Goal: Task Accomplishment & Management: Manage account settings

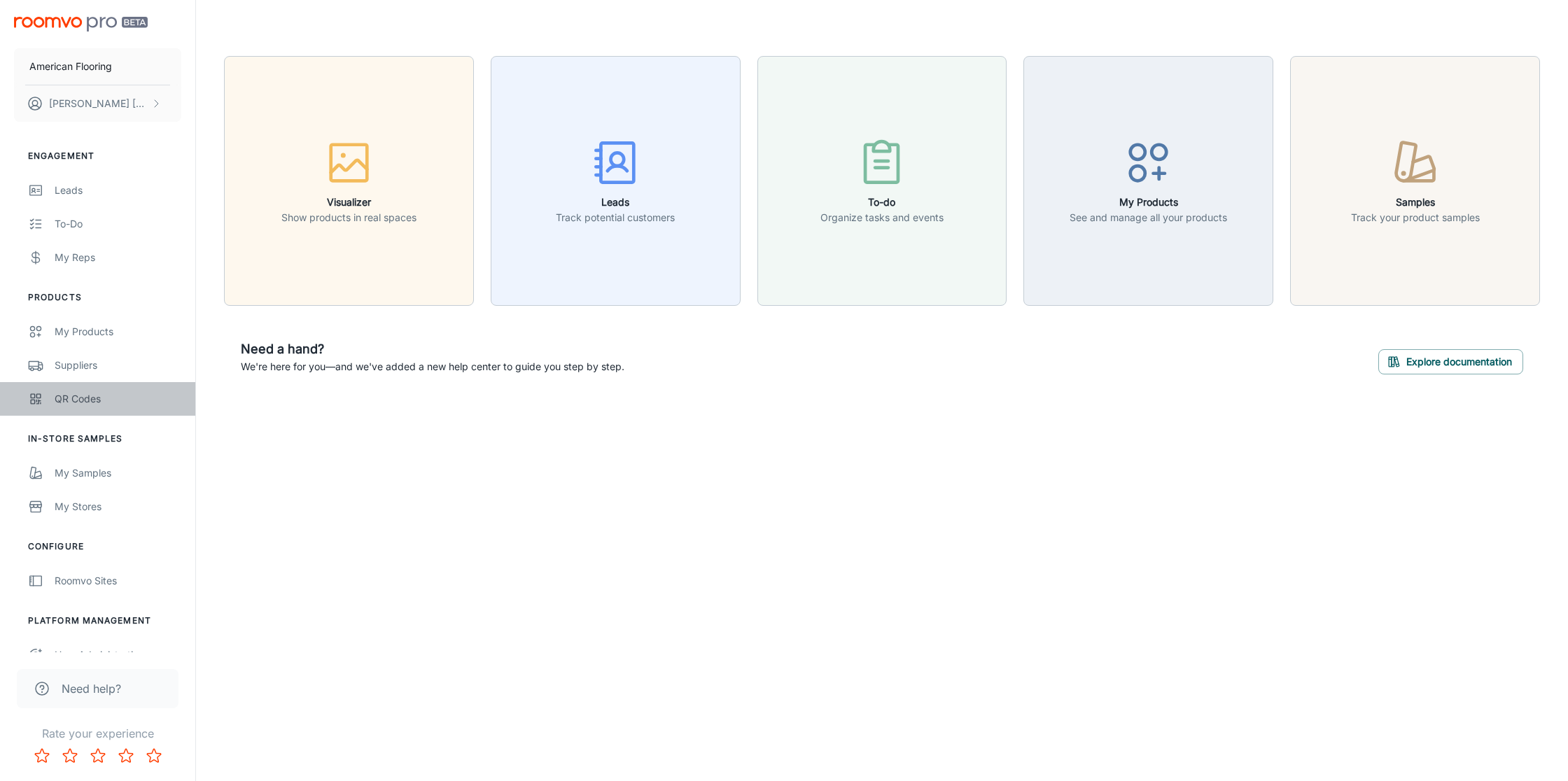
click at [81, 396] on div "QR Codes" at bounding box center [117, 399] width 127 height 16
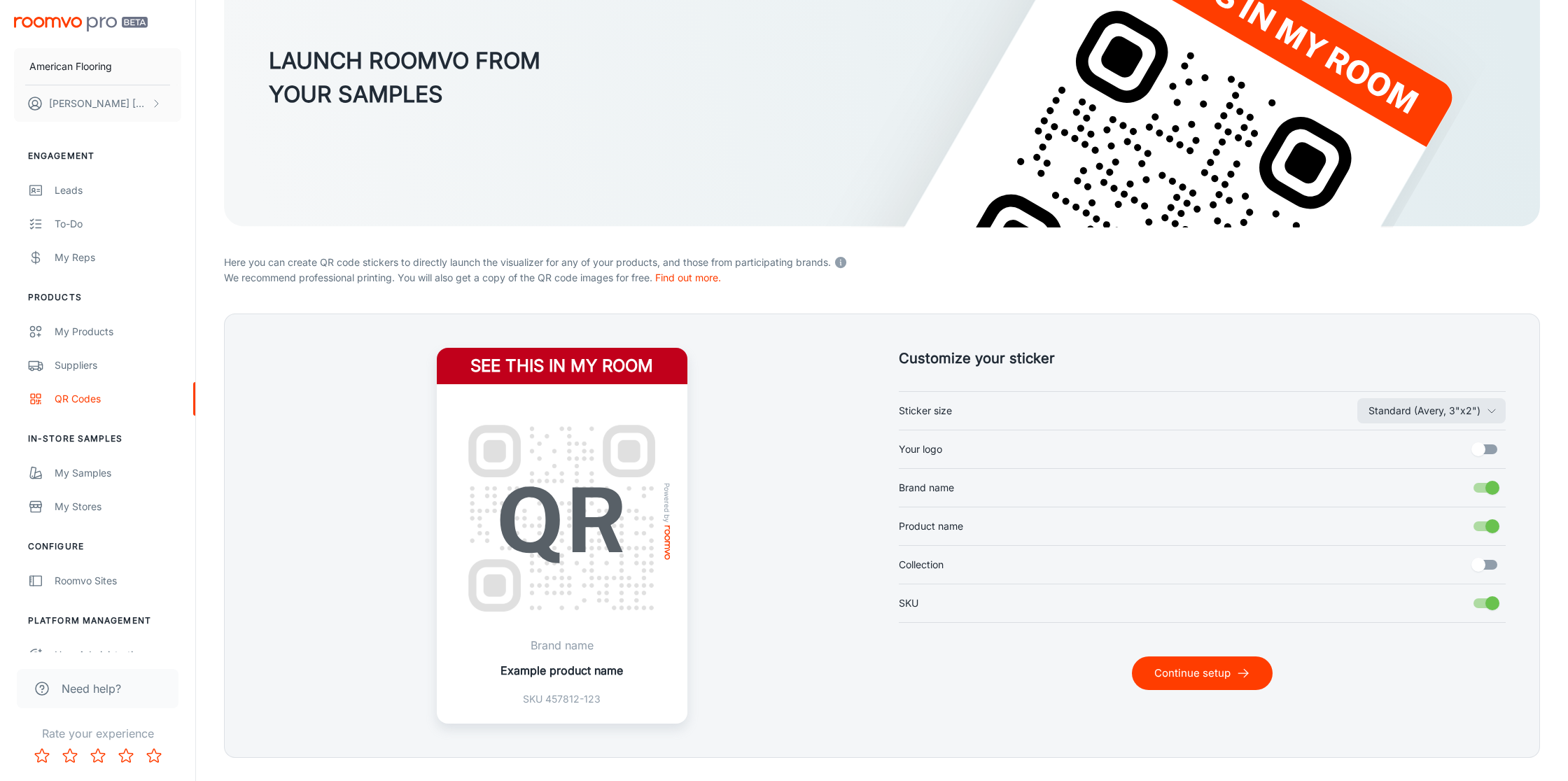
scroll to position [160, 0]
click at [1483, 453] on input "Your logo" at bounding box center [1478, 450] width 79 height 26
checkbox input "true"
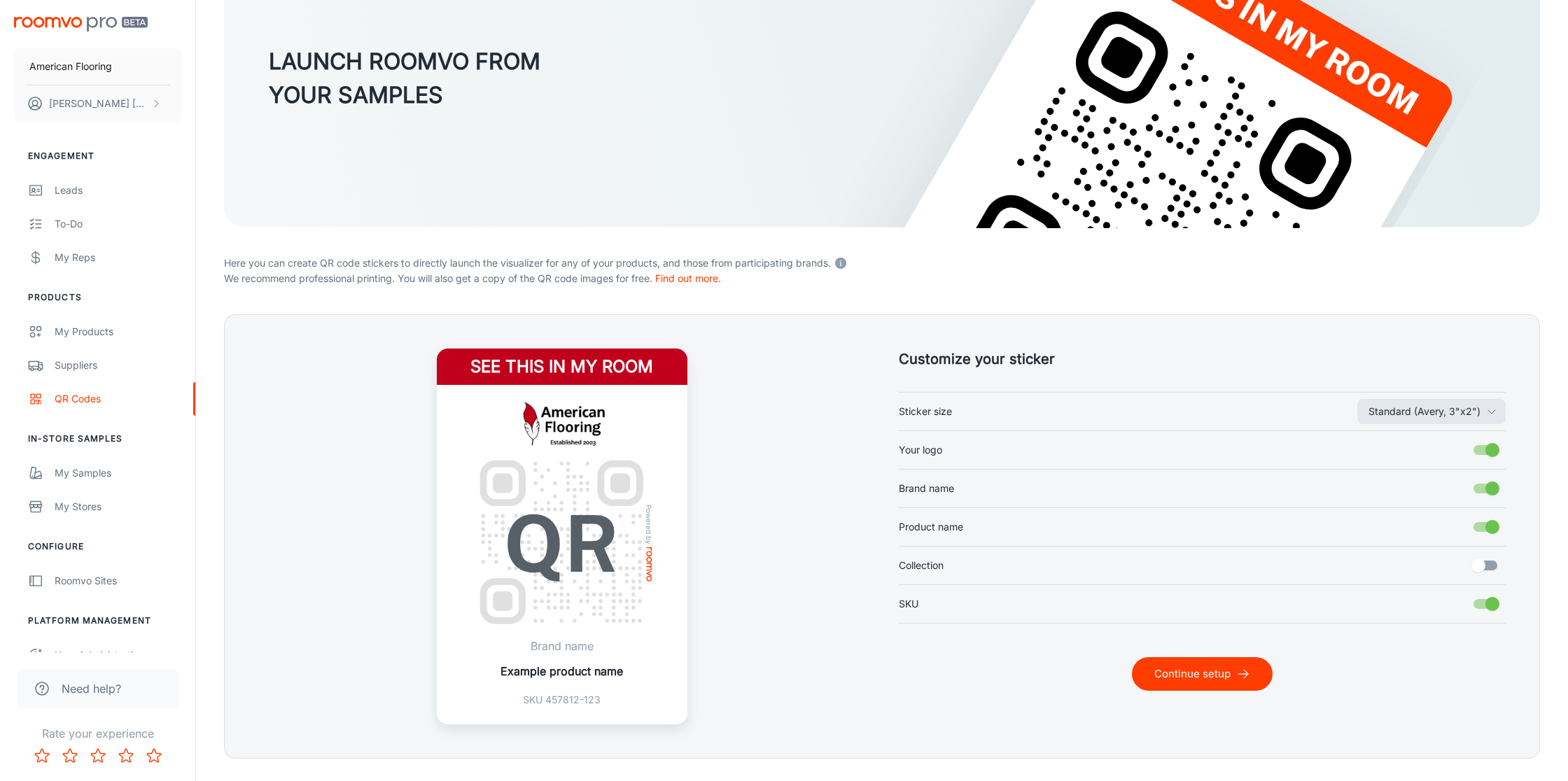
click at [1479, 568] on input "Collection" at bounding box center [1478, 566] width 79 height 26
click at [1479, 568] on input "Collection" at bounding box center [1491, 566] width 79 height 26
click at [1479, 568] on input "Collection" at bounding box center [1478, 566] width 79 height 26
click at [1479, 568] on input "Collection" at bounding box center [1491, 566] width 79 height 26
click at [1479, 568] on input "Collection" at bounding box center [1478, 566] width 79 height 26
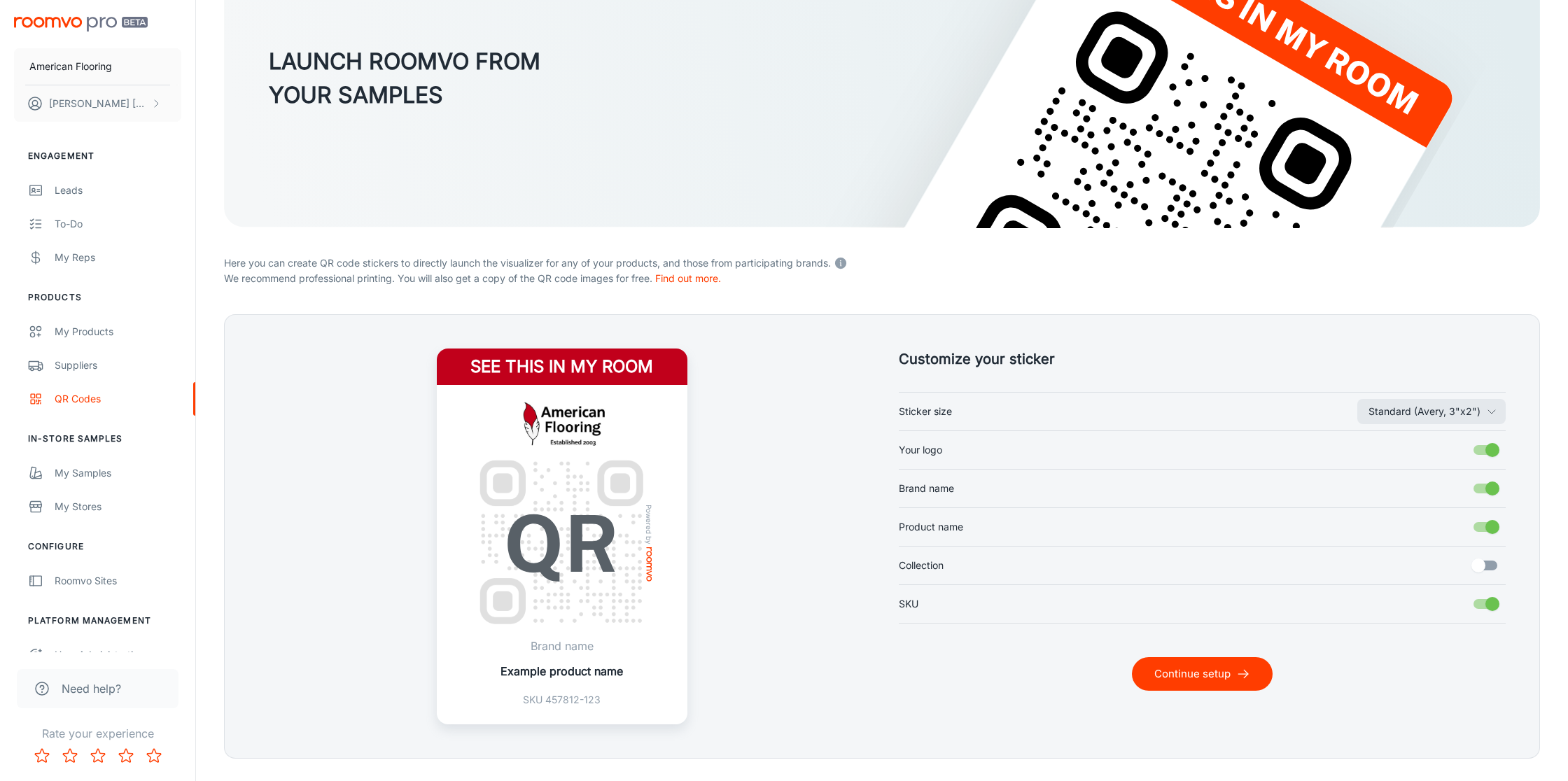
checkbox input "true"
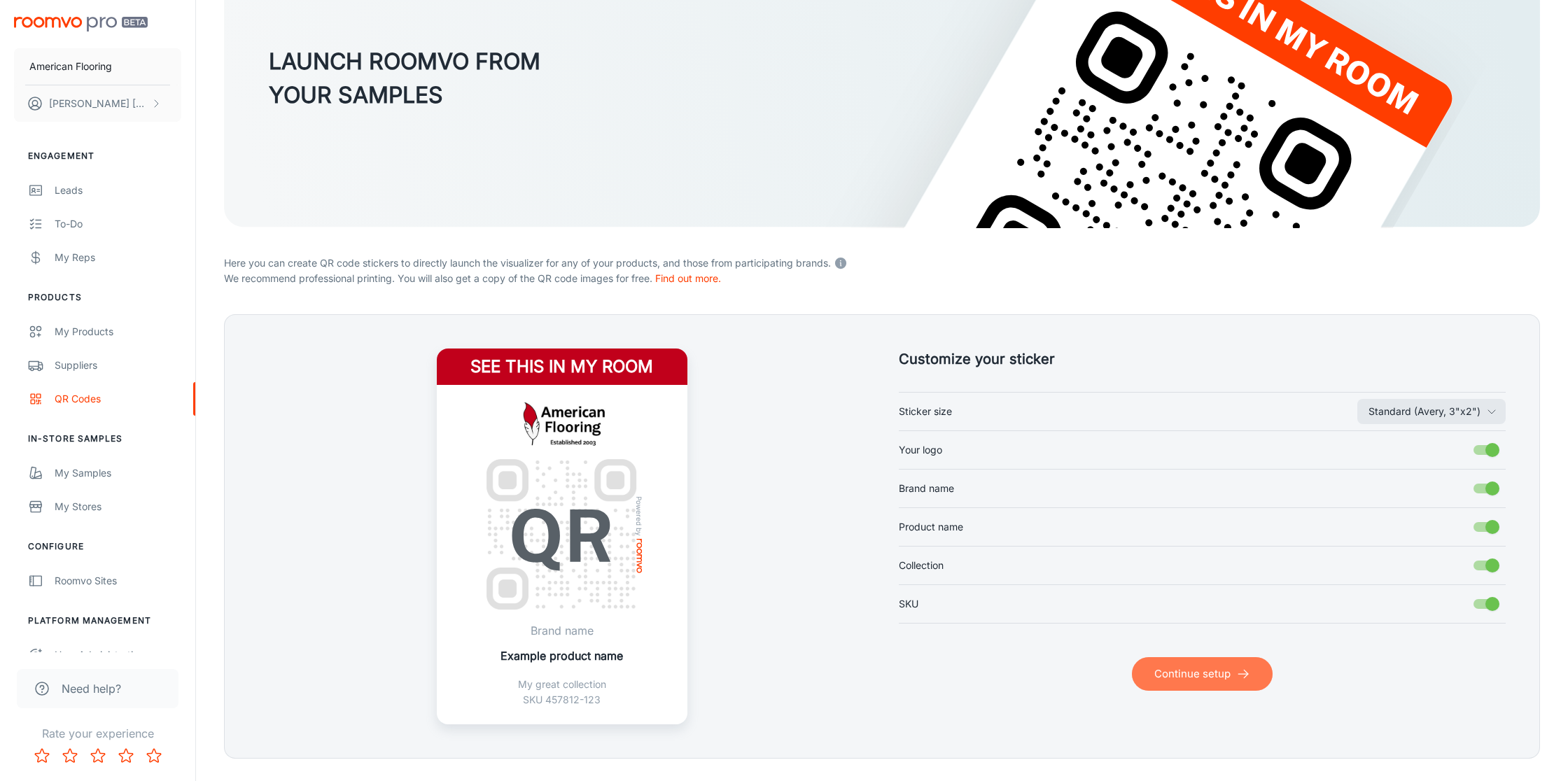
click at [1214, 672] on button "Continue setup" at bounding box center [1202, 674] width 141 height 34
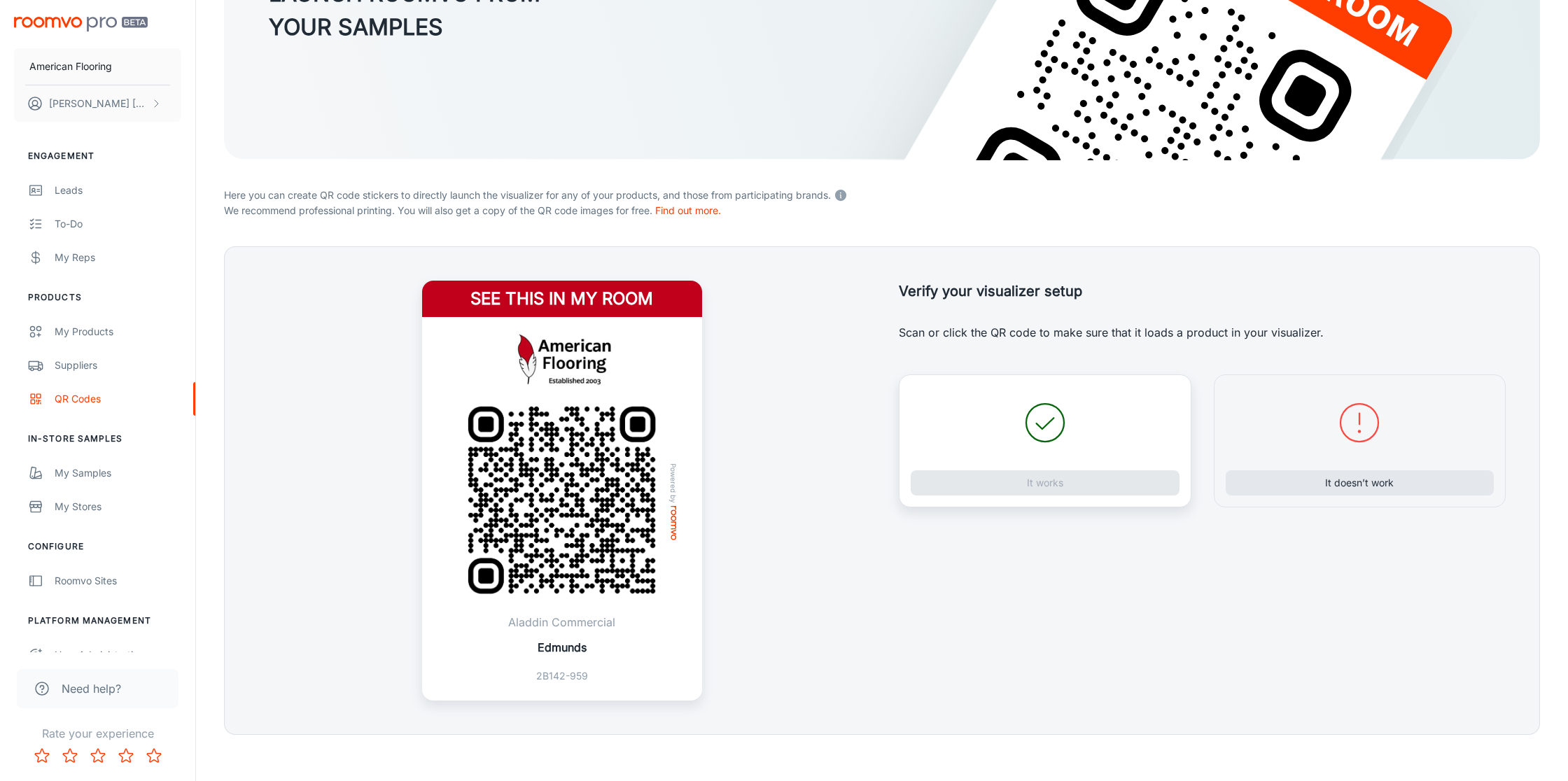
scroll to position [237, 0]
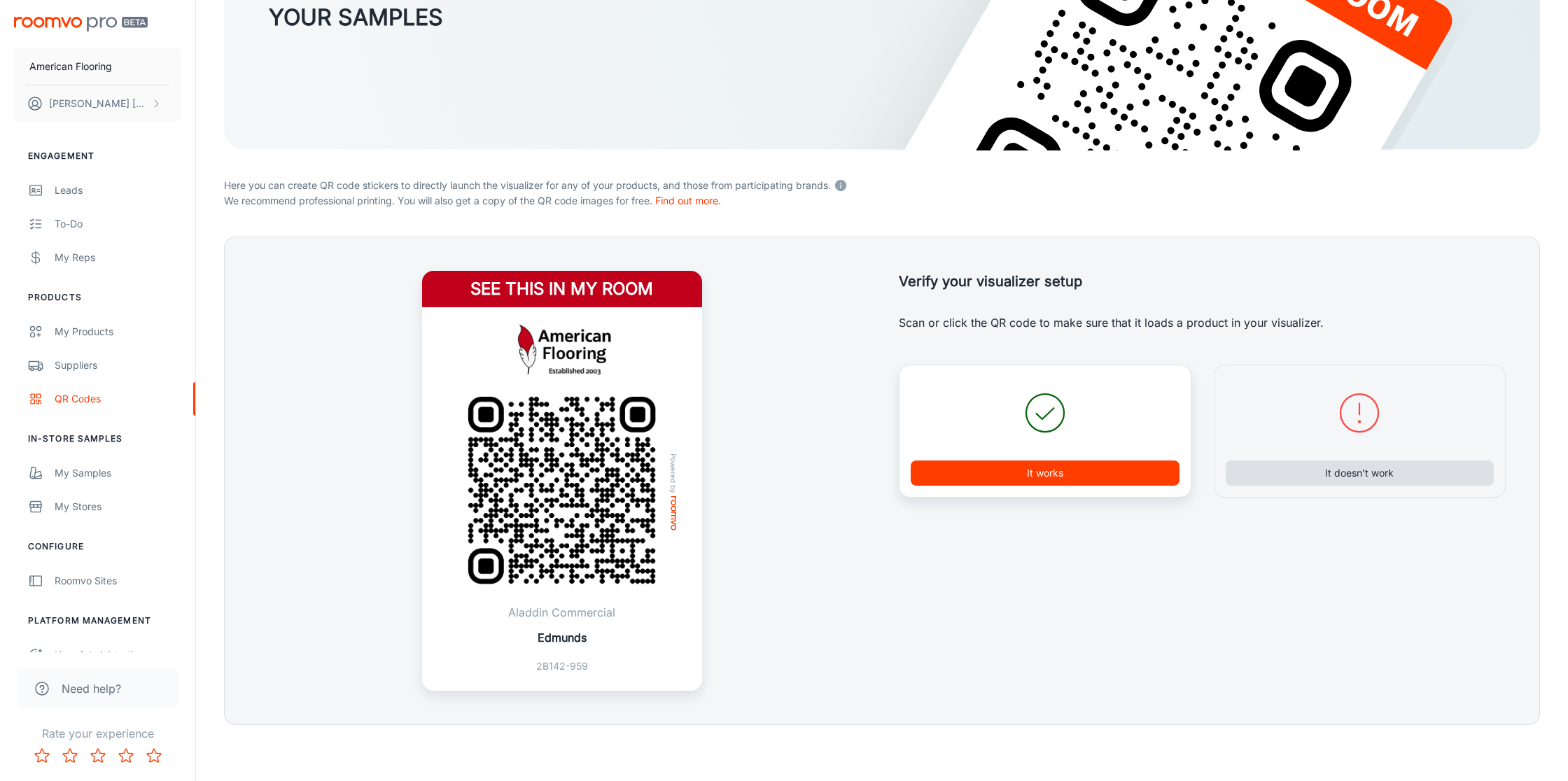
click at [1352, 476] on button "It doesn’t work" at bounding box center [1360, 473] width 269 height 25
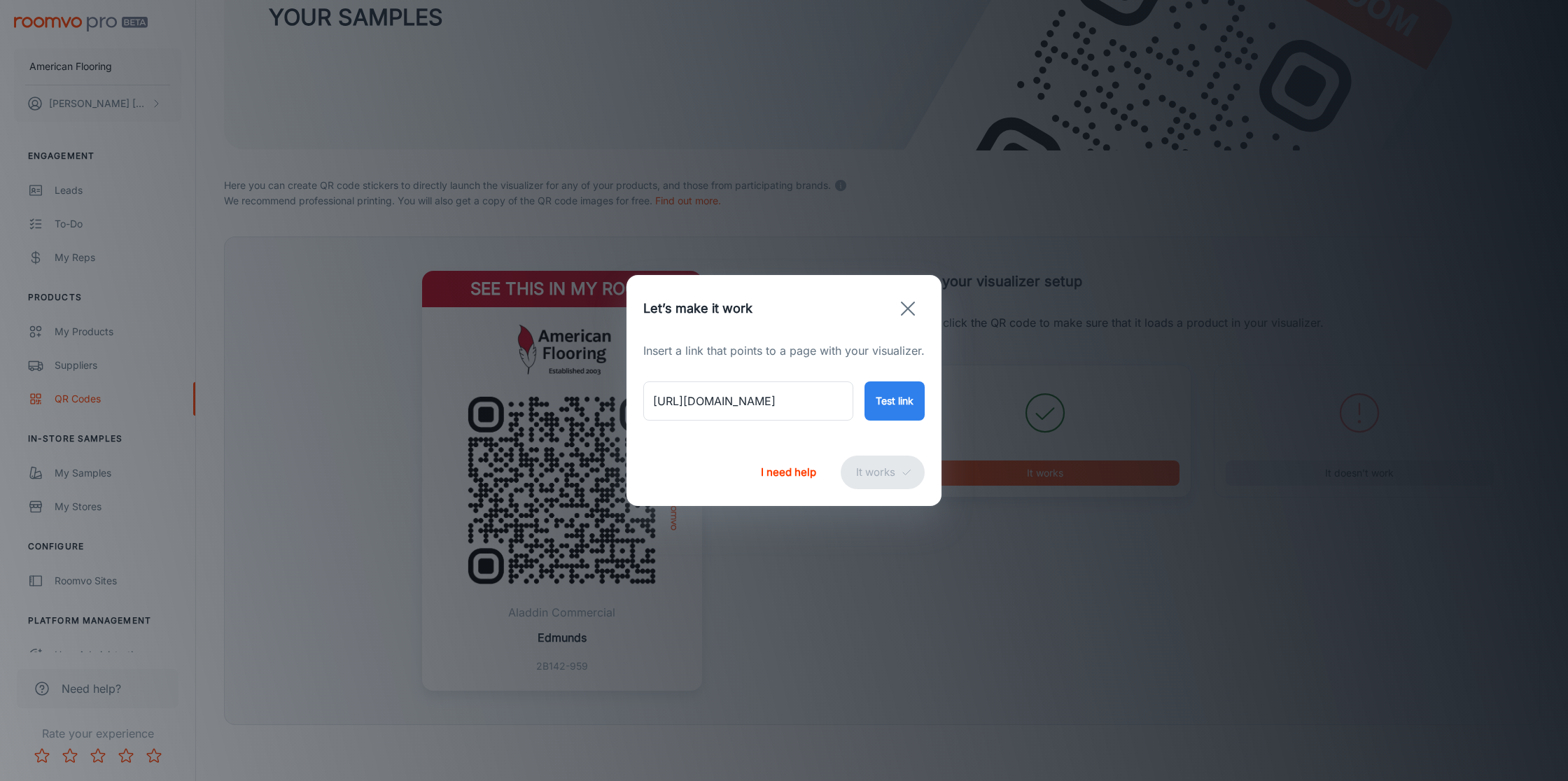
scroll to position [137, 0]
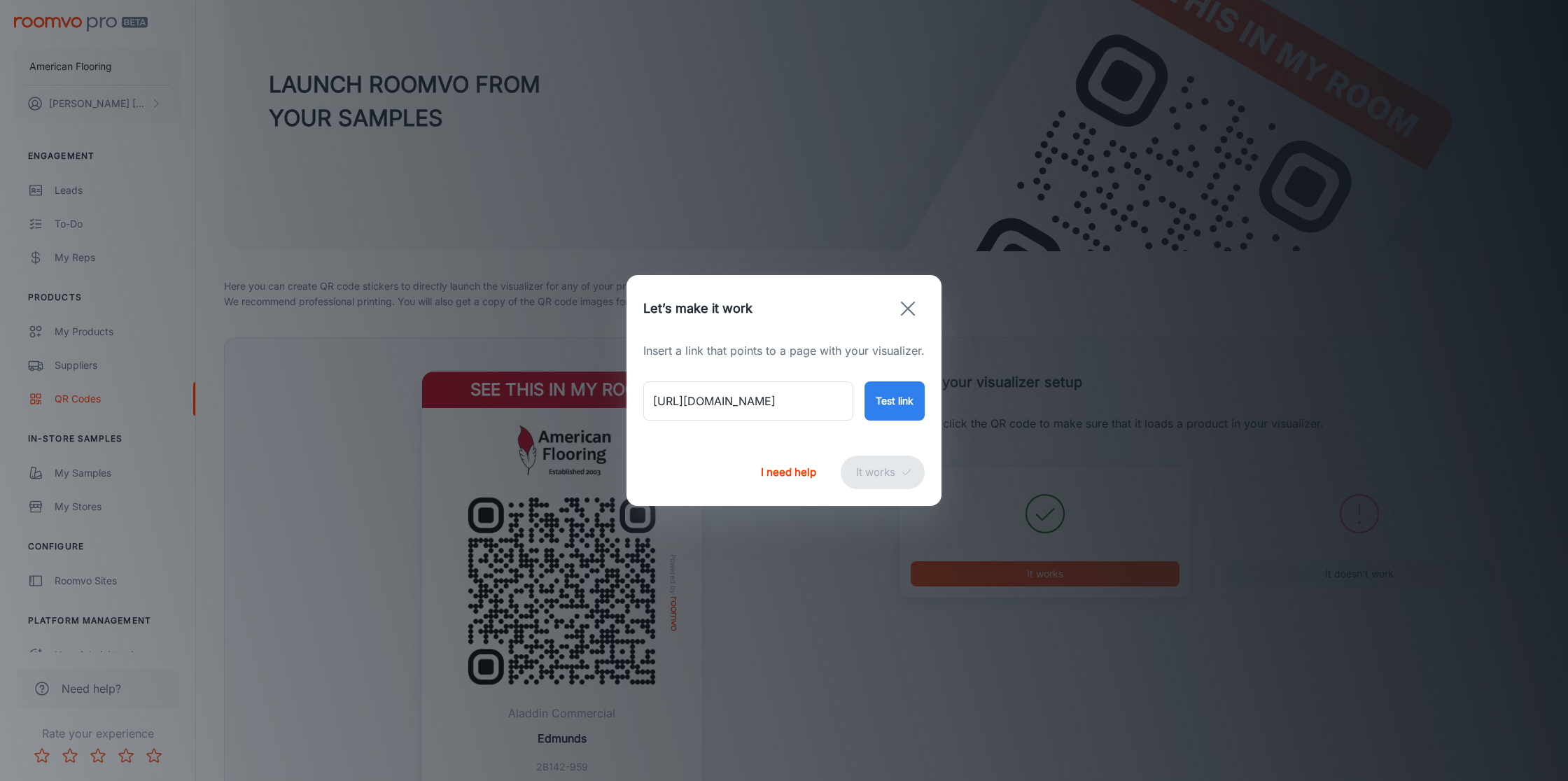
click at [887, 400] on button "Test link" at bounding box center [895, 401] width 60 height 39
click at [911, 309] on icon "button" at bounding box center [907, 309] width 22 height 22
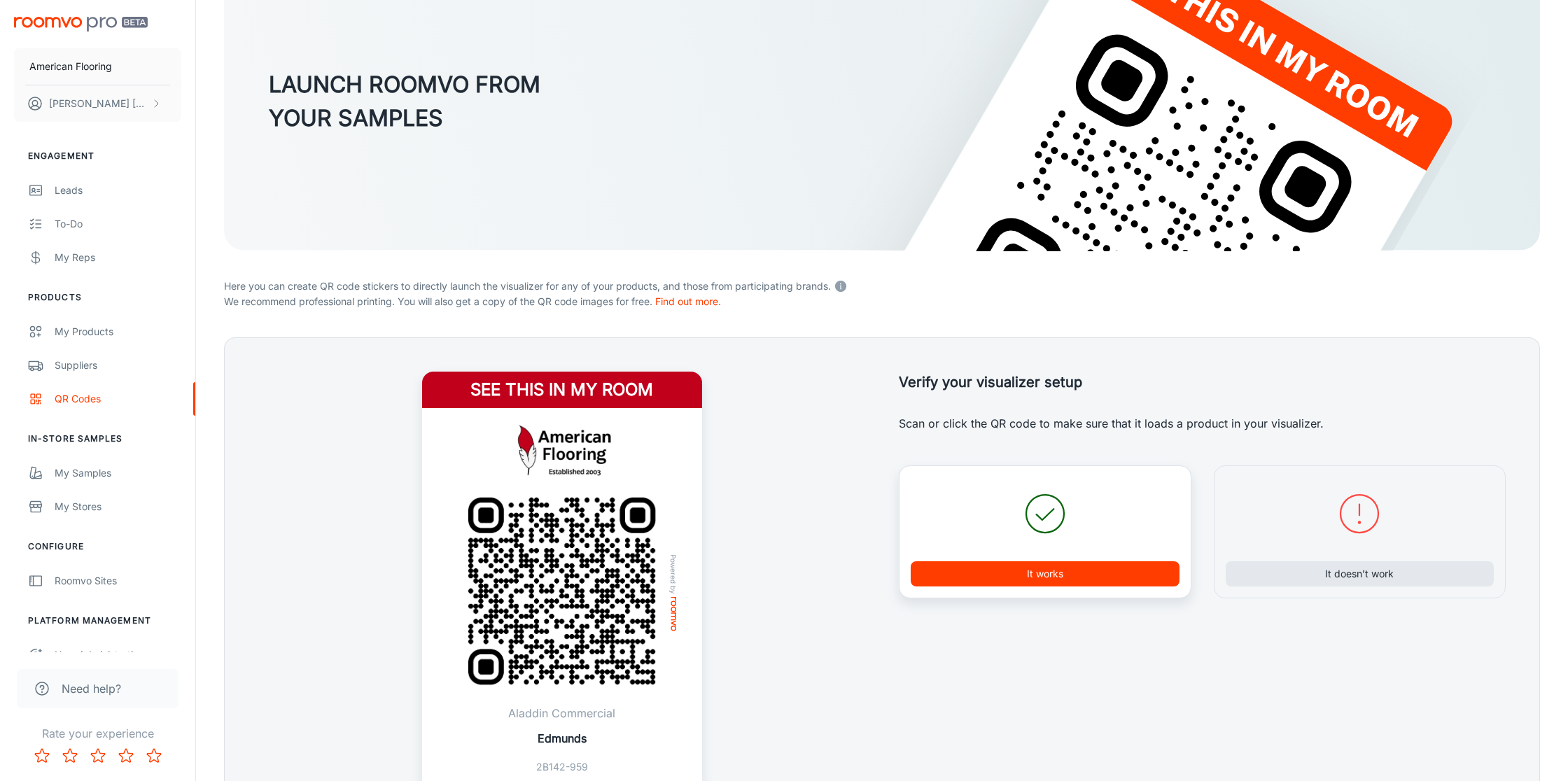
click at [1045, 571] on button "It works" at bounding box center [1045, 573] width 269 height 25
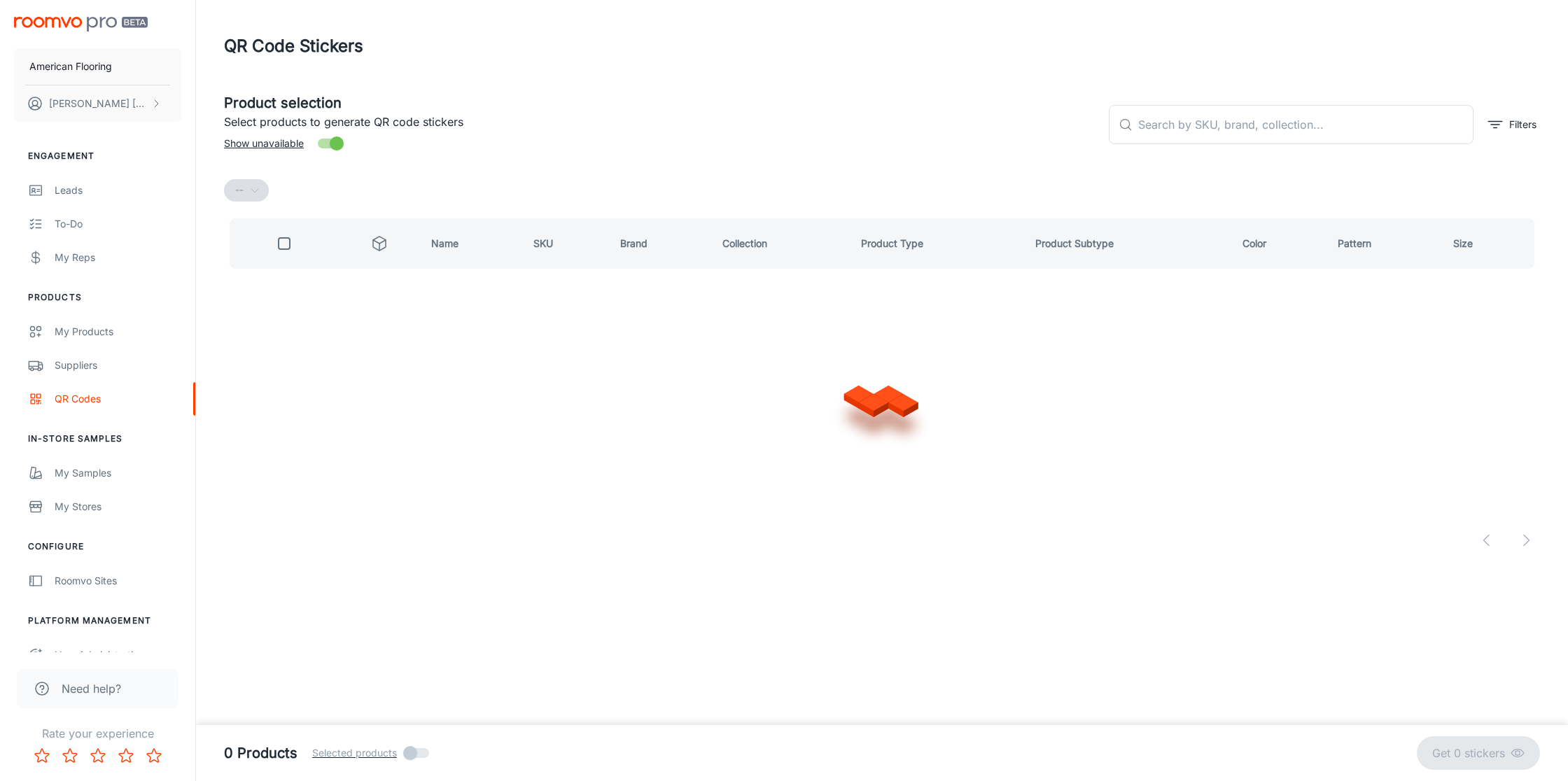
scroll to position [0, 0]
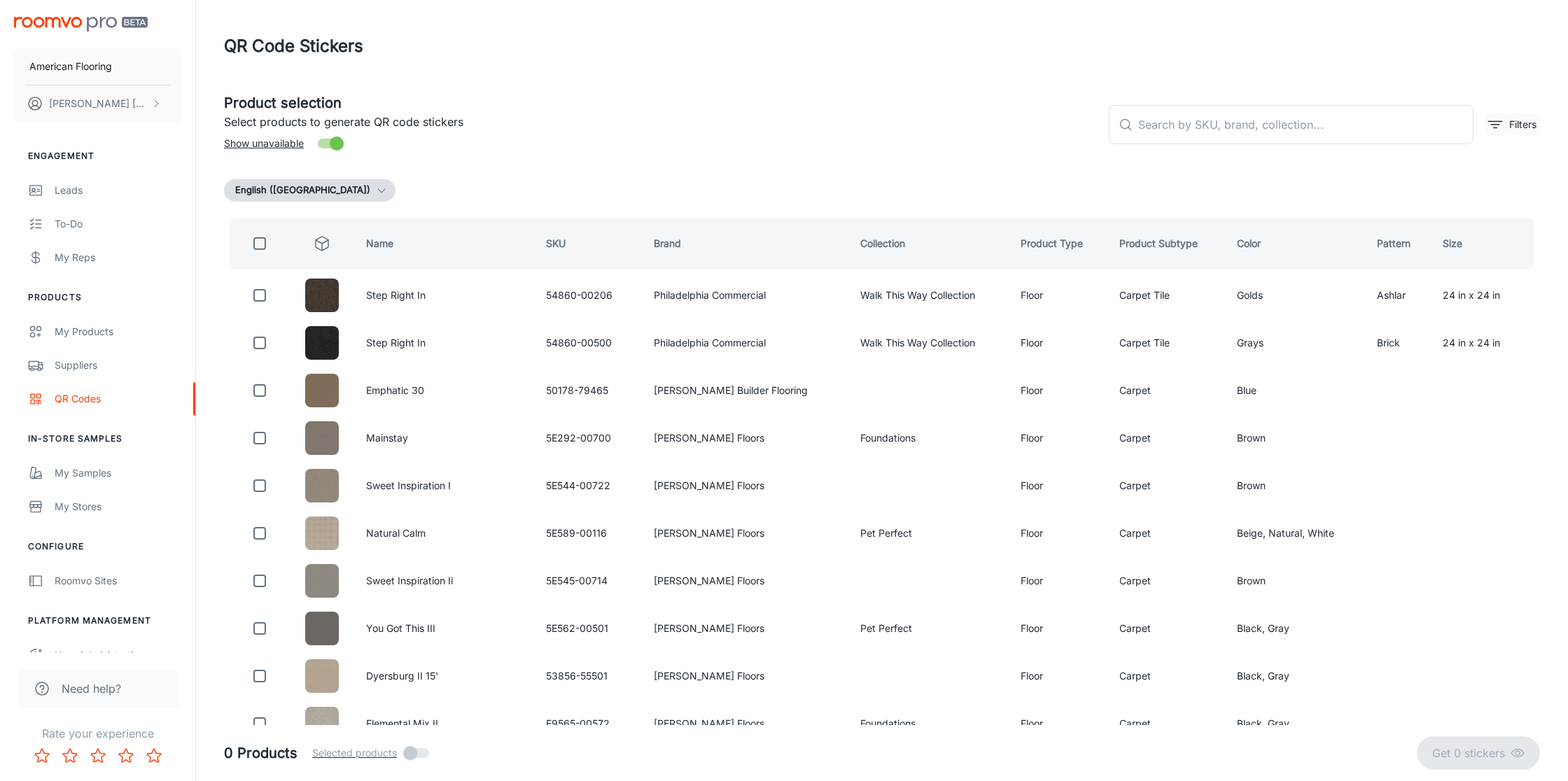
click at [1491, 124] on icon "filter" at bounding box center [1494, 124] width 16 height 16
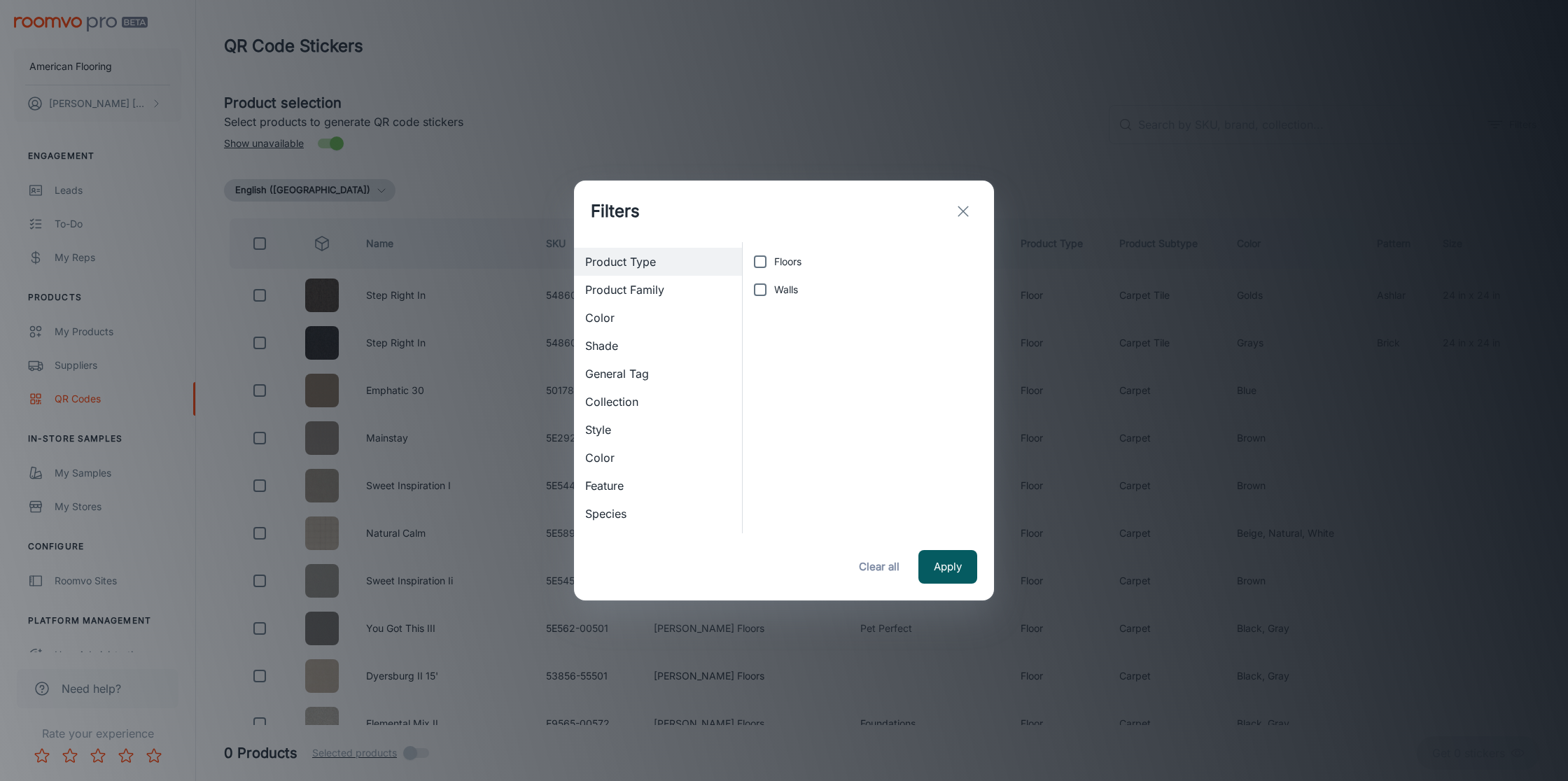
click at [967, 215] on line "exit" at bounding box center [963, 212] width 10 height 10
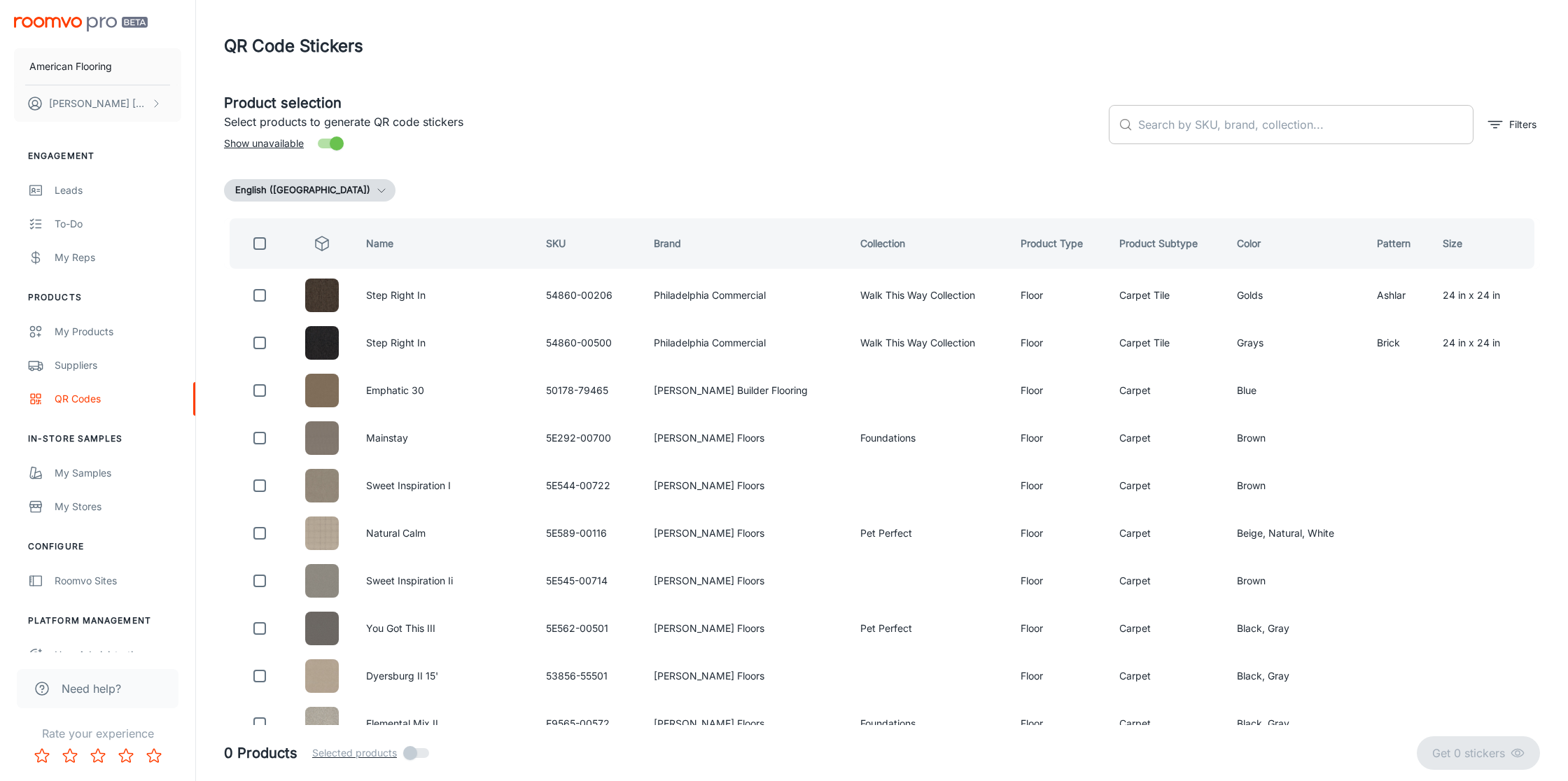
click at [1165, 126] on input "text" at bounding box center [1305, 125] width 335 height 39
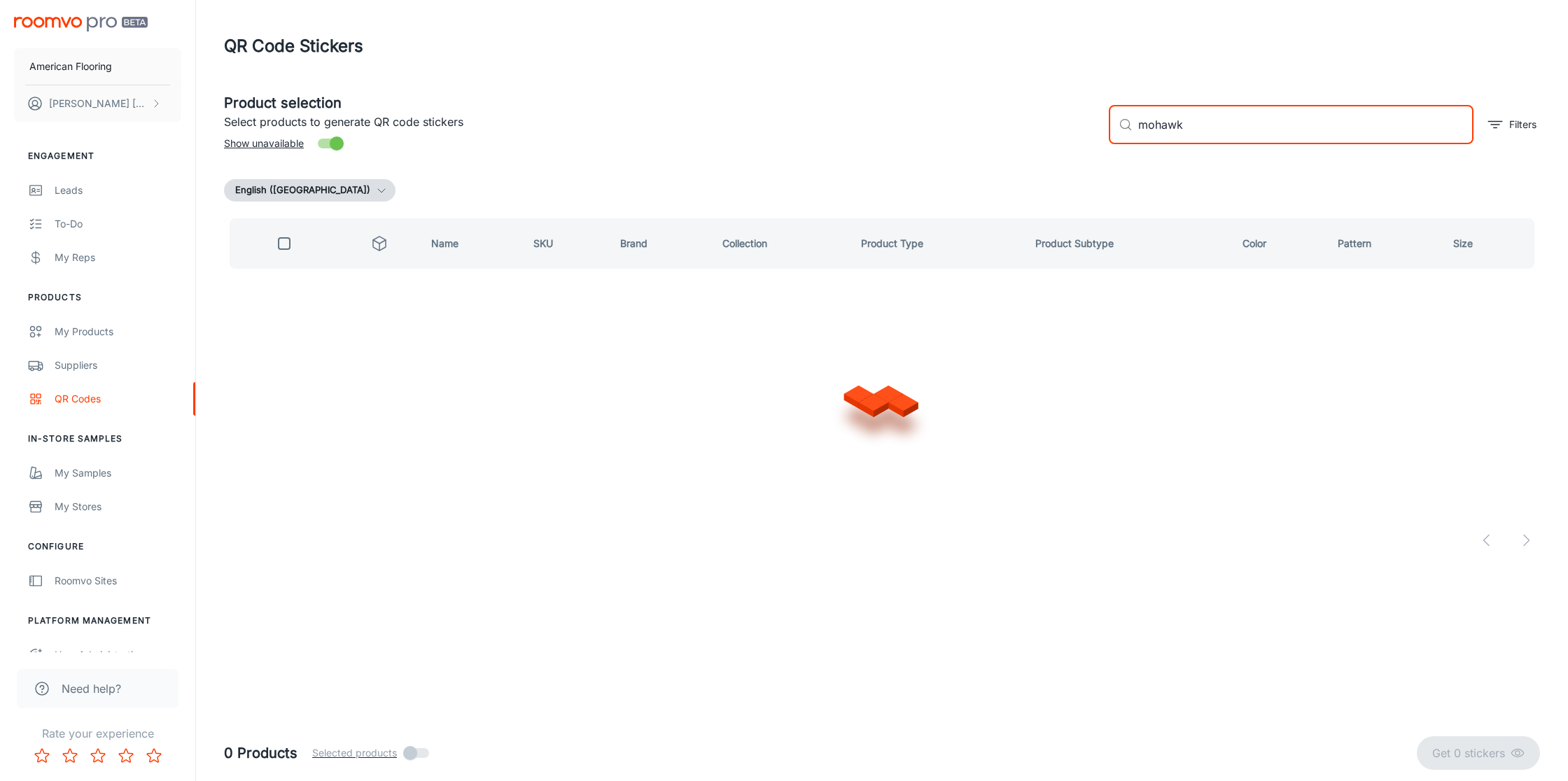
type input "mohawk"
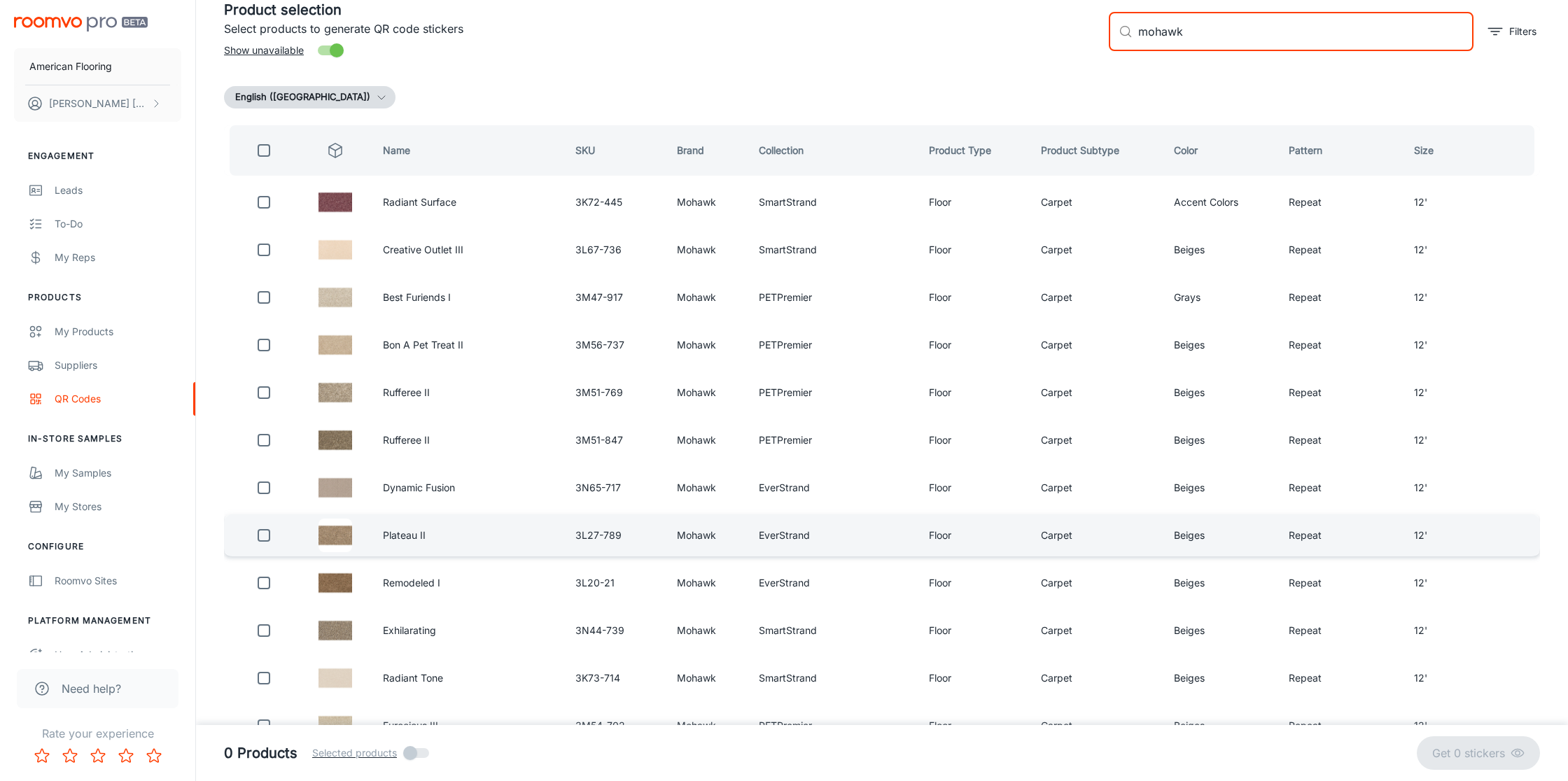
scroll to position [91, 0]
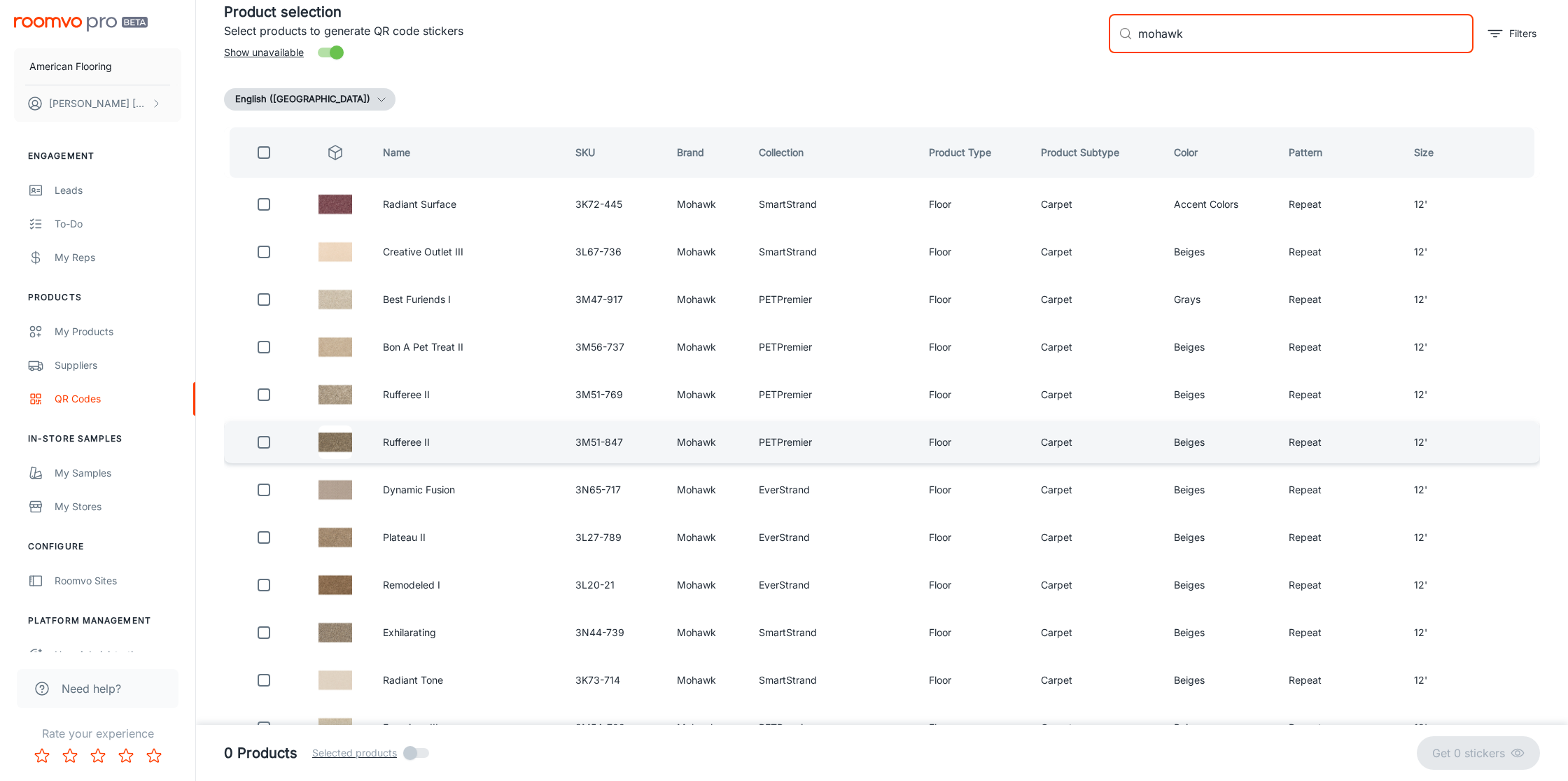
click at [263, 441] on input "checkbox" at bounding box center [263, 442] width 28 height 28
checkbox input "true"
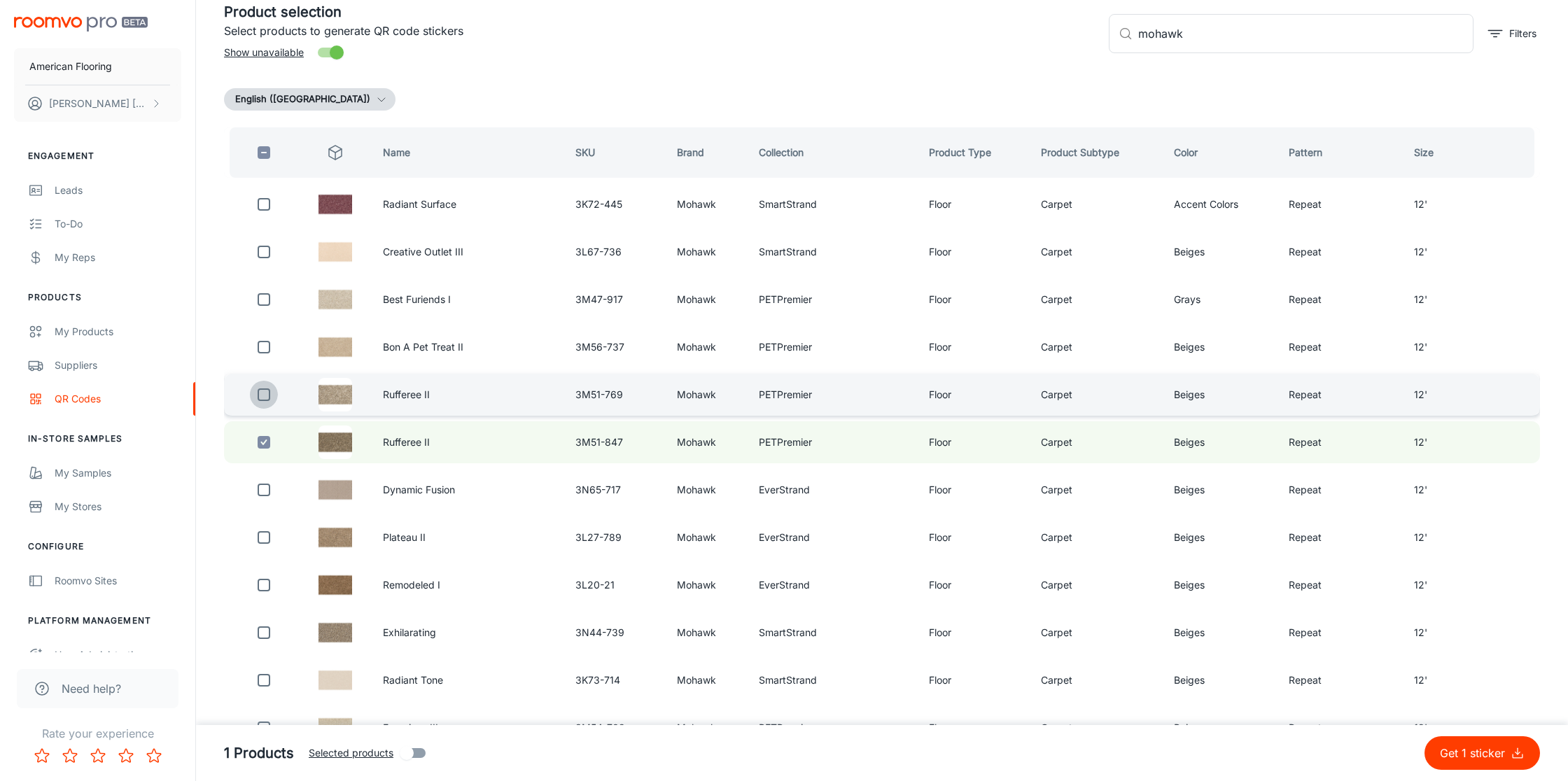
click at [266, 392] on input "checkbox" at bounding box center [263, 394] width 28 height 28
checkbox input "true"
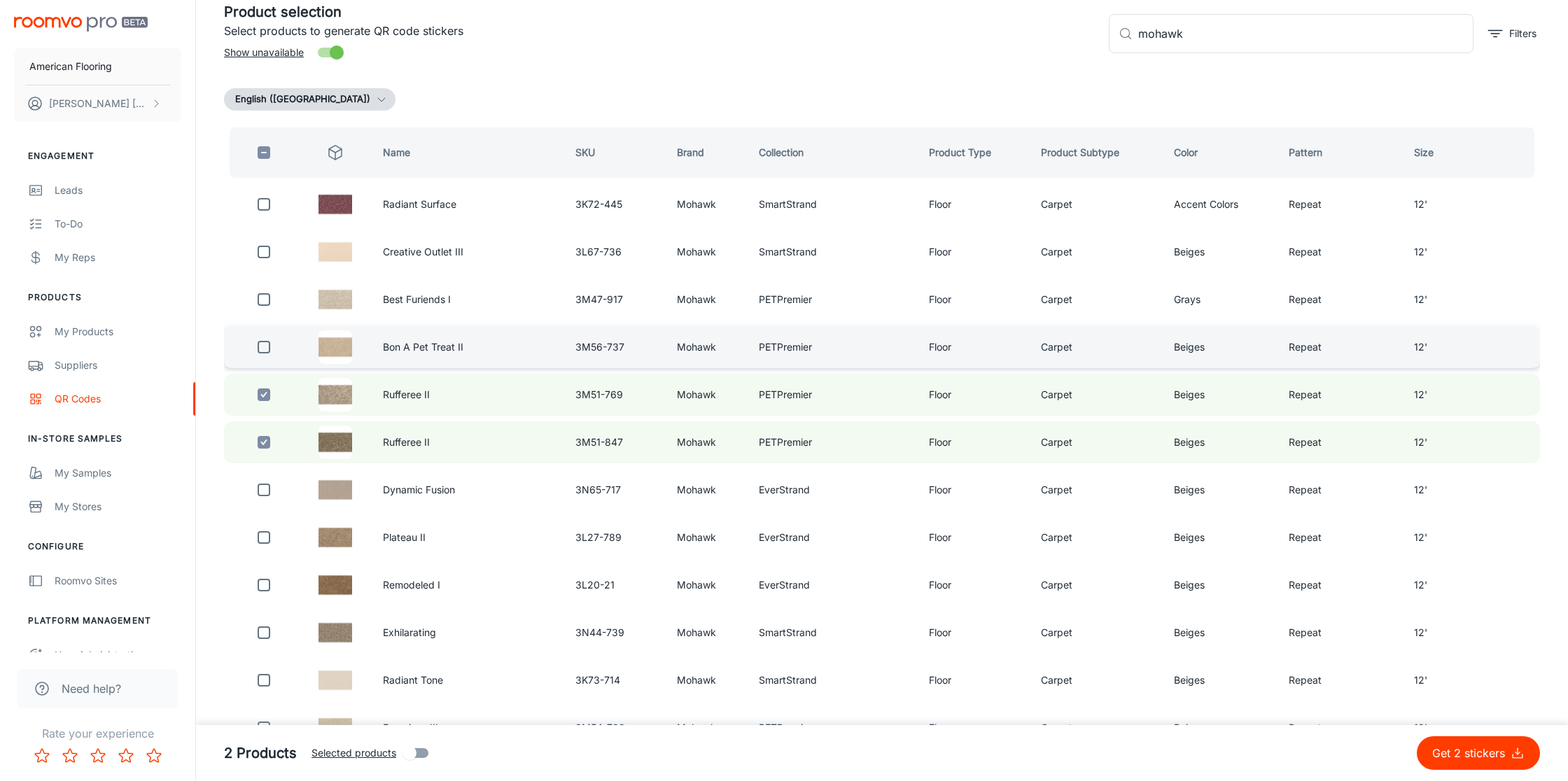
click at [265, 348] on input "checkbox" at bounding box center [263, 347] width 28 height 28
checkbox input "true"
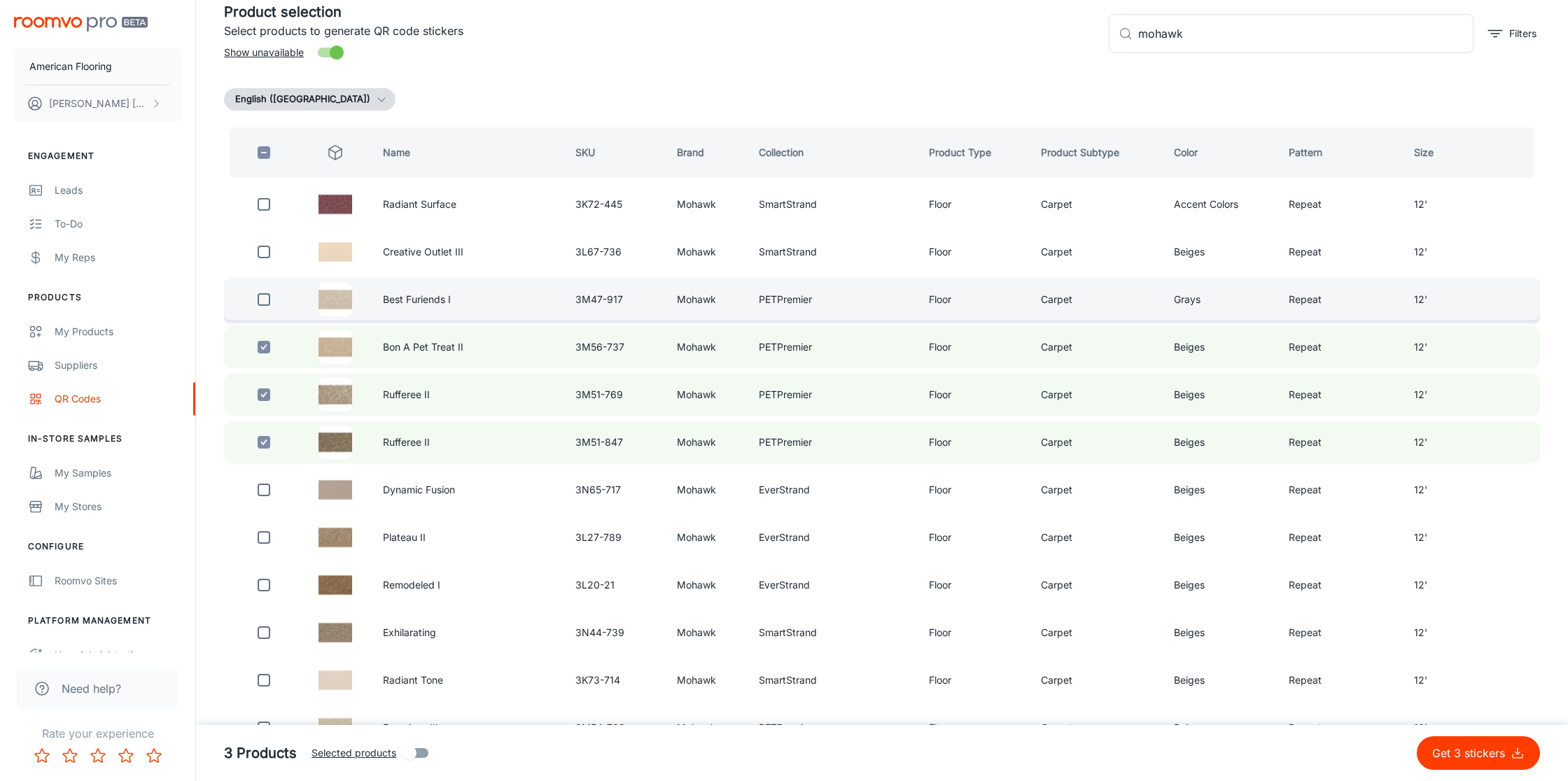
click at [263, 302] on input "checkbox" at bounding box center [263, 299] width 28 height 28
click at [1464, 754] on p "Get 4 stickers" at bounding box center [1471, 753] width 79 height 16
checkbox input "false"
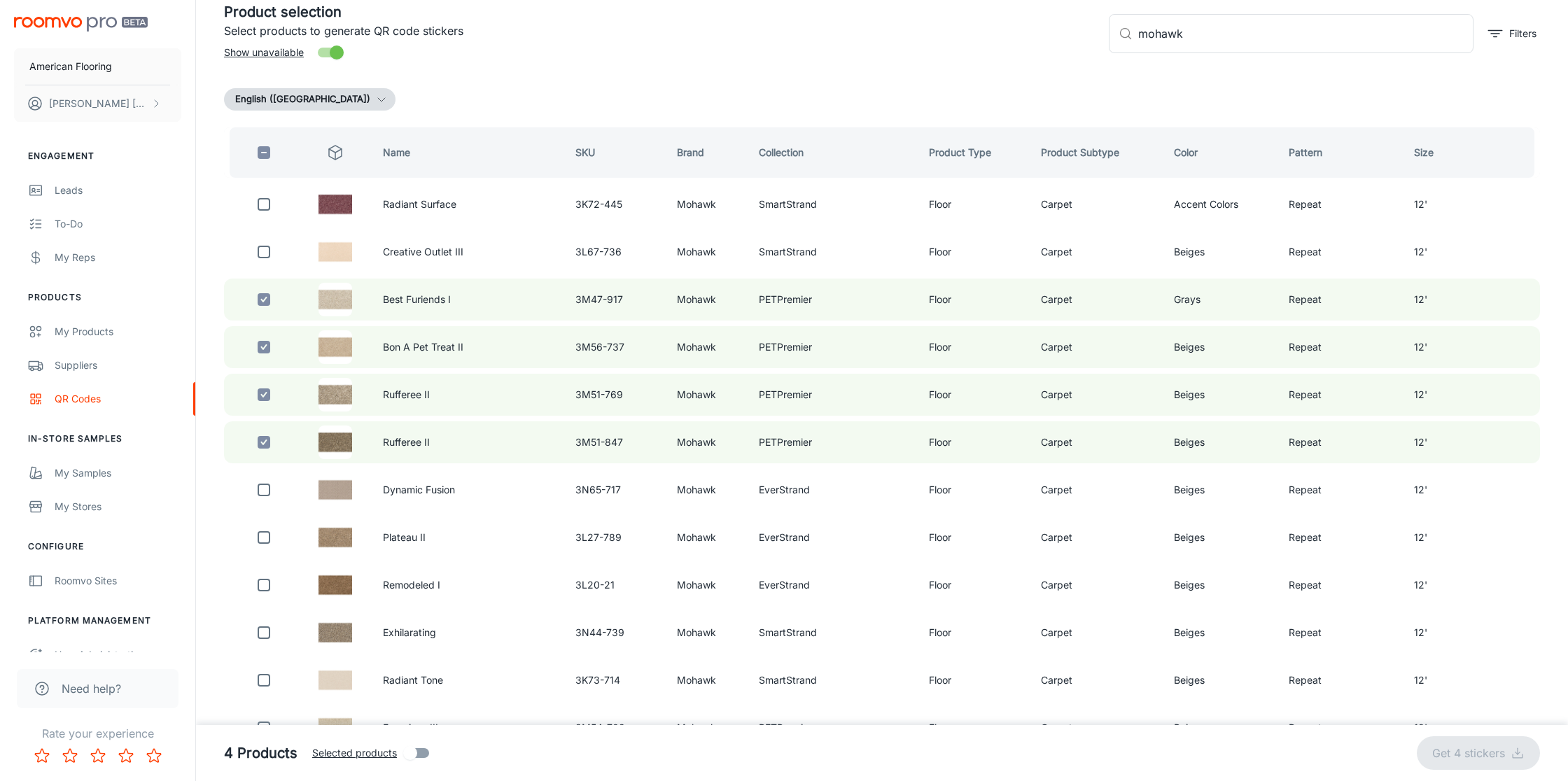
checkbox input "false"
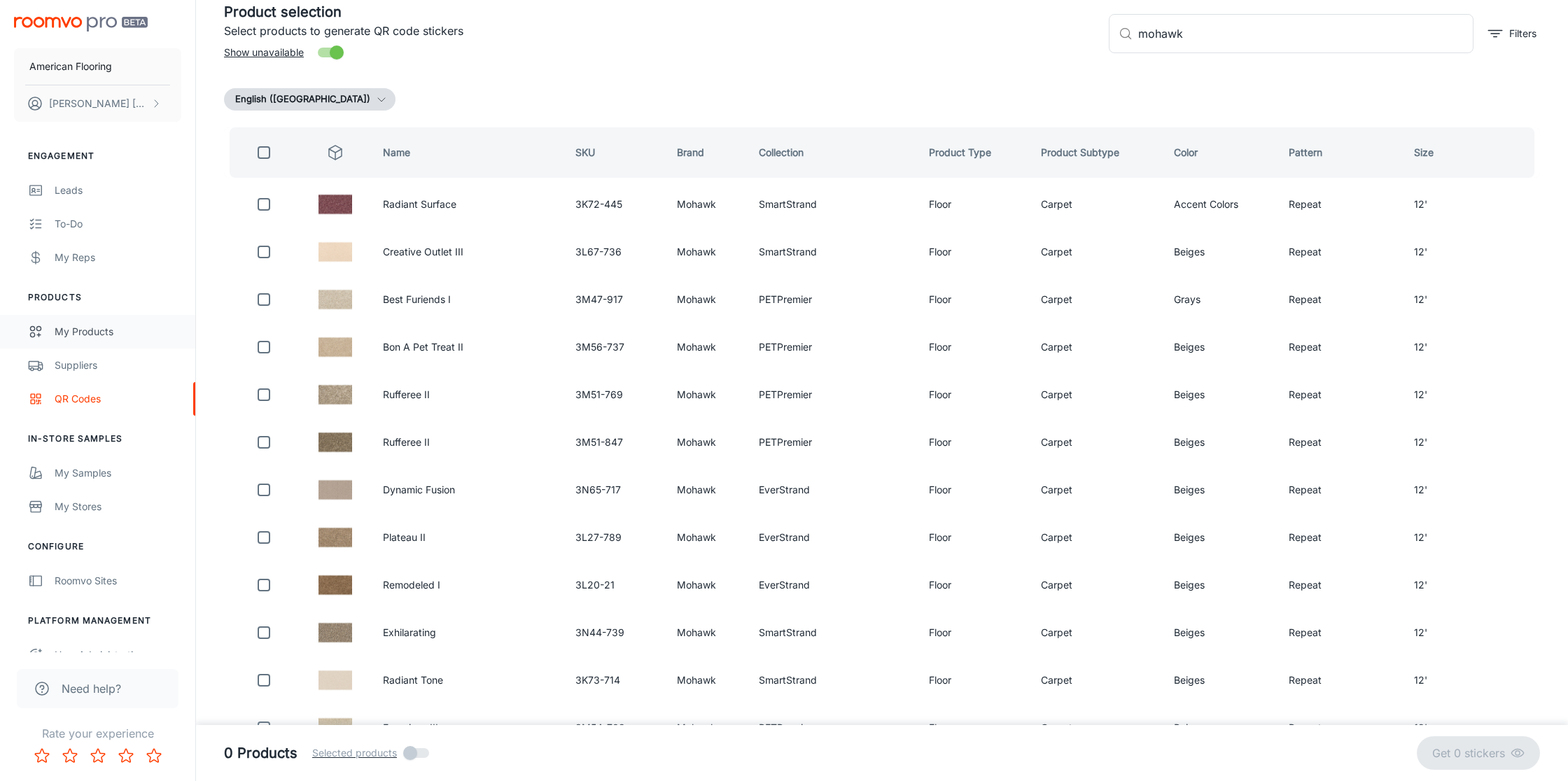
click at [117, 327] on div "My Products" at bounding box center [117, 332] width 127 height 16
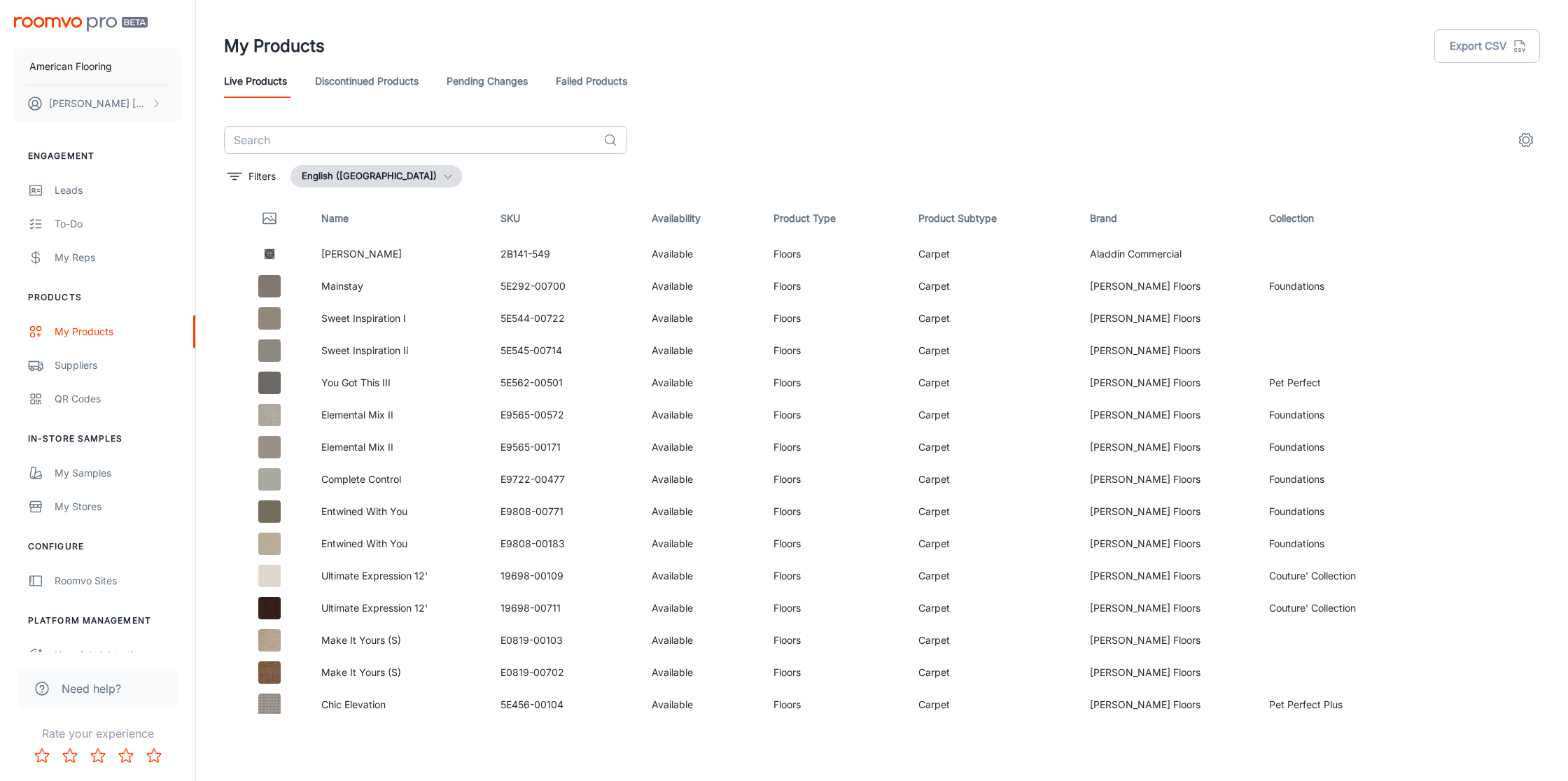
click at [278, 140] on input "text" at bounding box center [411, 140] width 374 height 28
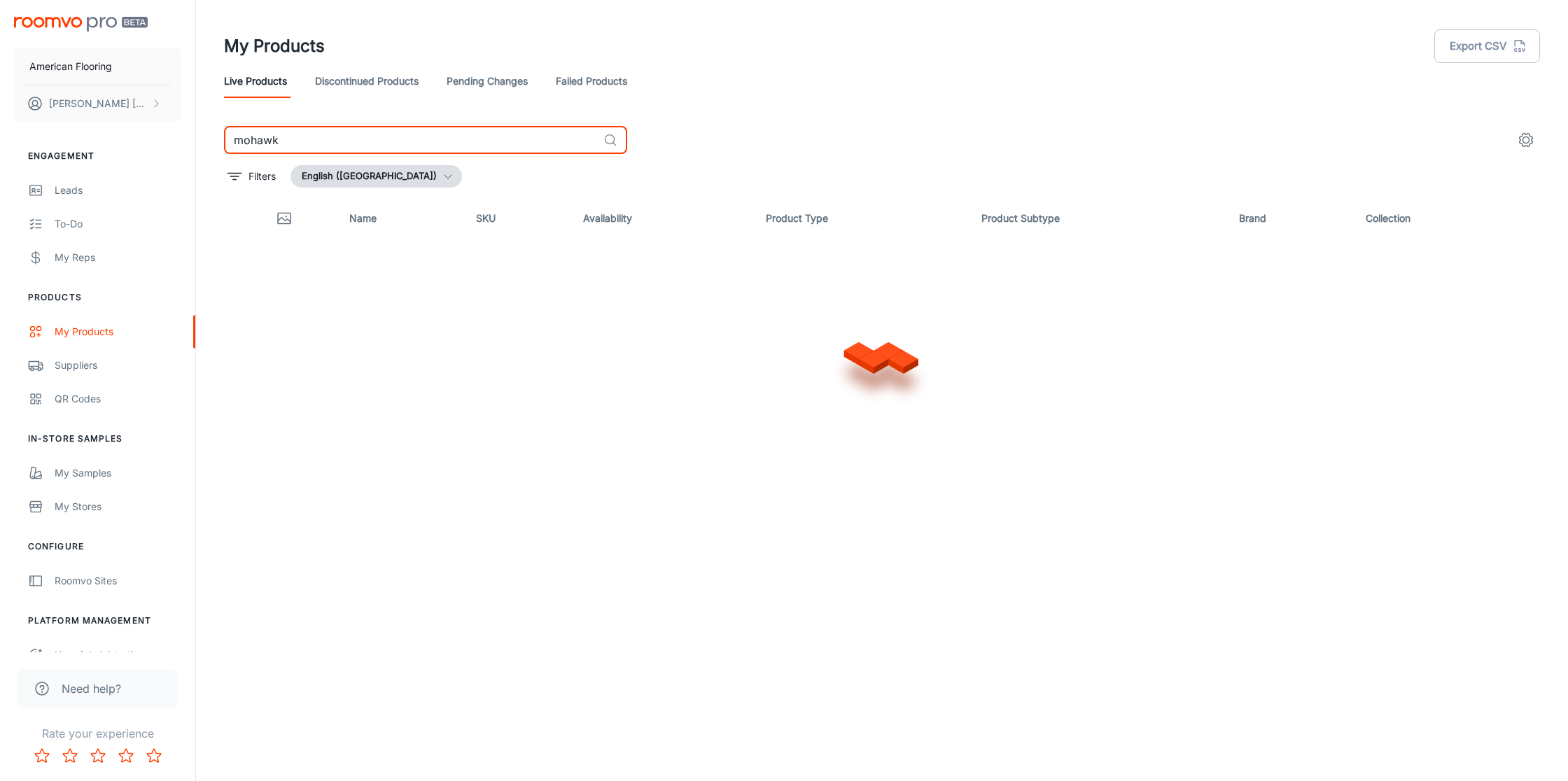
type input "mohawk"
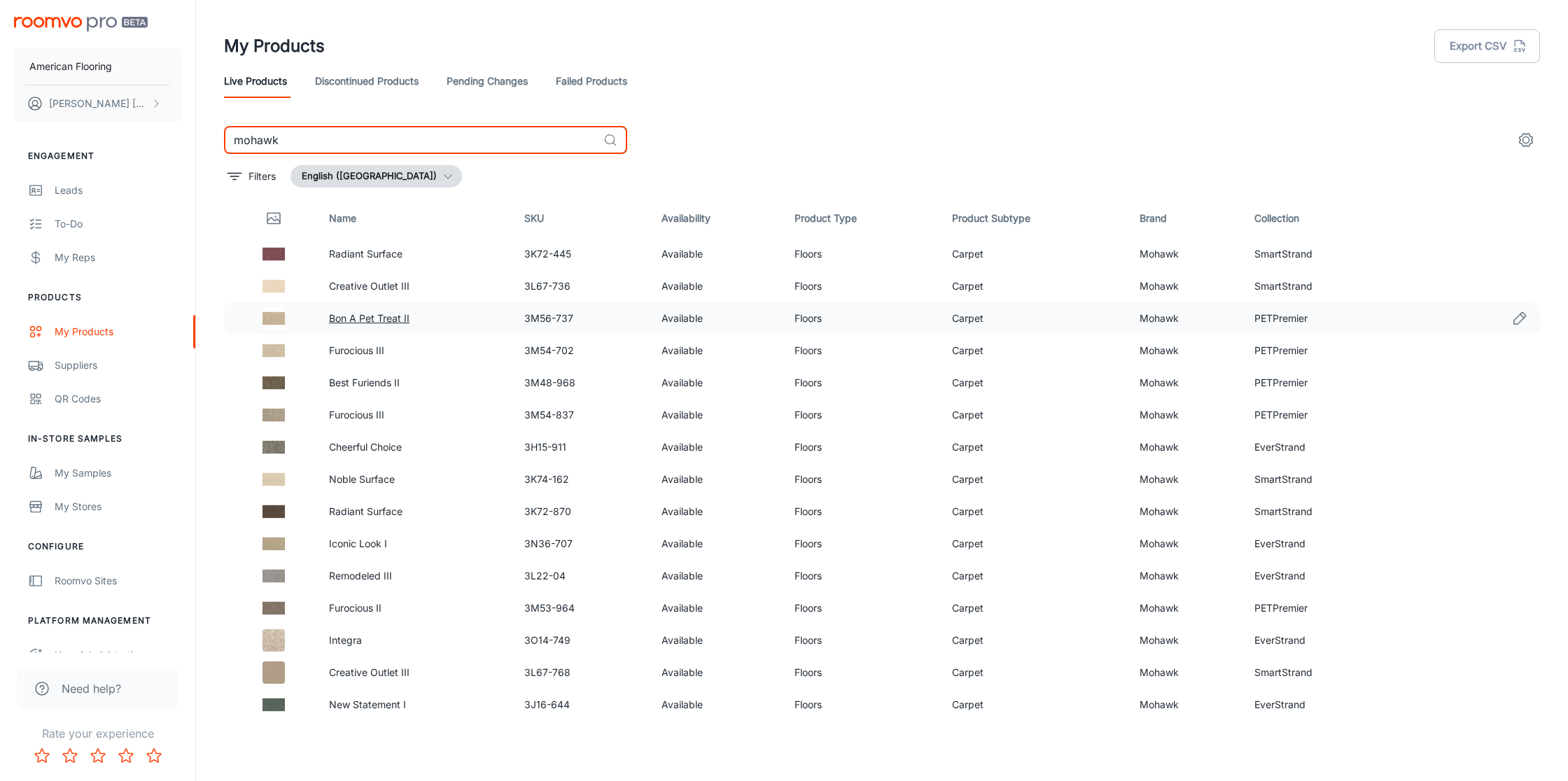
click at [385, 319] on link "Bon A Pet Treat II" at bounding box center [369, 318] width 80 height 12
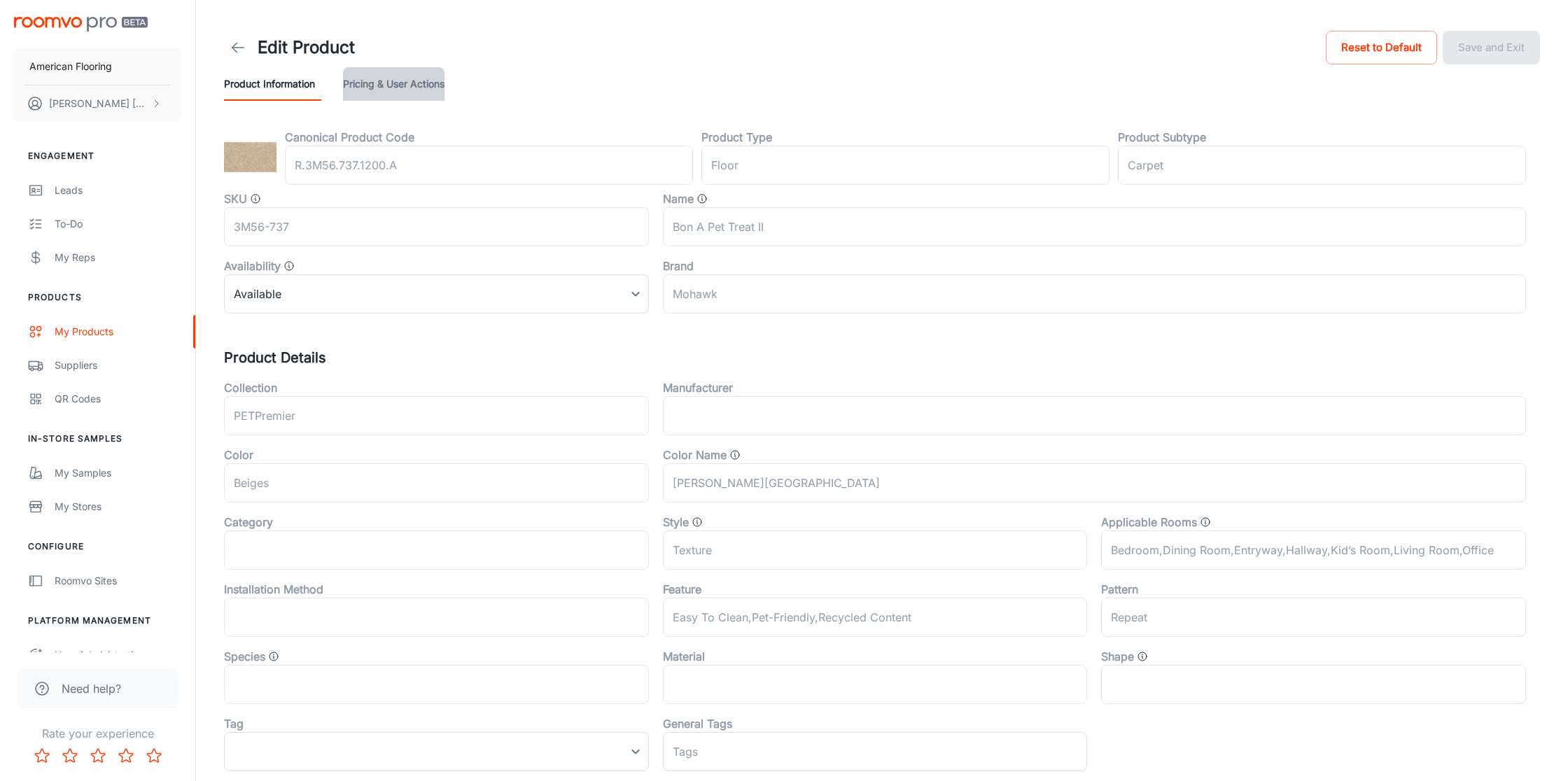
click at [439, 86] on button "Pricing & User Actions" at bounding box center [394, 84] width 102 height 34
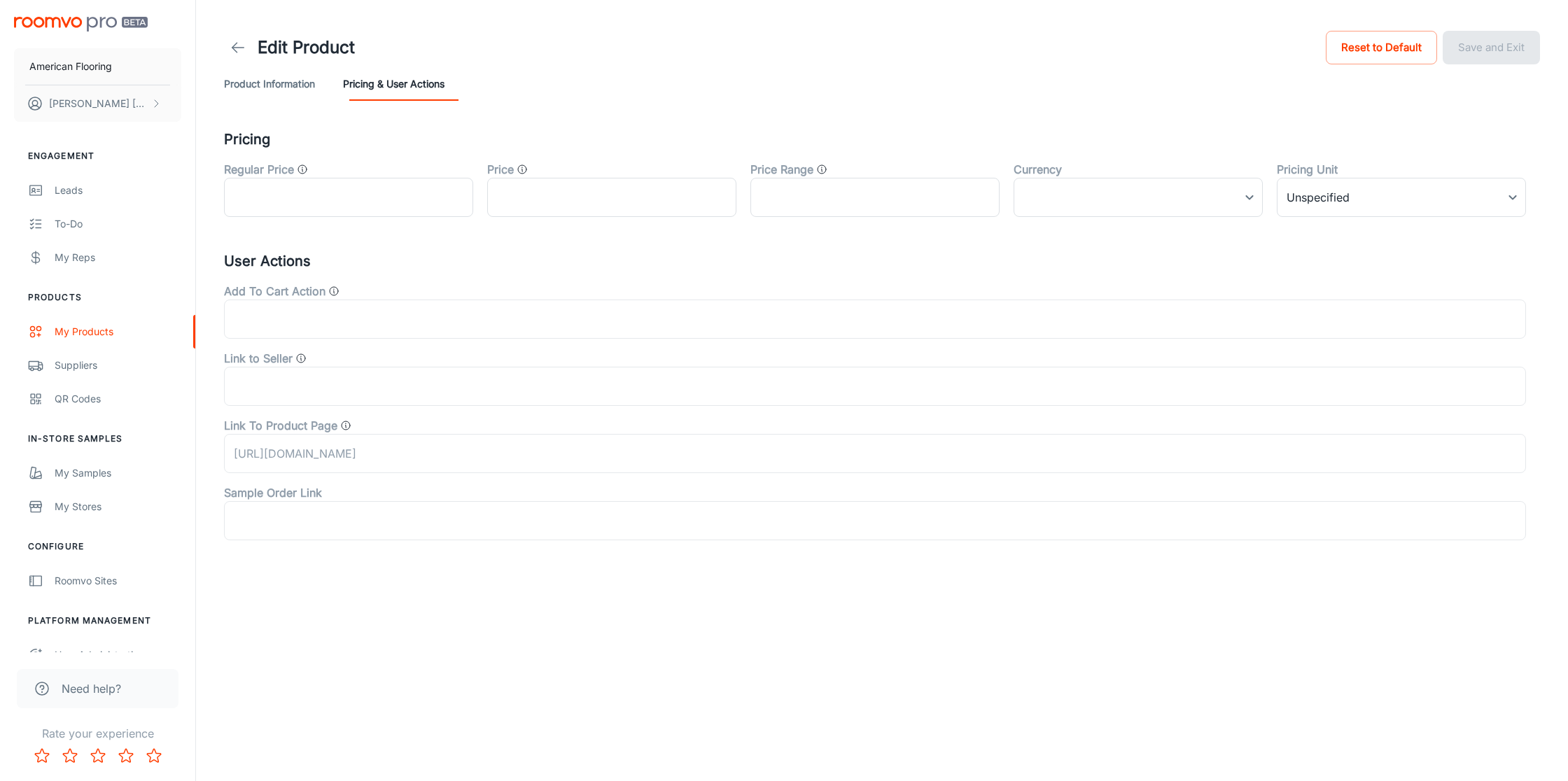
click at [238, 51] on icon at bounding box center [238, 47] width 16 height 16
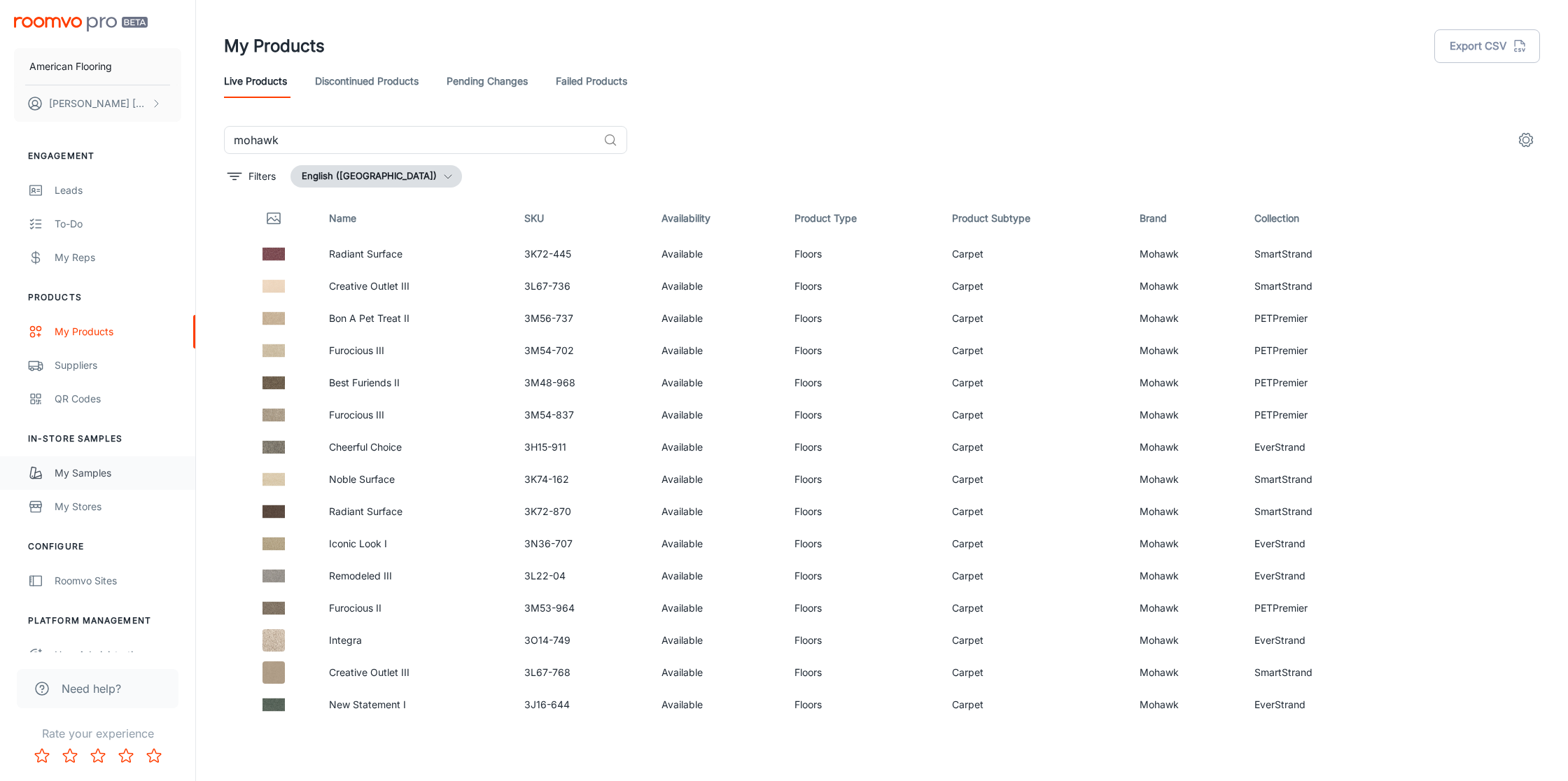
click at [98, 472] on div "My Samples" at bounding box center [117, 473] width 127 height 16
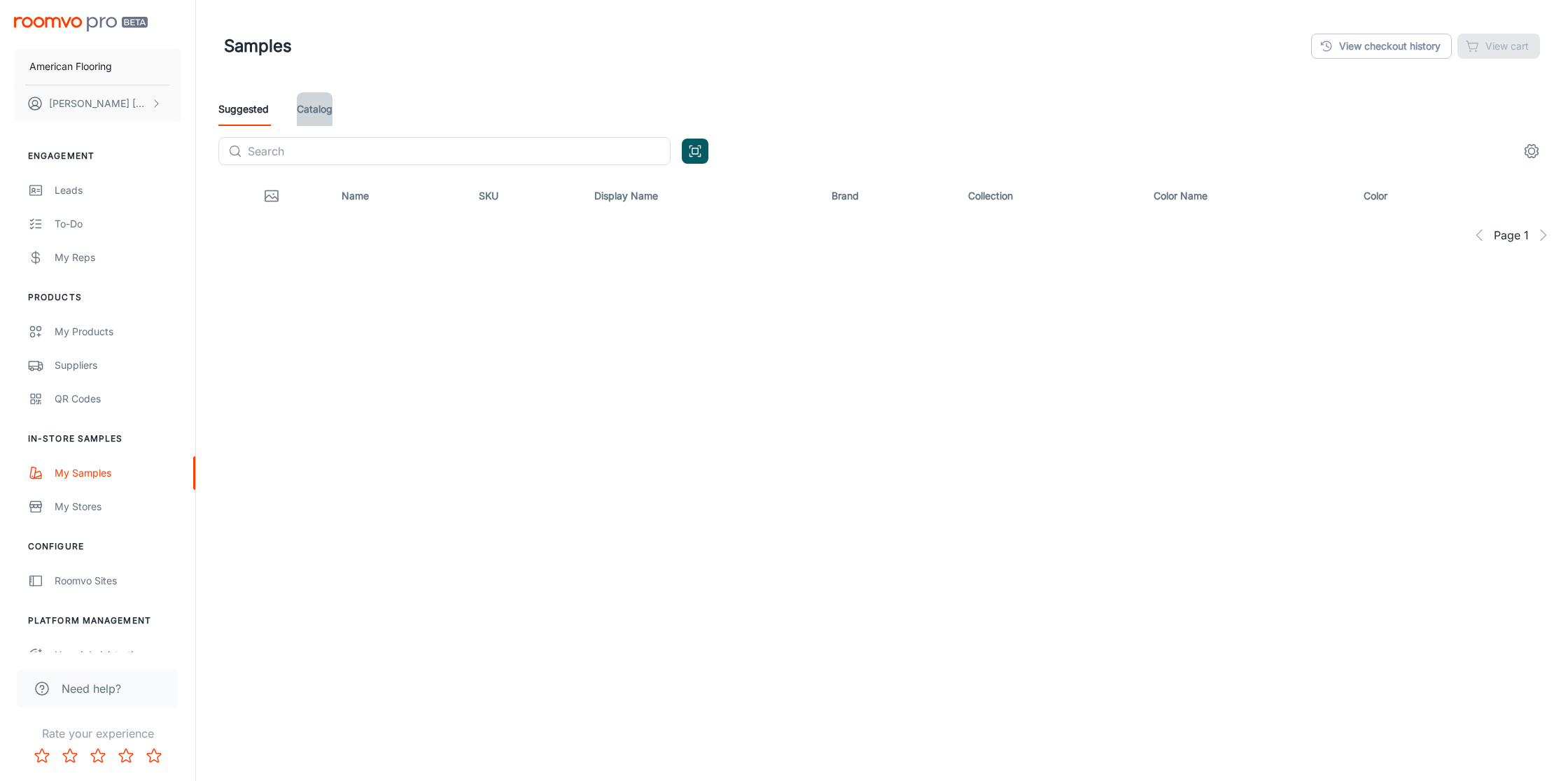
click at [327, 108] on link "Catalog" at bounding box center [315, 109] width 36 height 34
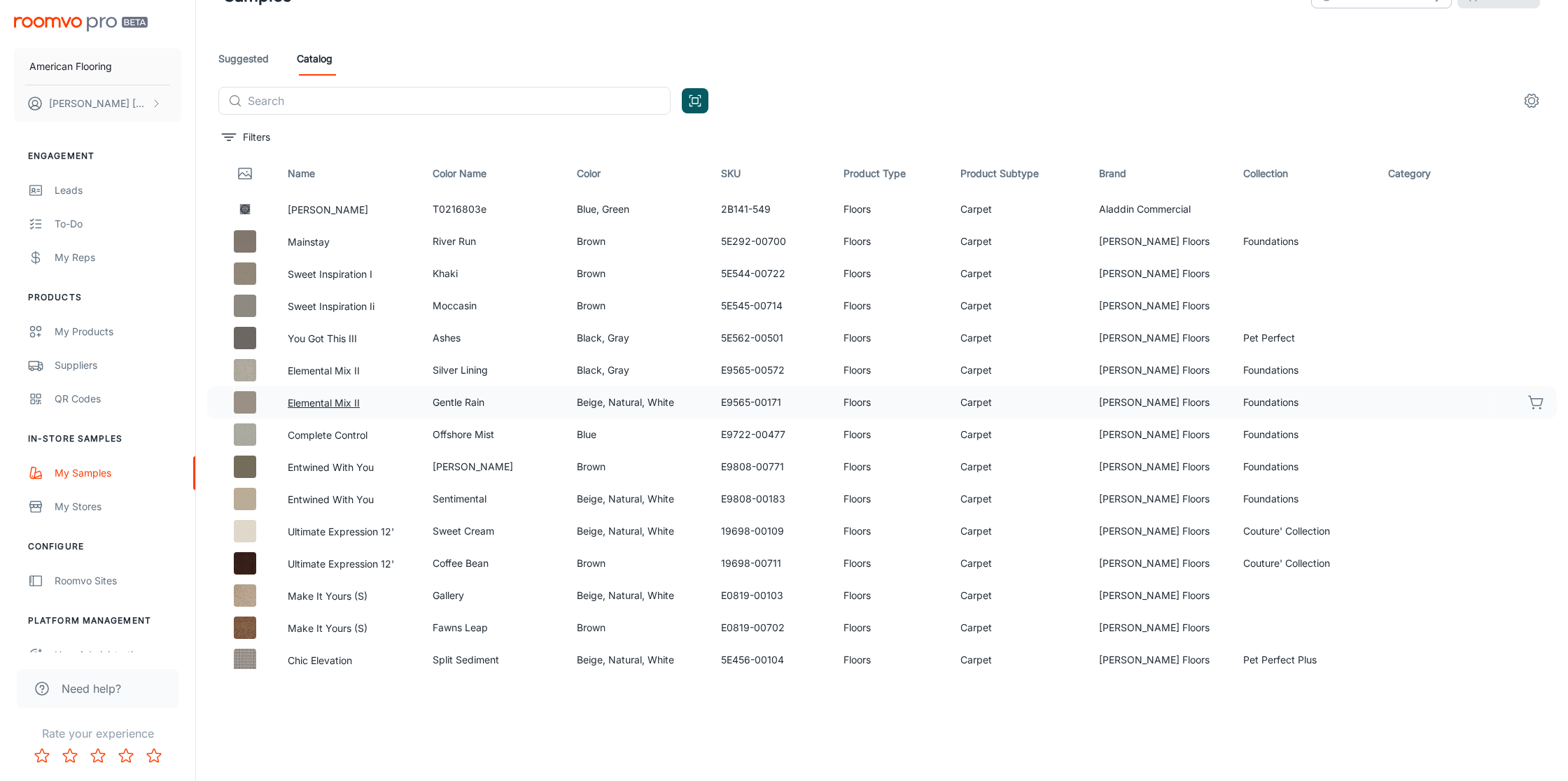
click at [328, 404] on button "Elemental Mix II" at bounding box center [323, 404] width 72 height 16
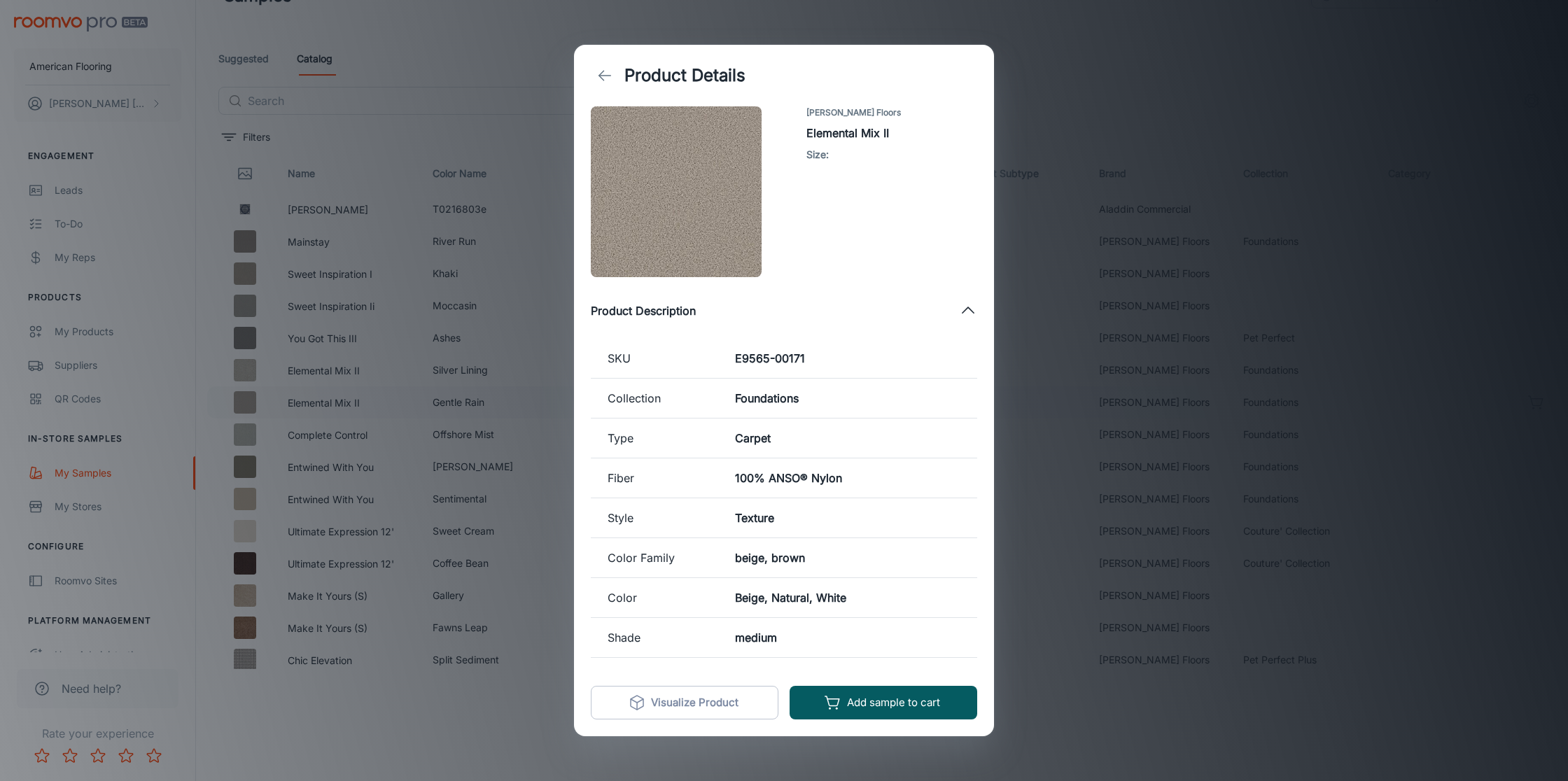
click at [603, 74] on icon "back" at bounding box center [604, 75] width 16 height 16
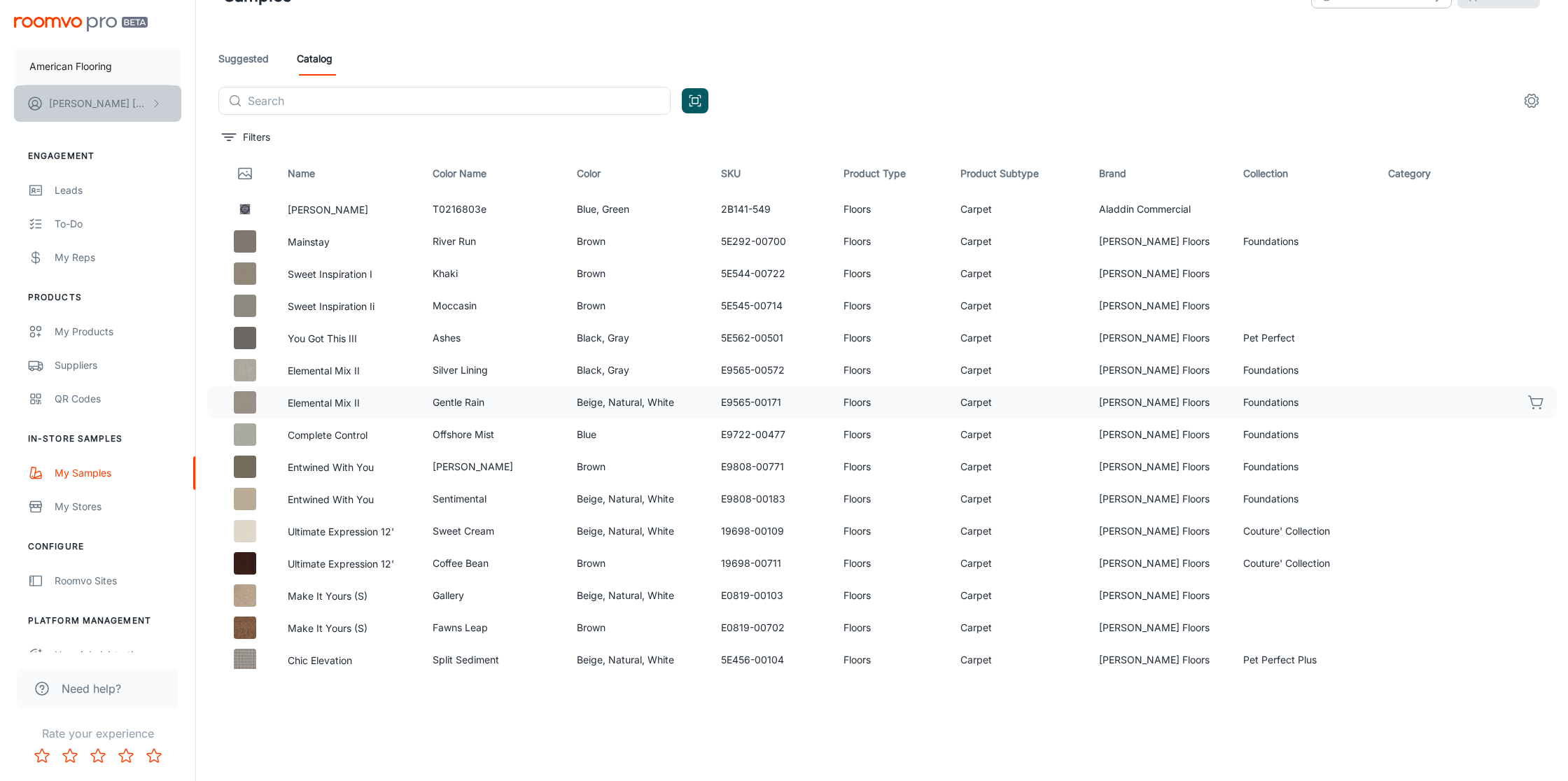
click at [98, 103] on p "[PERSON_NAME]" at bounding box center [98, 104] width 99 height 16
click at [98, 103] on div at bounding box center [784, 390] width 1568 height 781
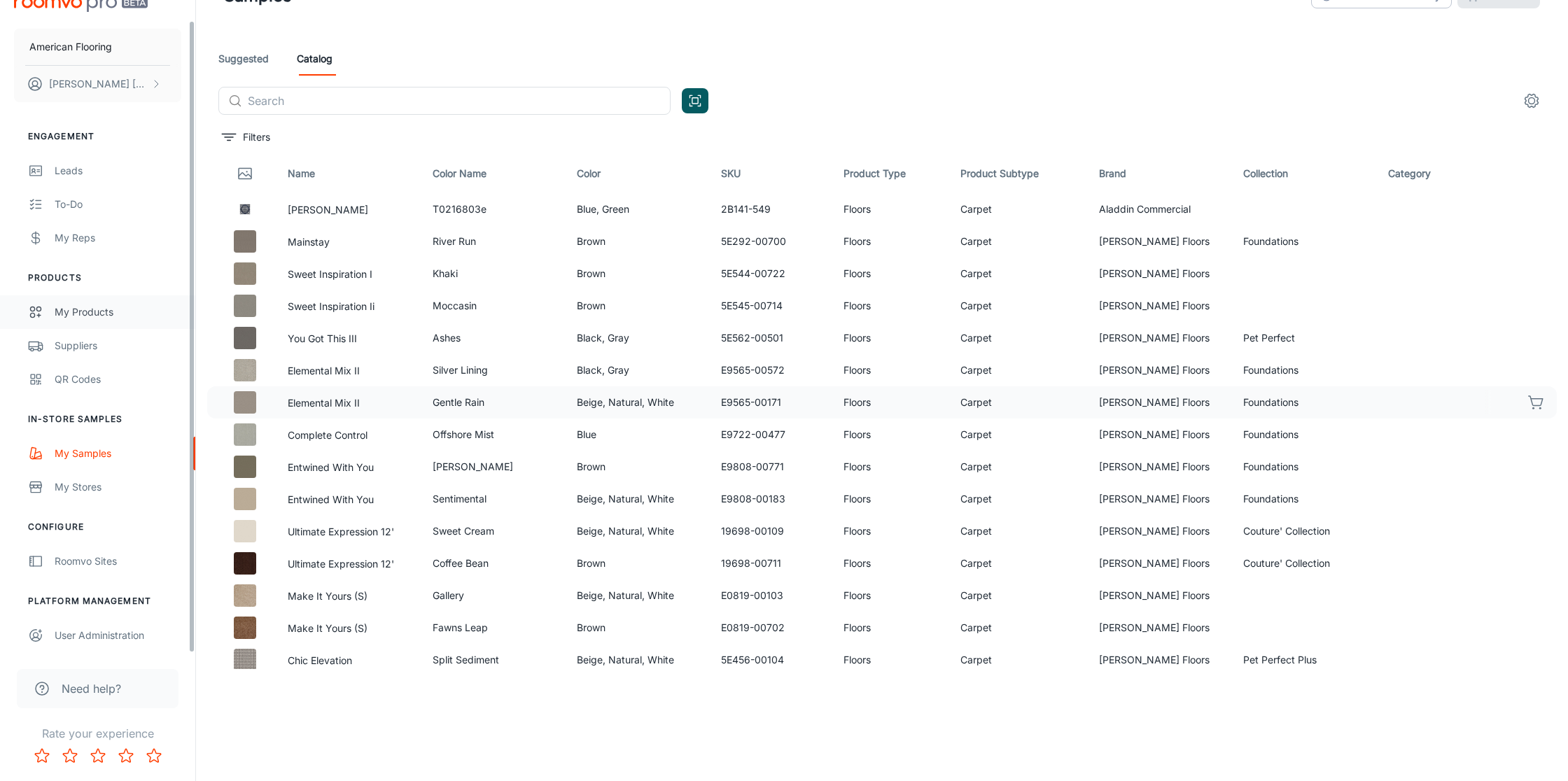
scroll to position [19, 0]
click at [122, 636] on div "User Administration" at bounding box center [117, 636] width 127 height 16
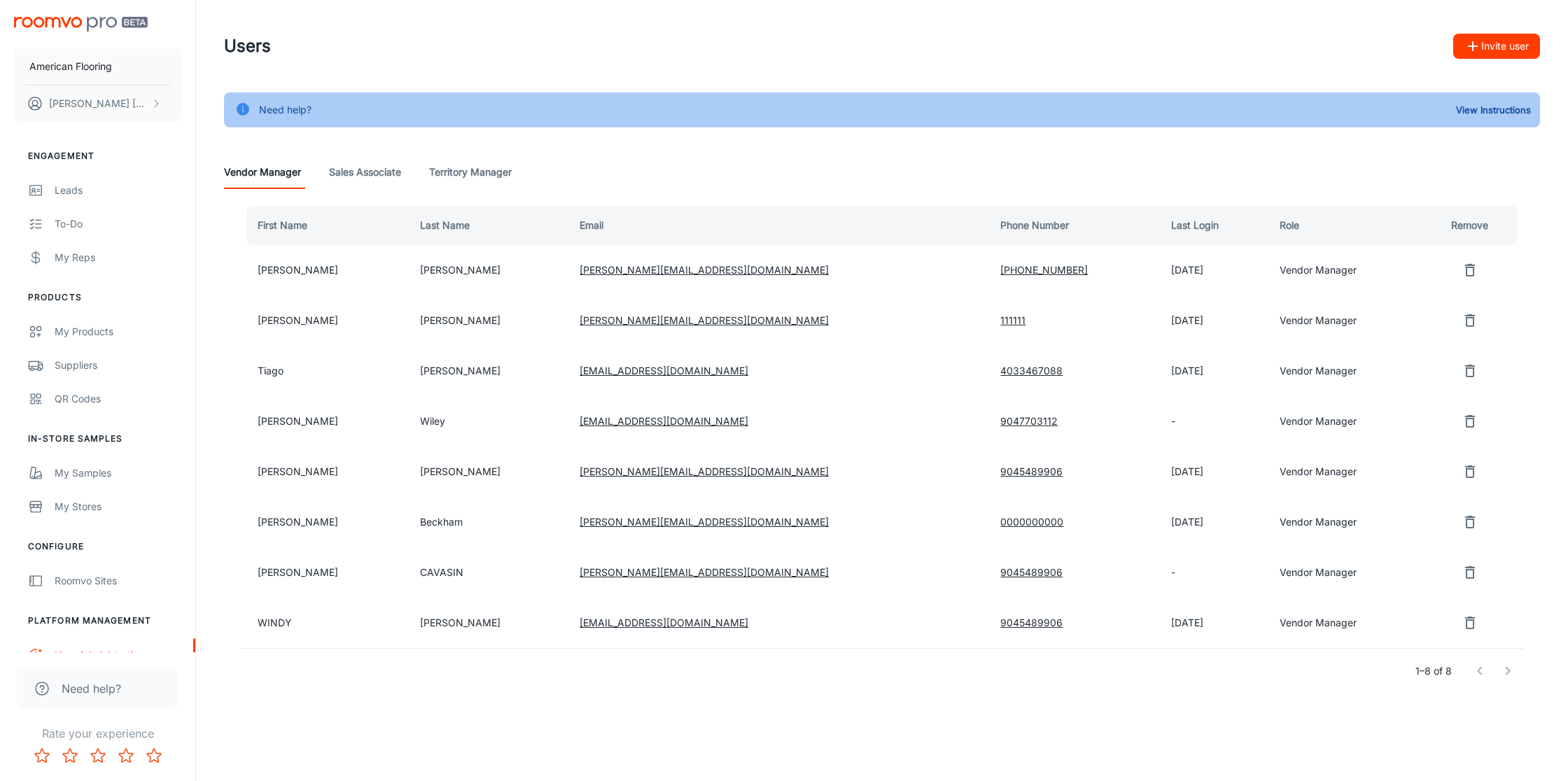
click at [1000, 420] on link "9047703112" at bounding box center [1029, 421] width 57 height 12
click at [73, 190] on div "Leads" at bounding box center [117, 190] width 127 height 16
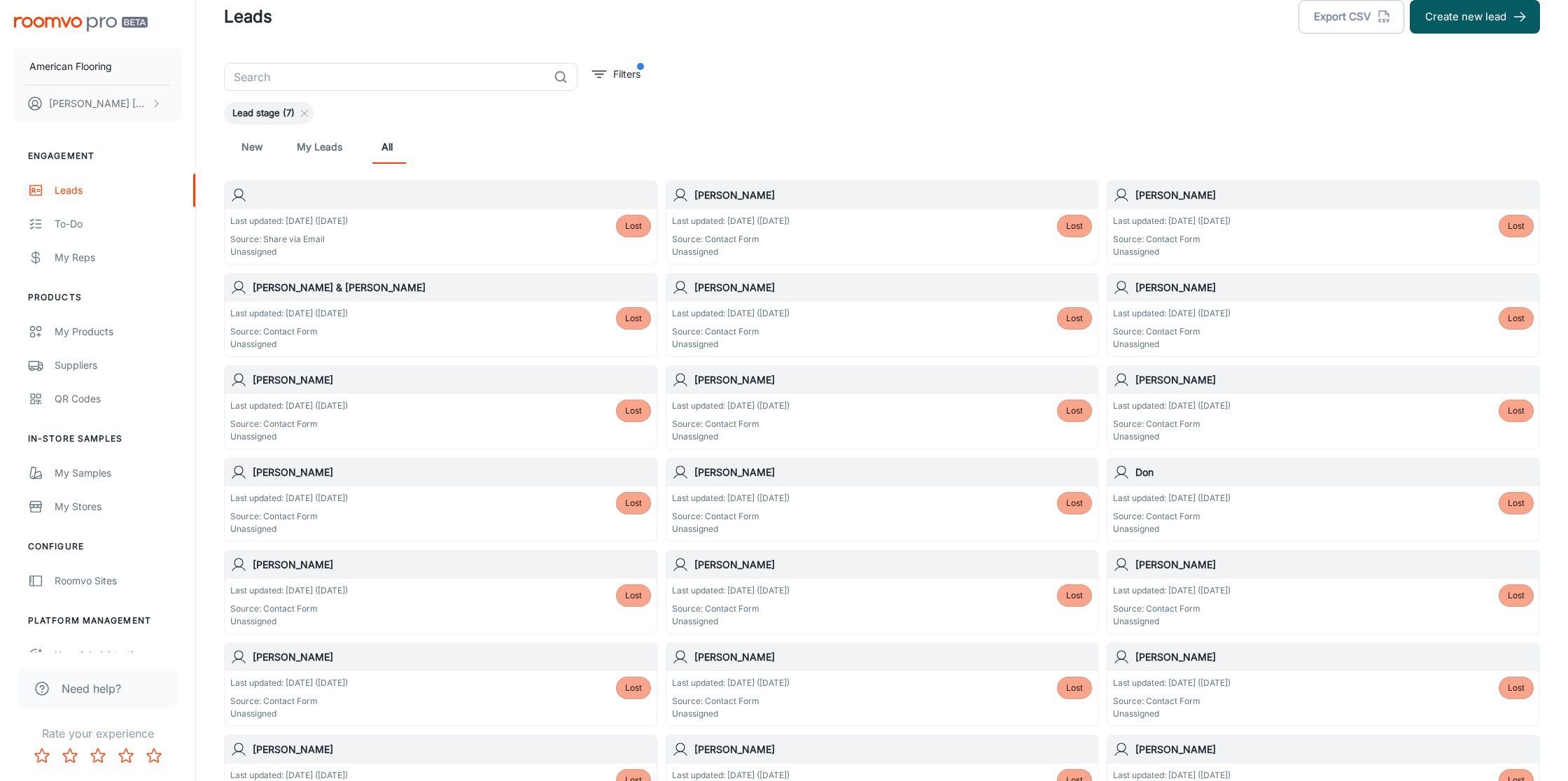
scroll to position [32, 0]
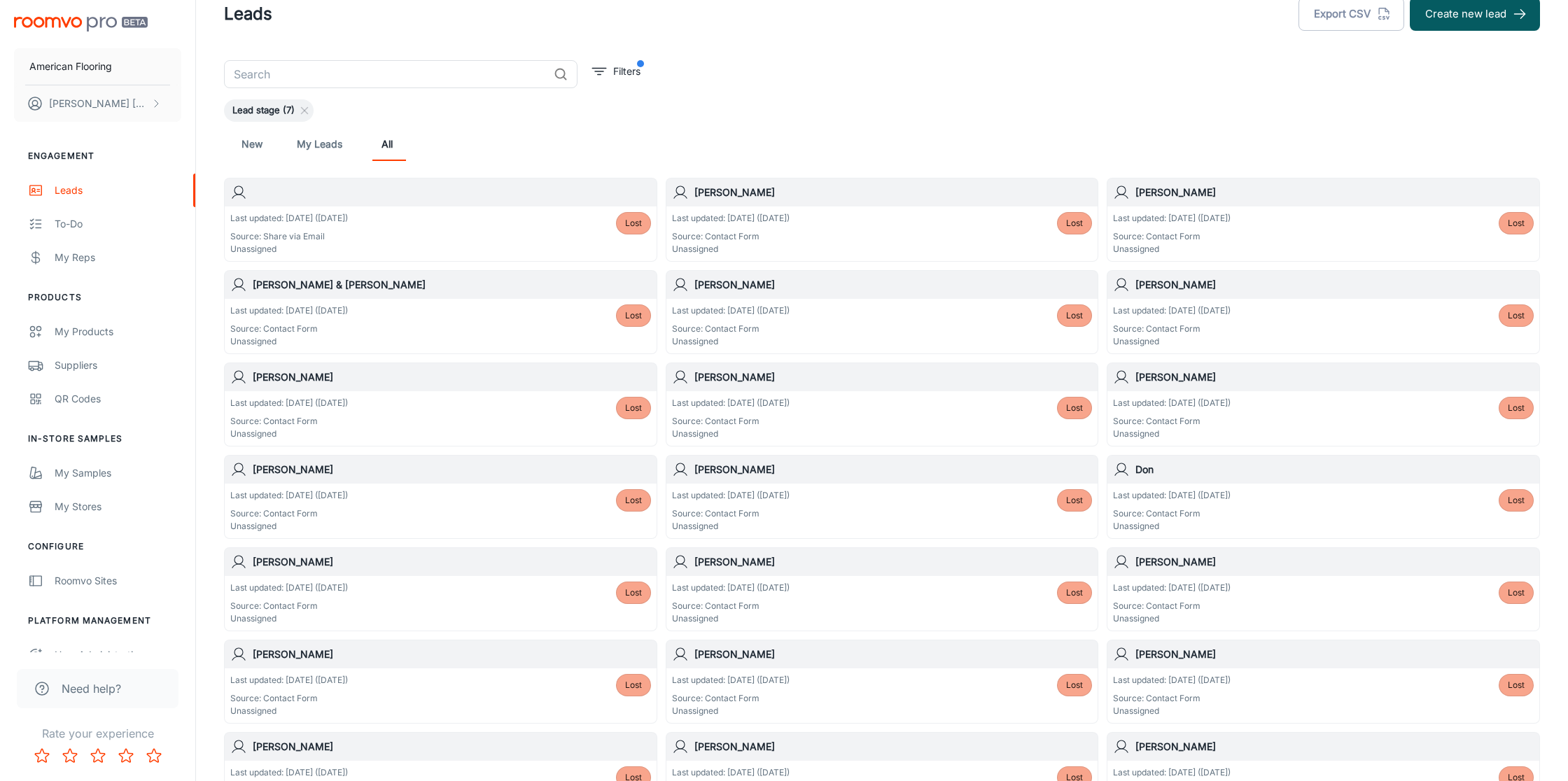
click at [544, 232] on div "Last updated: [DATE] ([DATE]) Source: Share via Email Unassigned Lost" at bounding box center [441, 233] width 421 height 44
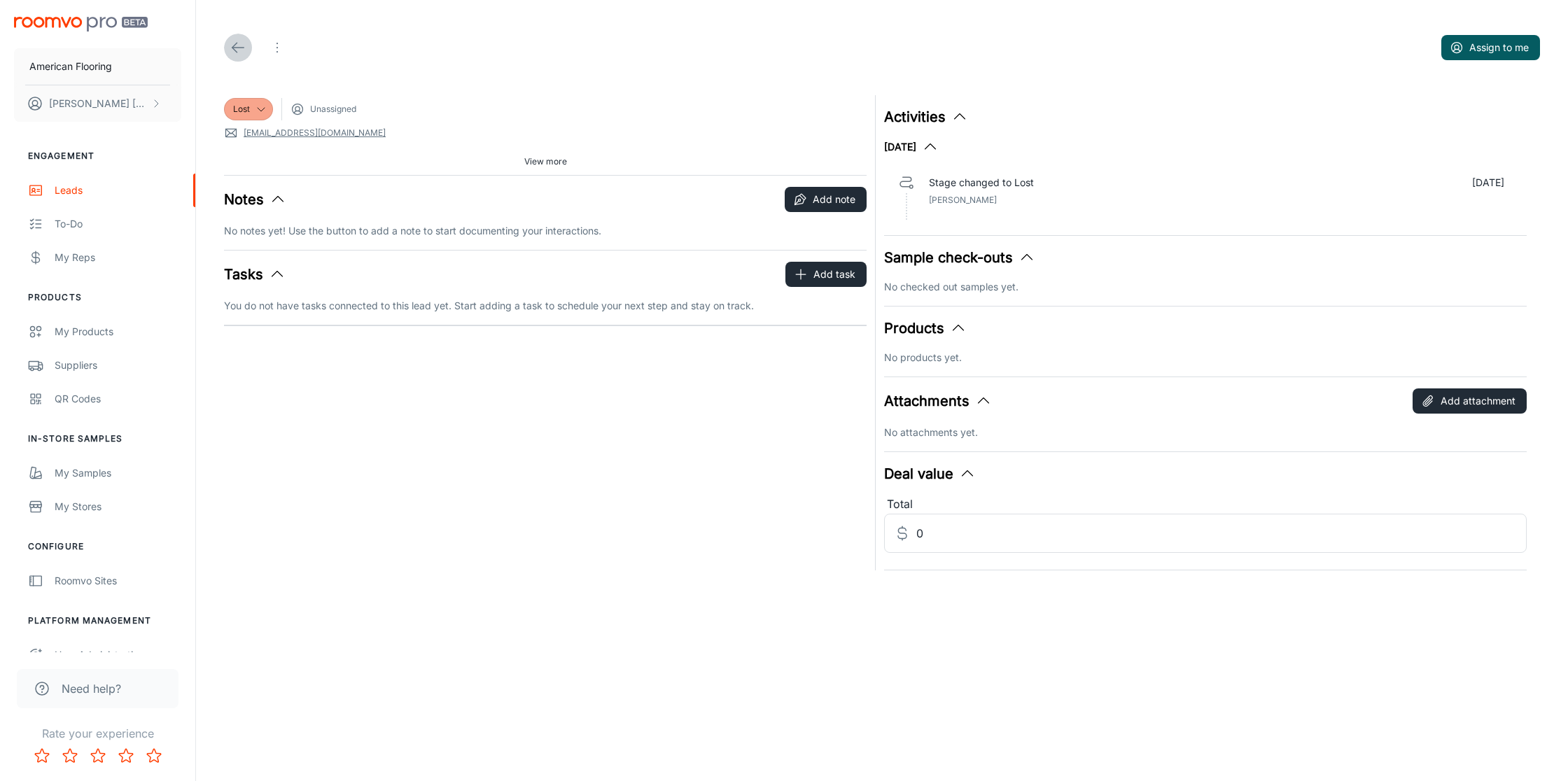
click at [238, 47] on icon at bounding box center [238, 47] width 16 height 16
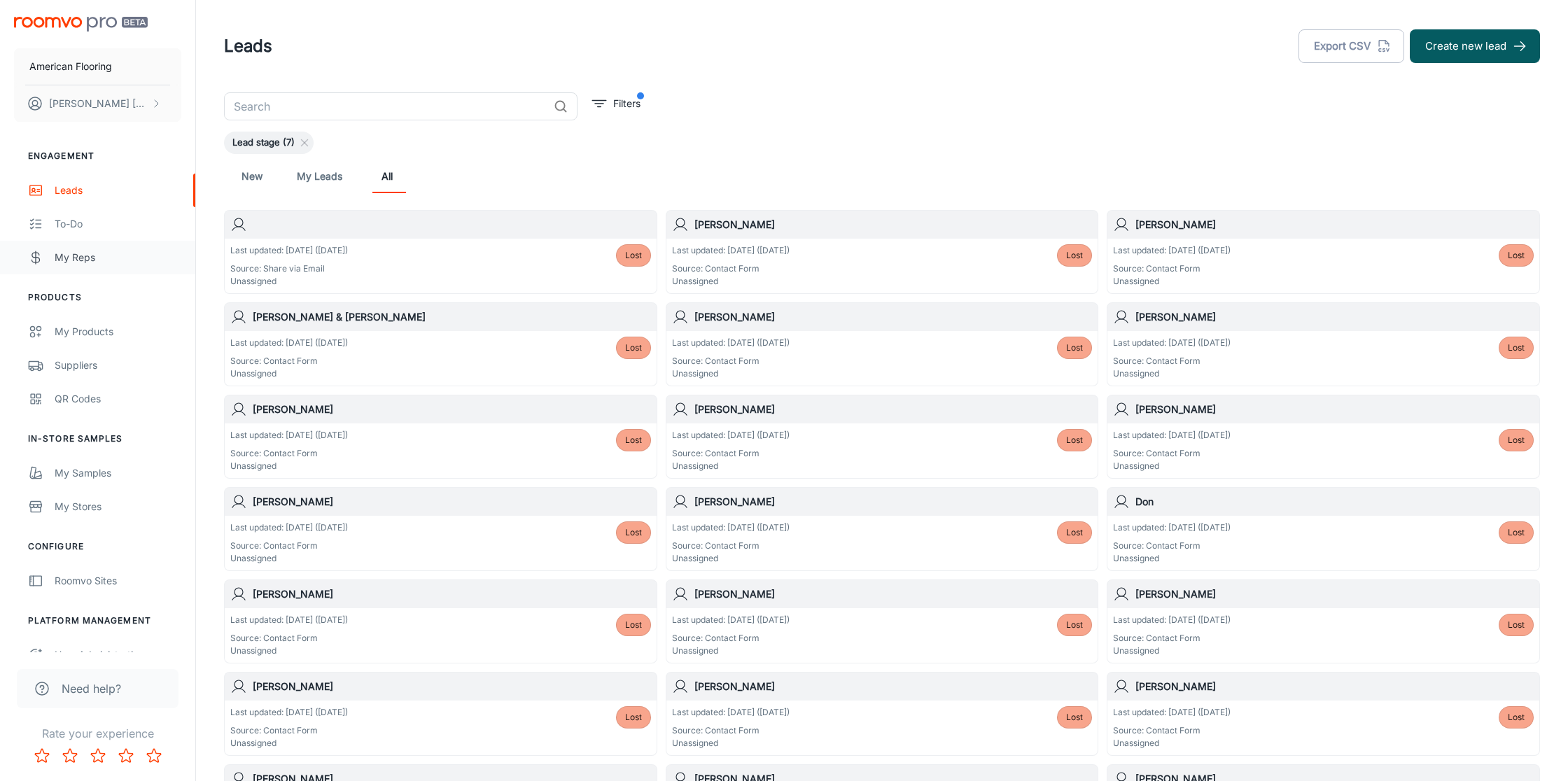
click at [76, 260] on div "My Reps" at bounding box center [117, 258] width 127 height 16
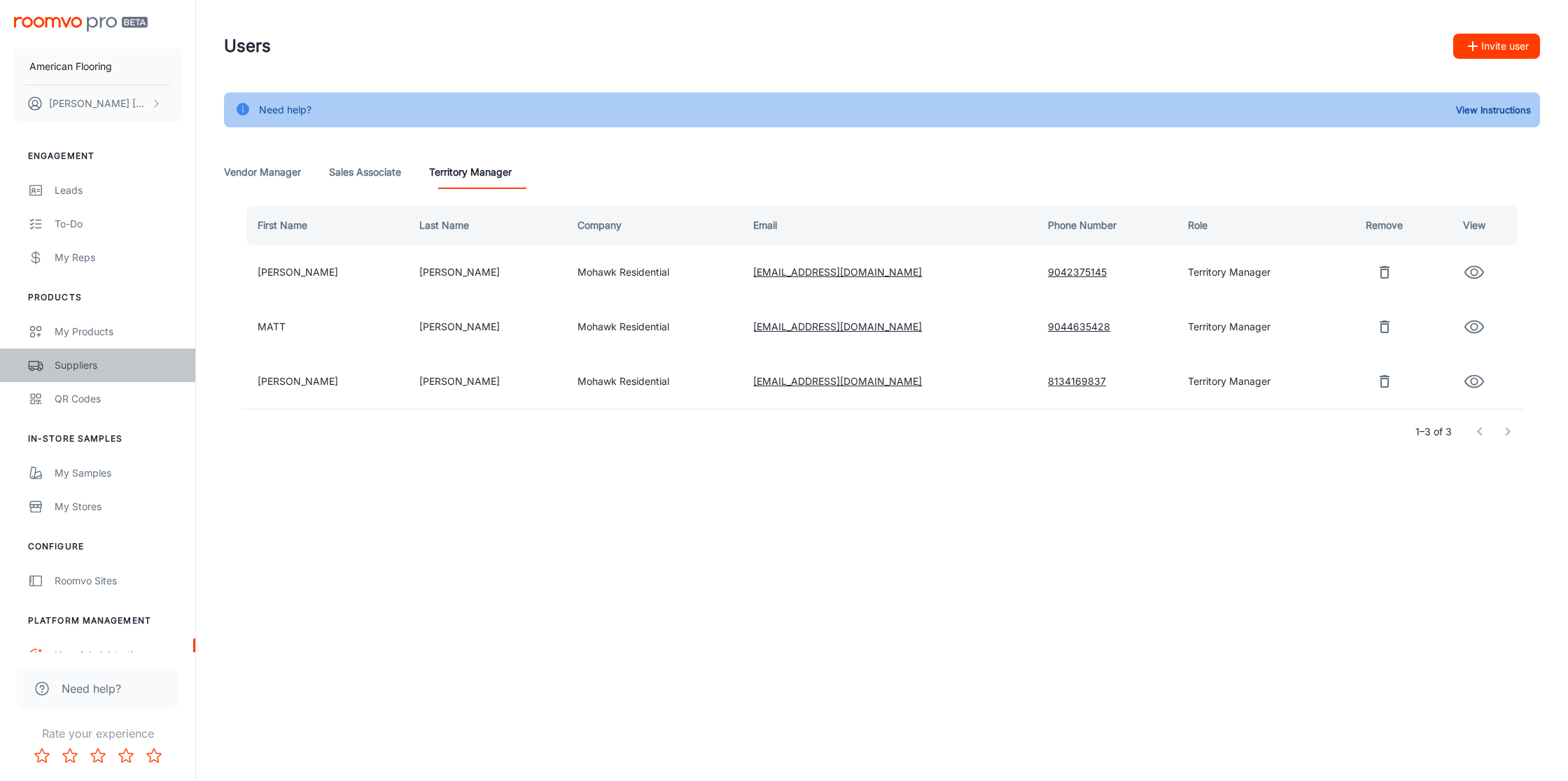
click at [86, 367] on div "Suppliers" at bounding box center [117, 366] width 127 height 16
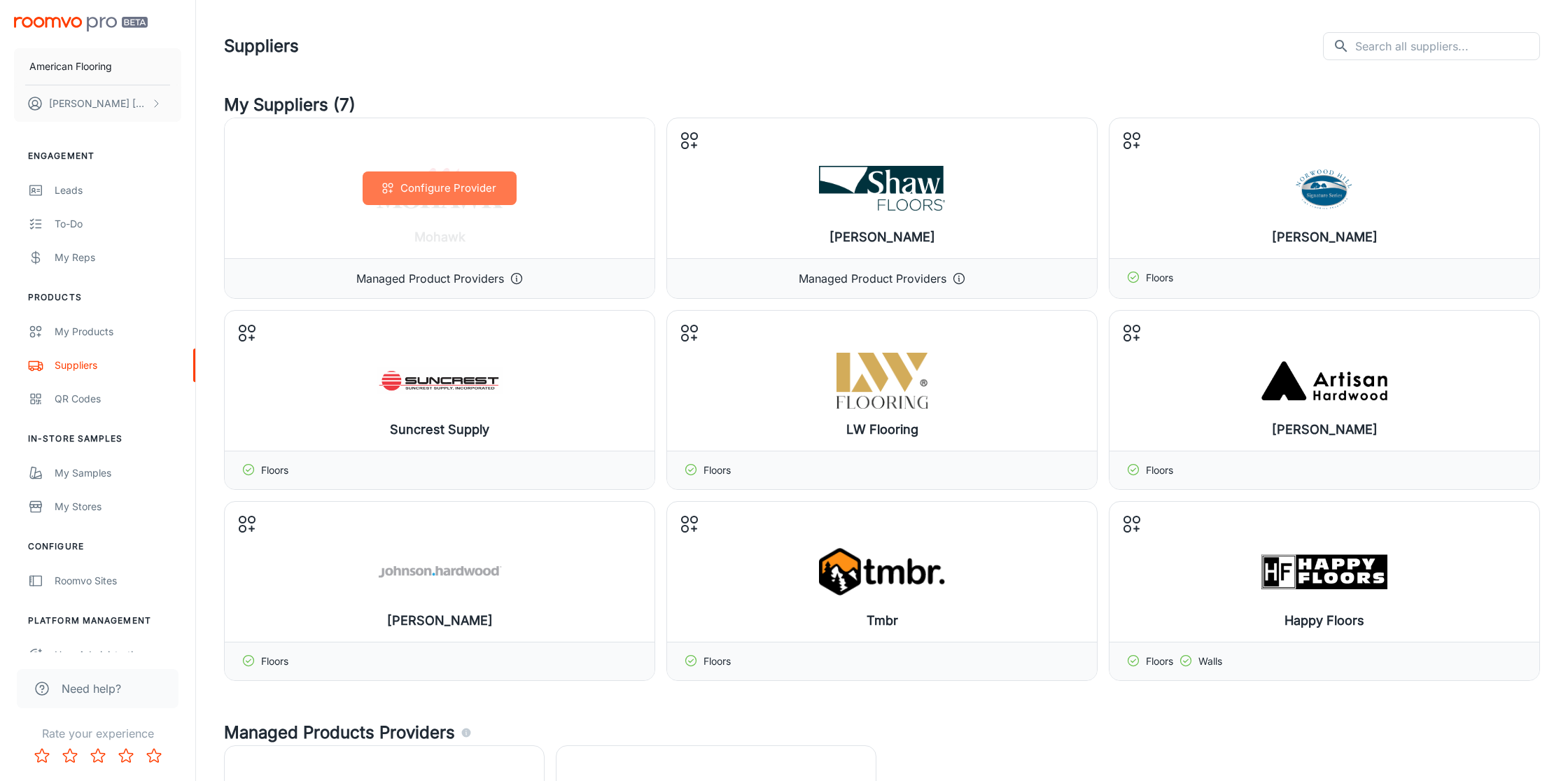
click at [468, 185] on button "Configure Provider" at bounding box center [439, 188] width 154 height 34
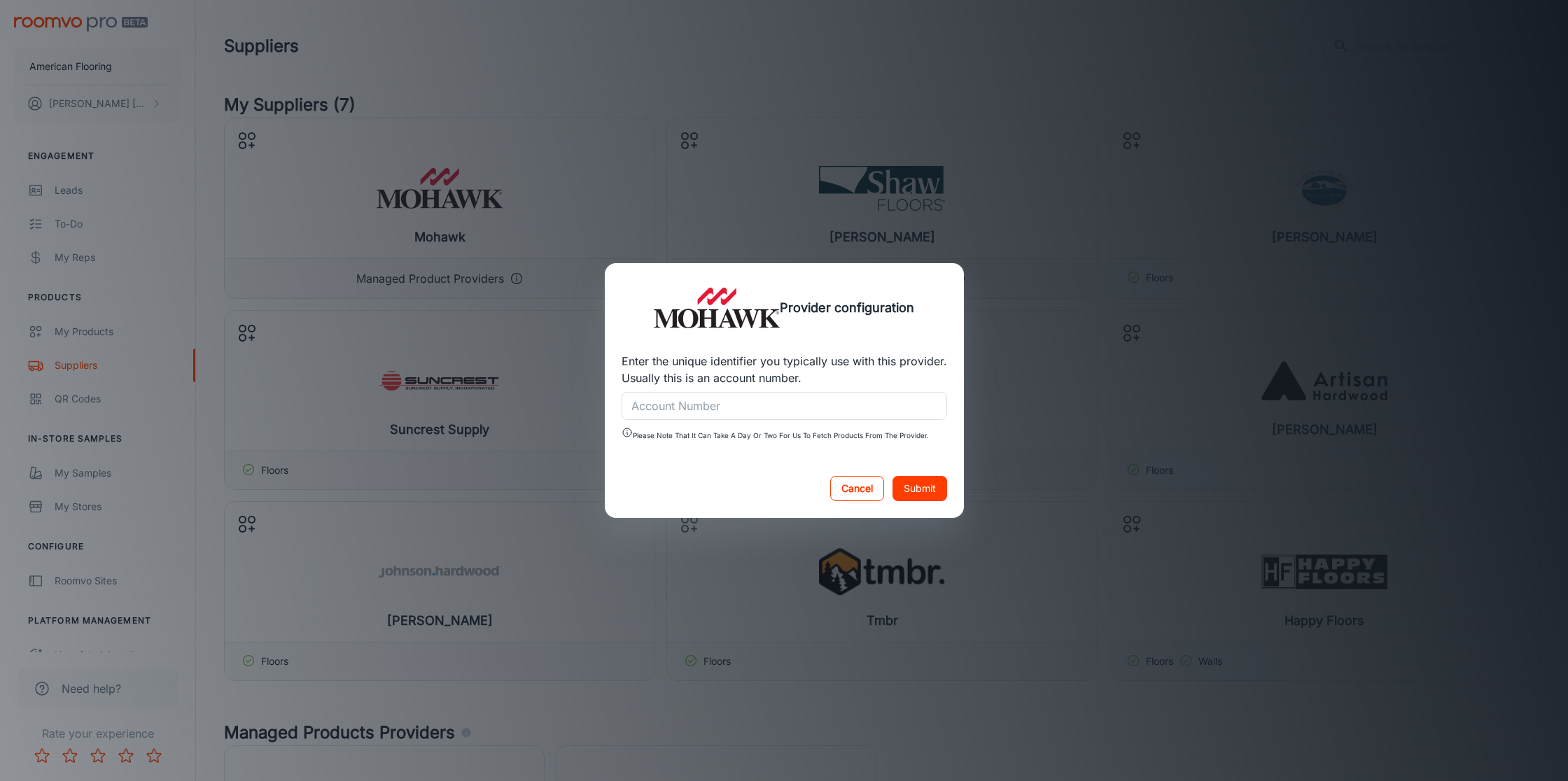
click at [854, 490] on button "Cancel" at bounding box center [857, 488] width 54 height 25
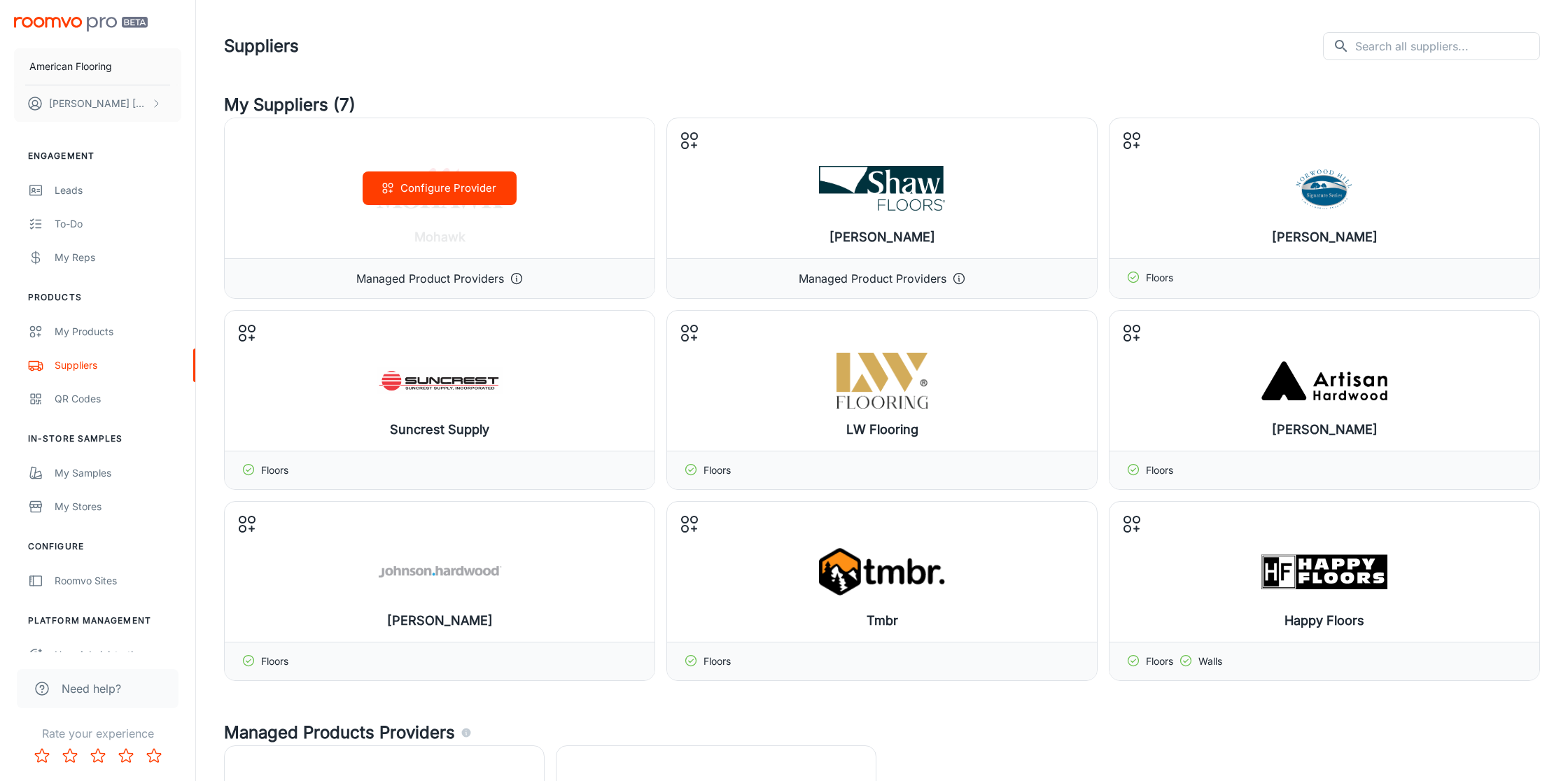
click at [474, 233] on div "Configure Provider" at bounding box center [439, 188] width 429 height 140
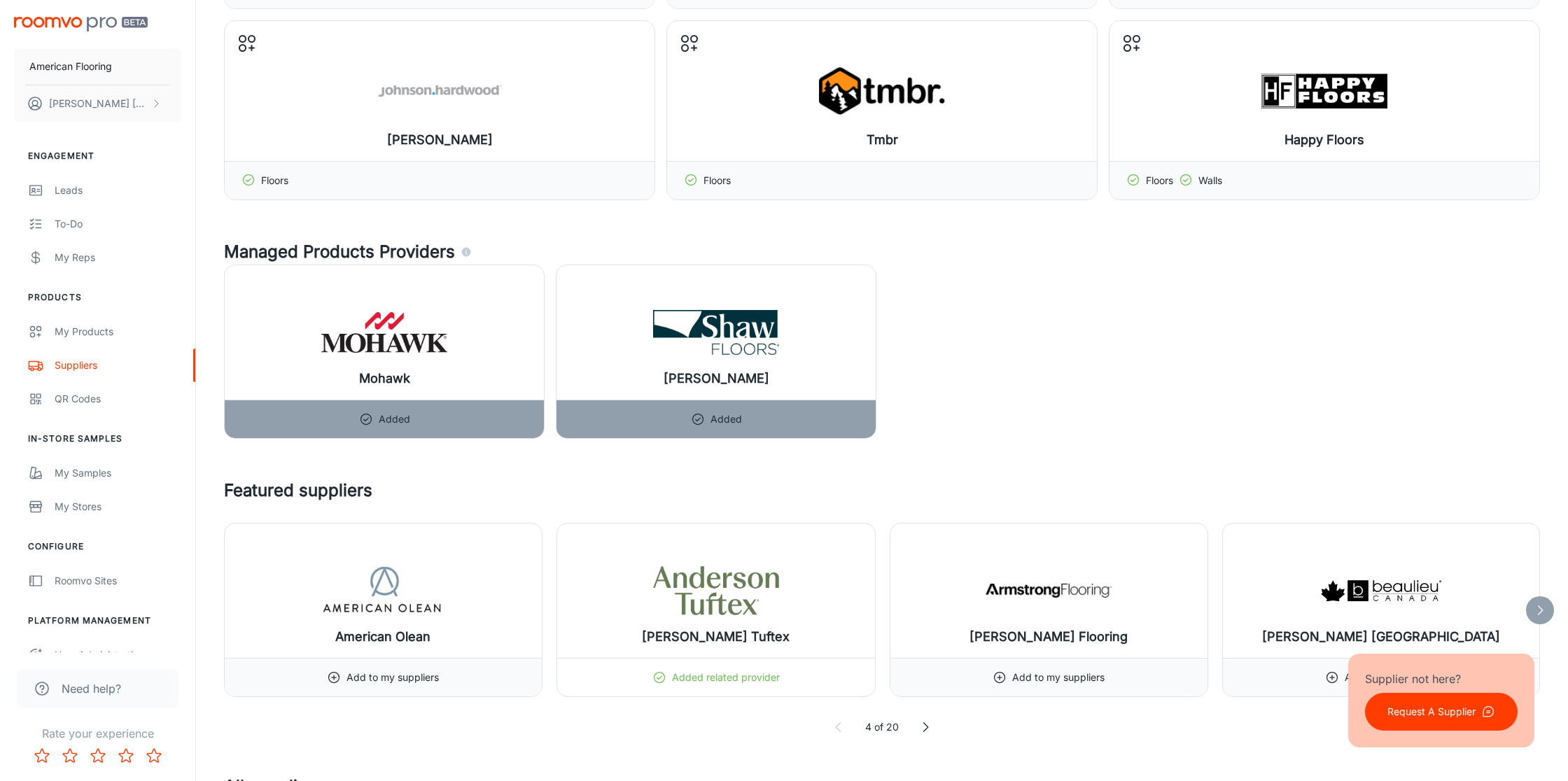
scroll to position [510, 0]
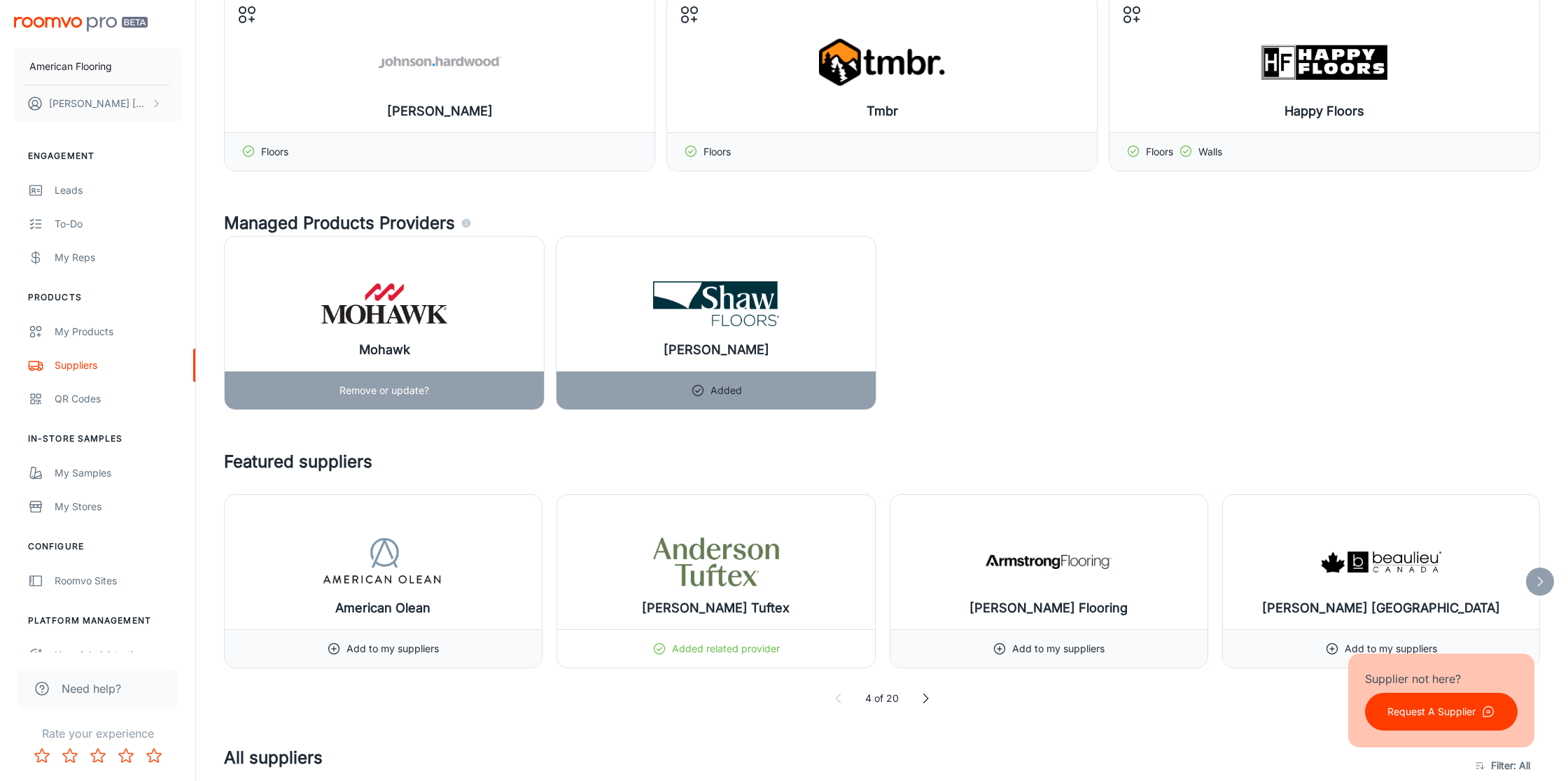
click at [406, 341] on h6 "Mohawk" at bounding box center [384, 349] width 51 height 19
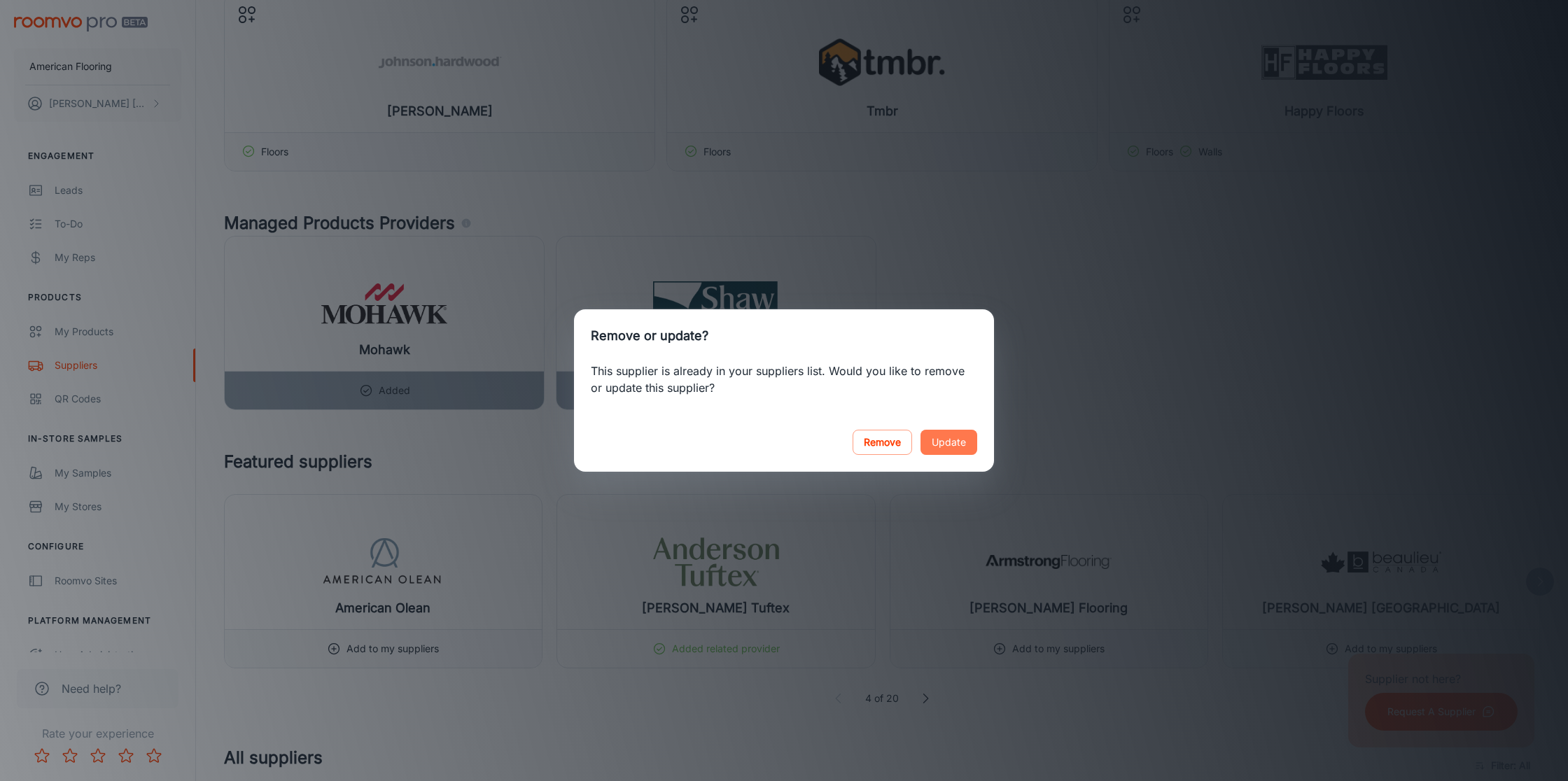
click at [961, 441] on button "Update" at bounding box center [948, 442] width 57 height 25
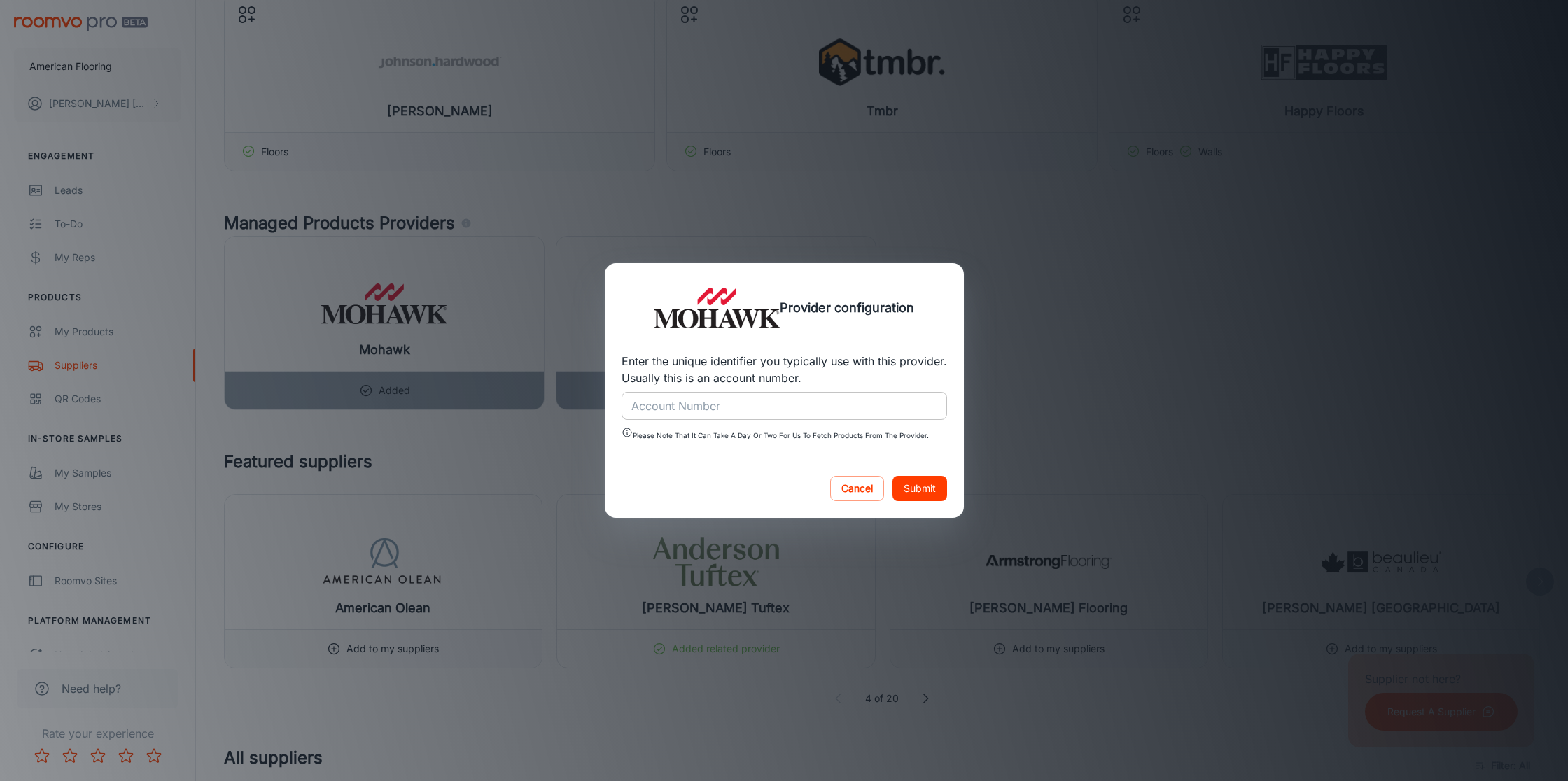
click at [715, 409] on input "Account Number" at bounding box center [784, 406] width 326 height 28
type input "196089"
click at [905, 487] on button "Submit" at bounding box center [920, 488] width 54 height 25
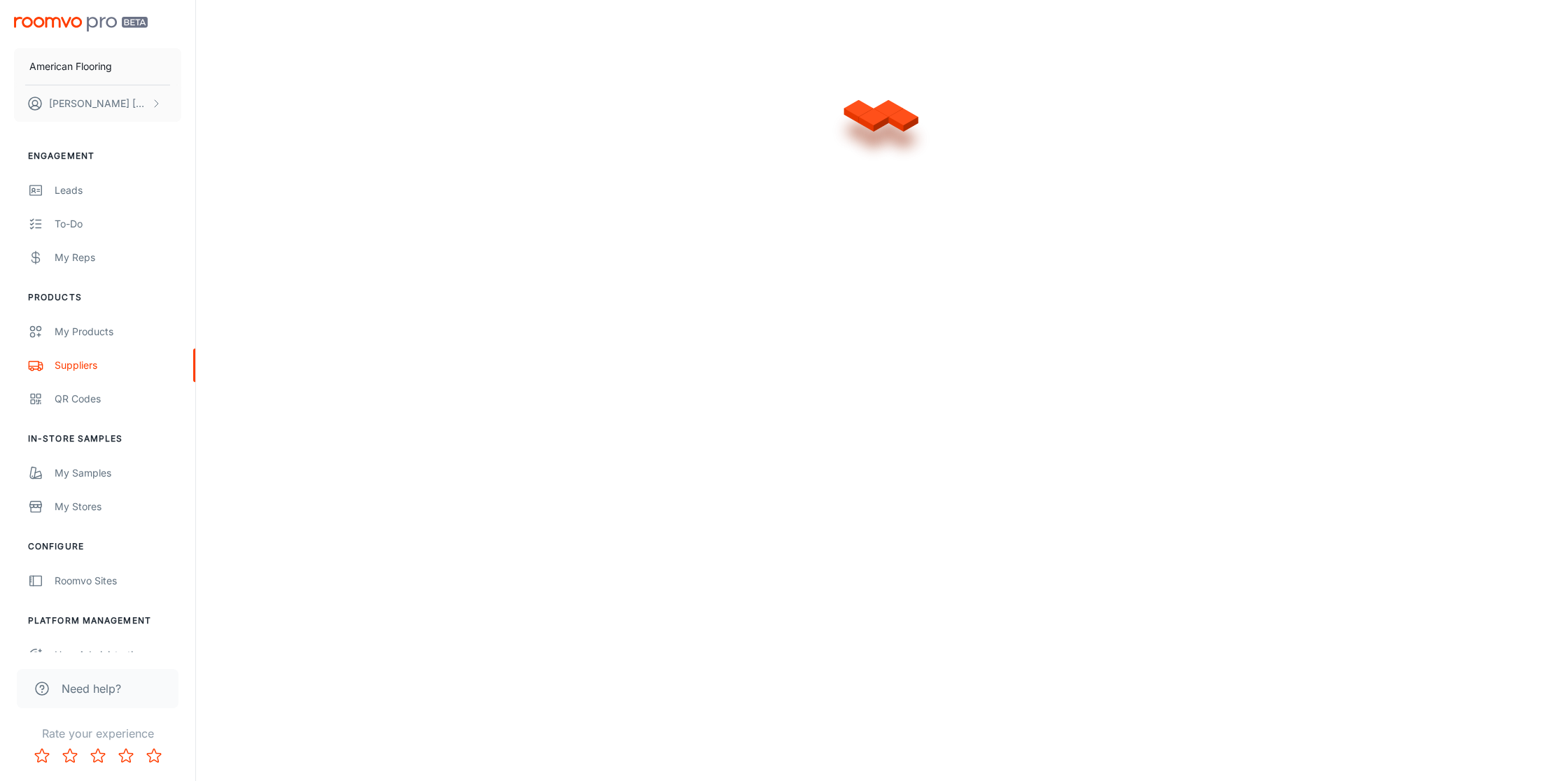
scroll to position [0, 0]
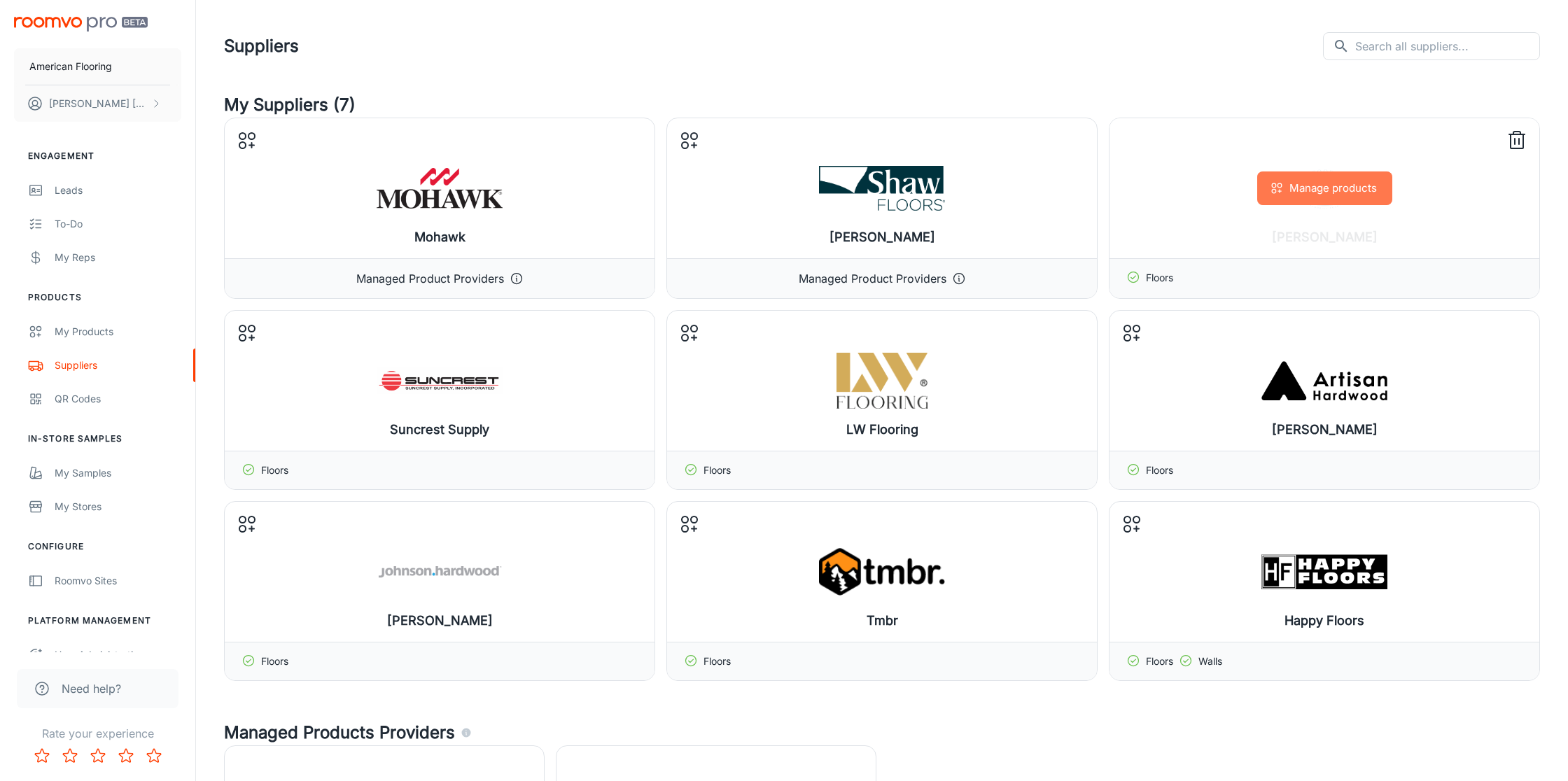
click at [1295, 191] on button "Manage products" at bounding box center [1324, 188] width 135 height 34
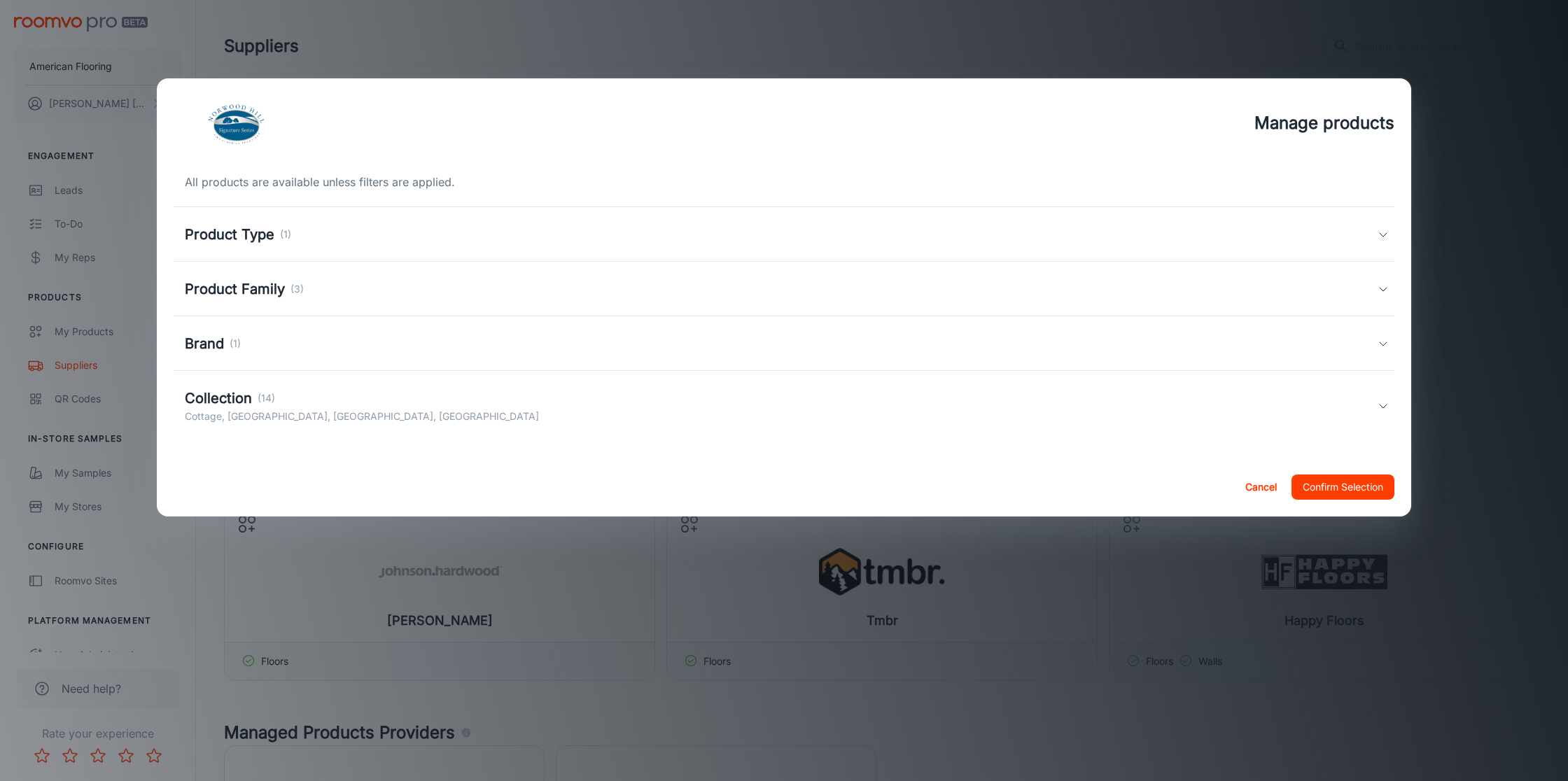
click at [1280, 409] on div "Collection (14) Cottage, [GEOGRAPHIC_DATA], [GEOGRAPHIC_DATA], [GEOGRAPHIC_DATA]" at bounding box center [781, 406] width 1192 height 37
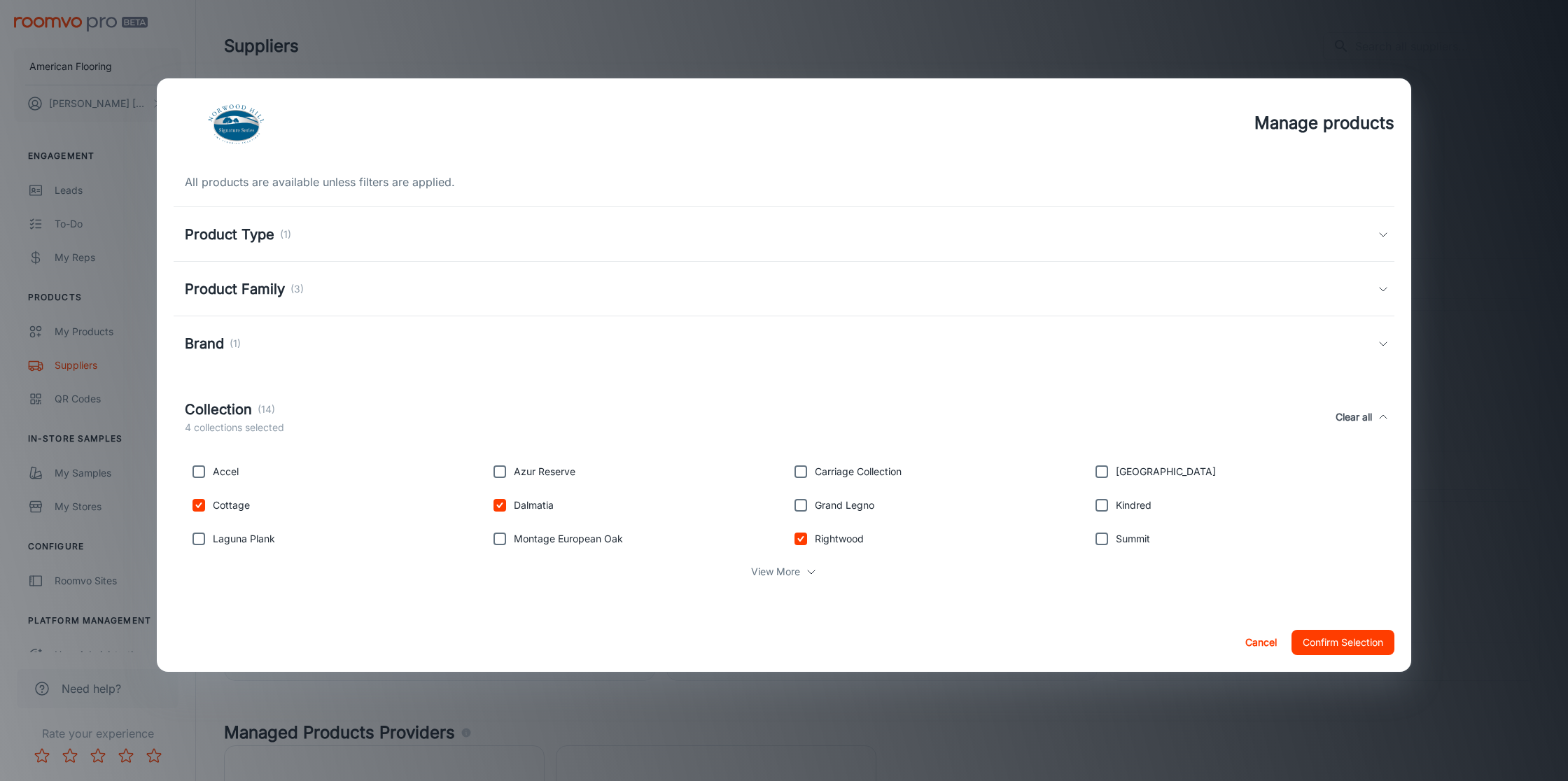
click at [790, 570] on p "View More" at bounding box center [775, 572] width 49 height 16
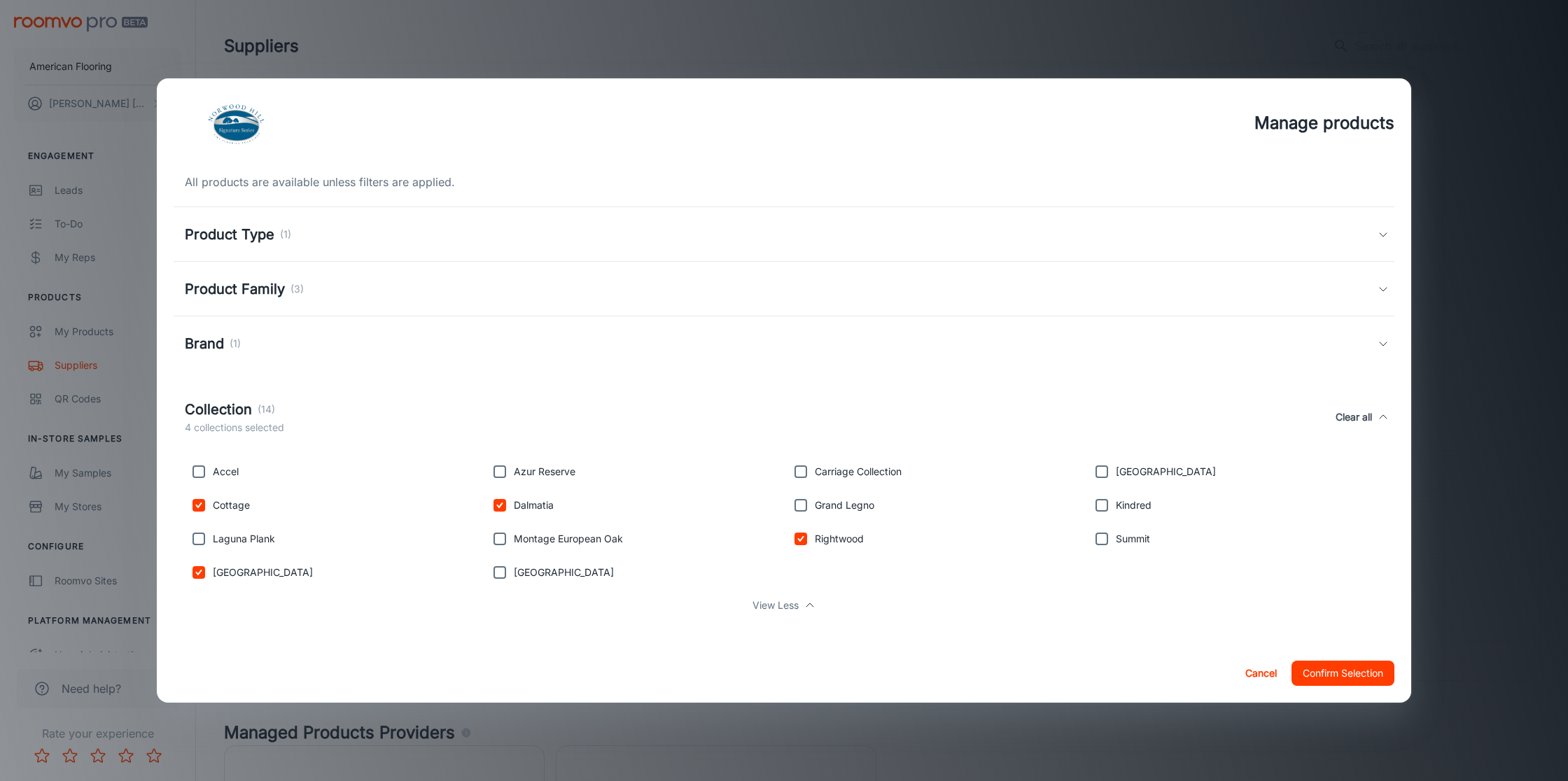
click at [1262, 673] on button "Cancel" at bounding box center [1260, 673] width 45 height 25
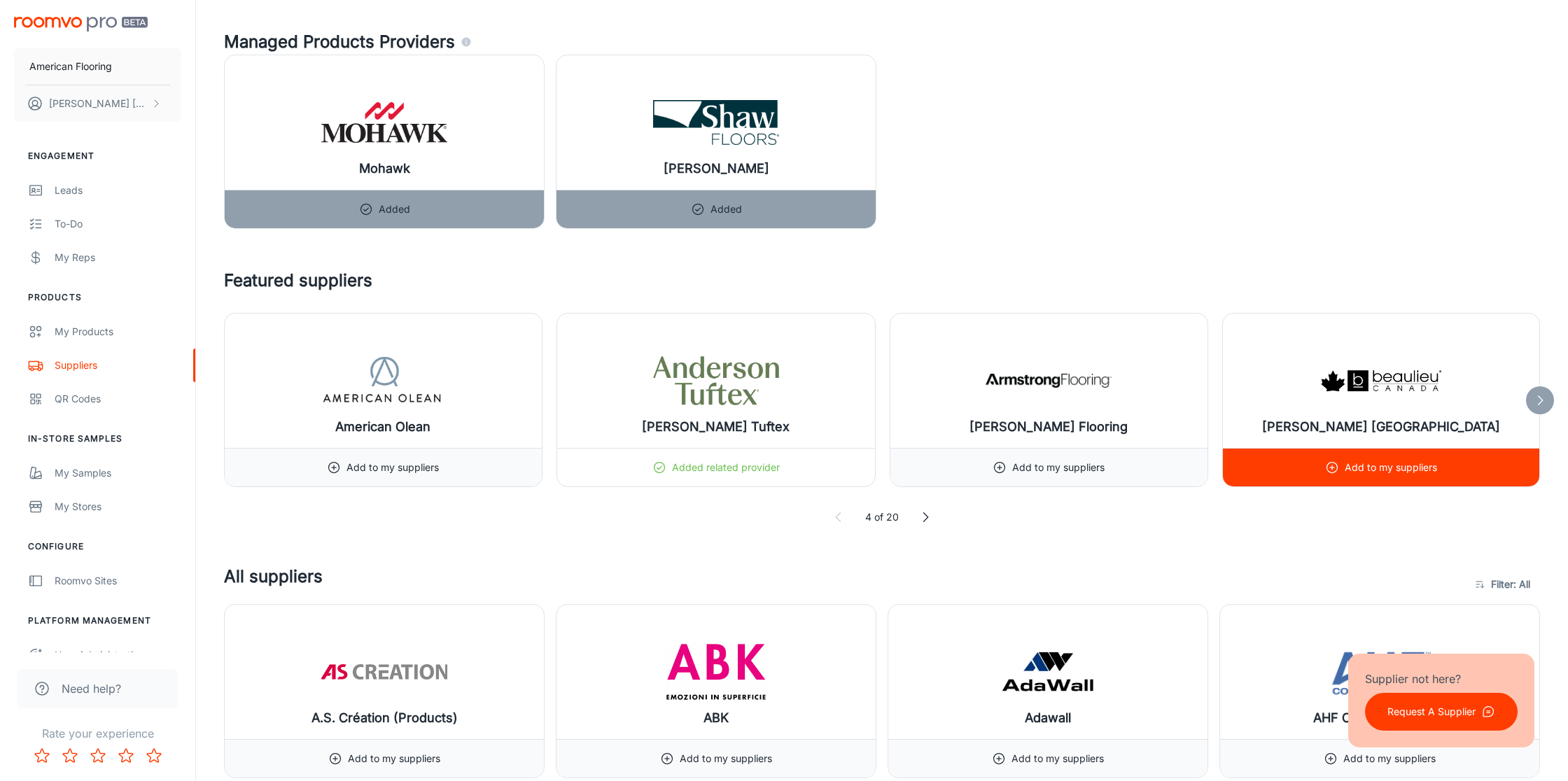
scroll to position [692, 0]
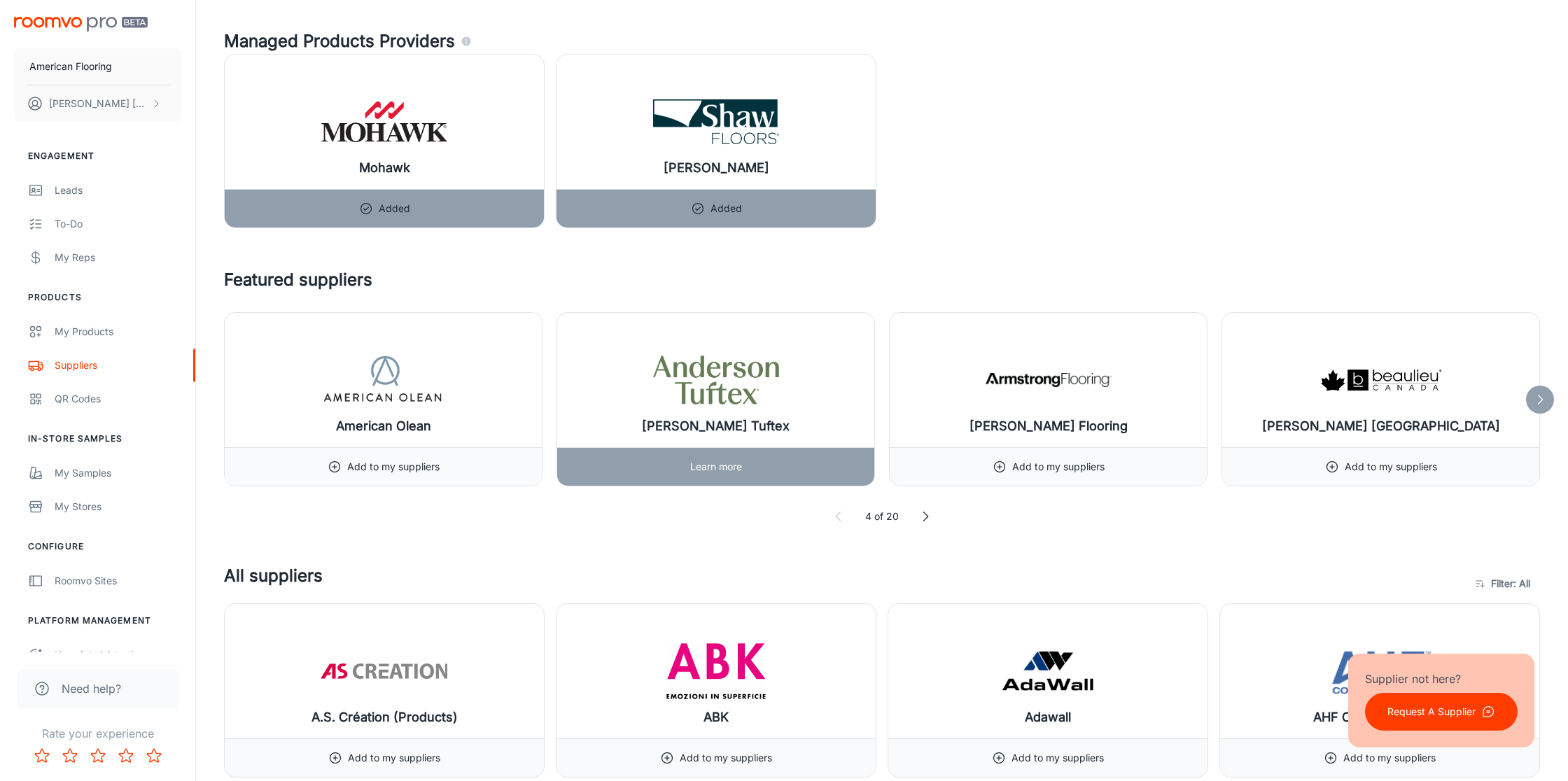
click at [703, 467] on p "Learn more" at bounding box center [716, 467] width 52 height 16
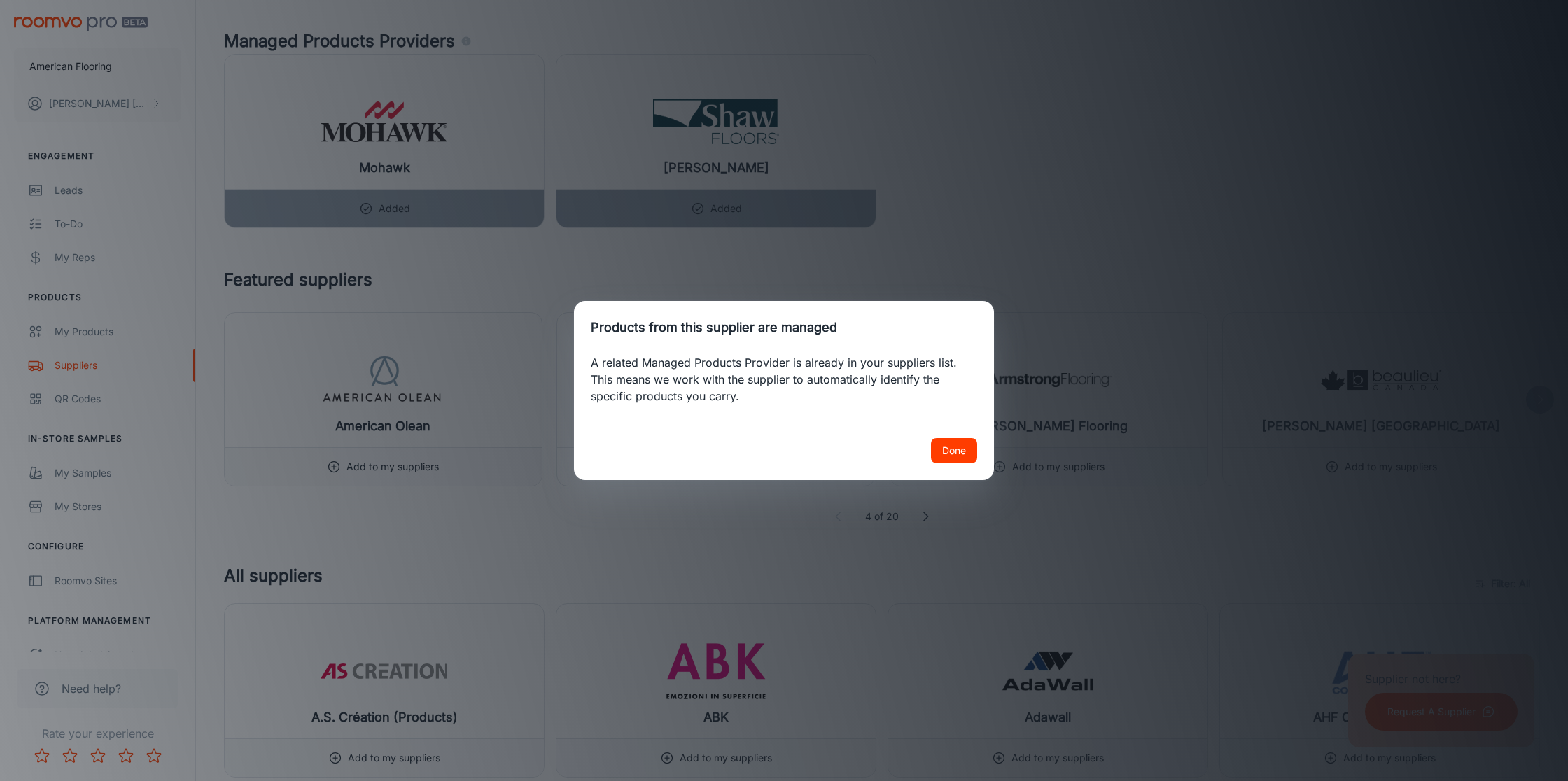
click at [956, 450] on button "Done" at bounding box center [954, 450] width 47 height 25
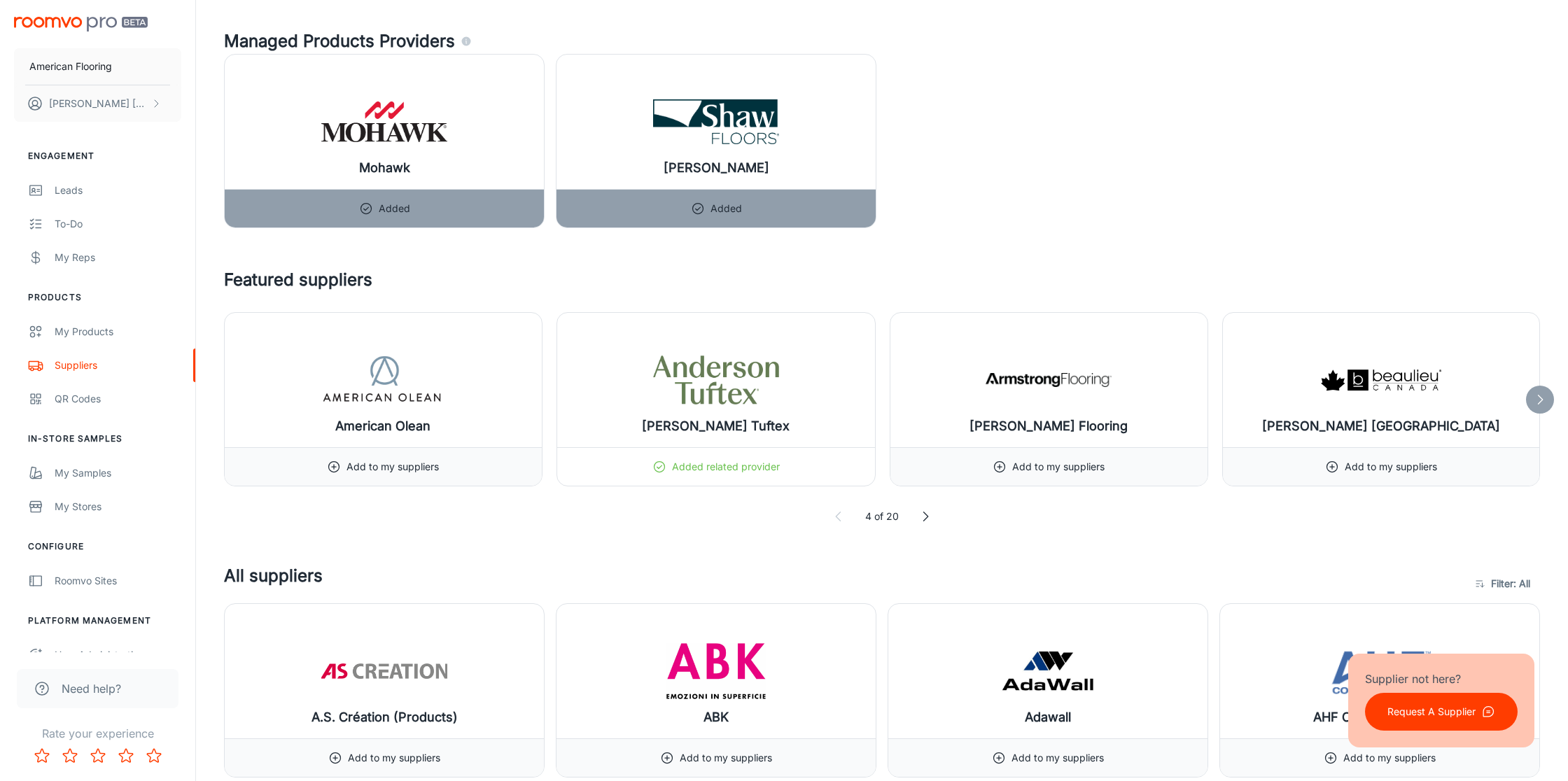
click at [1539, 397] on icon at bounding box center [1540, 400] width 14 height 14
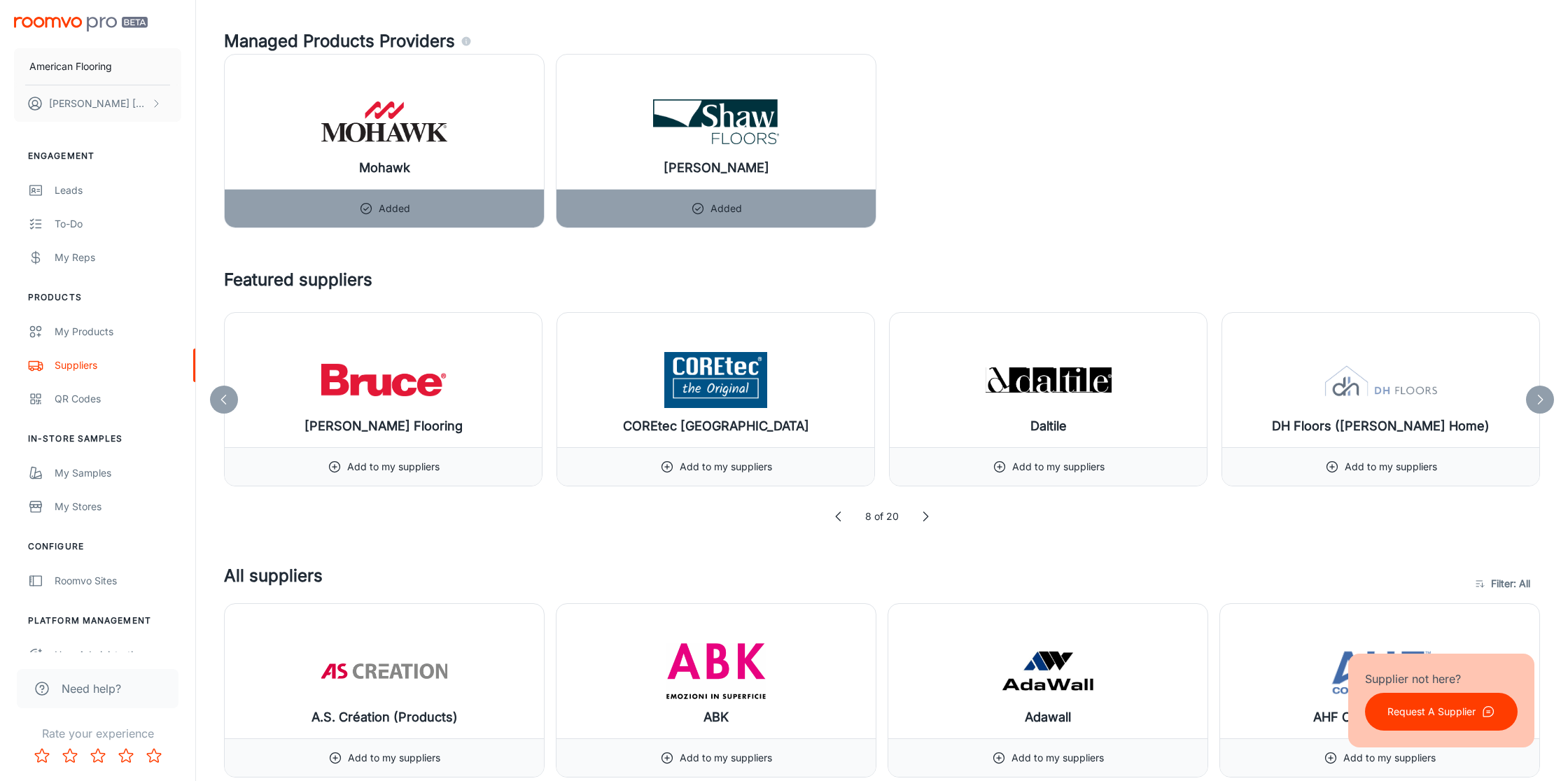
click at [1539, 397] on icon at bounding box center [1540, 400] width 14 height 14
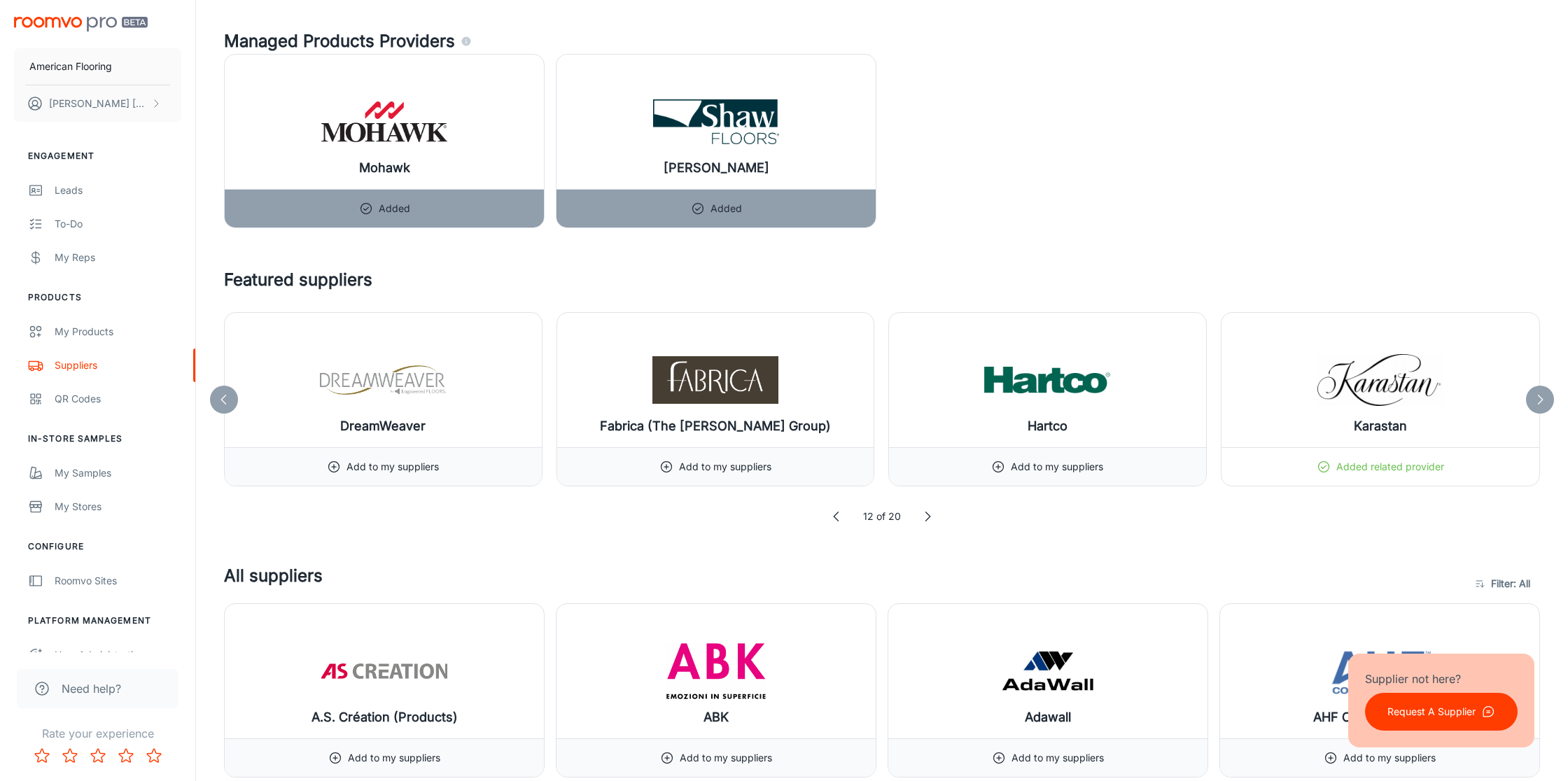
click at [1539, 397] on icon at bounding box center [1540, 400] width 14 height 14
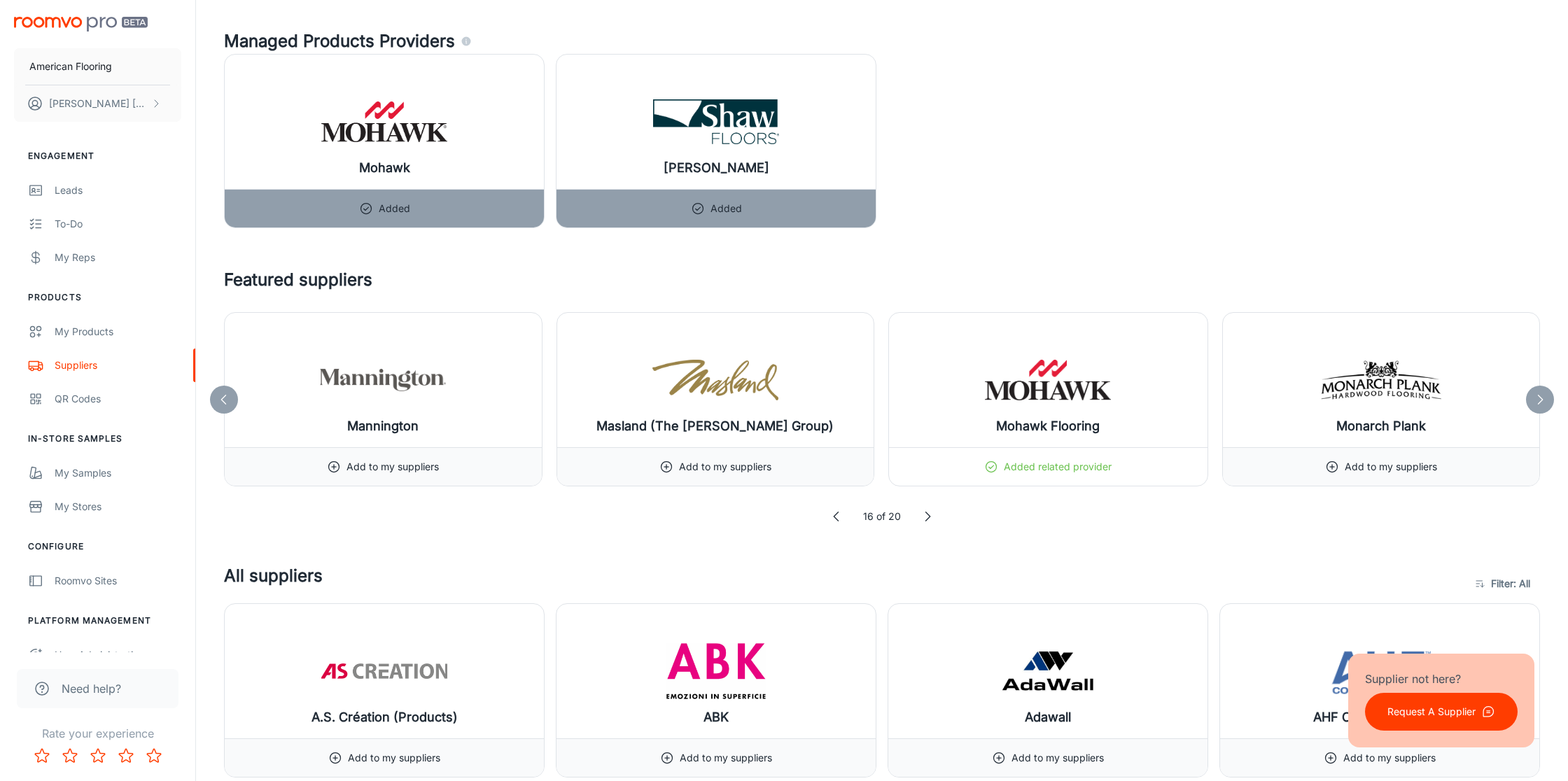
click at [1539, 397] on icon at bounding box center [1540, 400] width 14 height 14
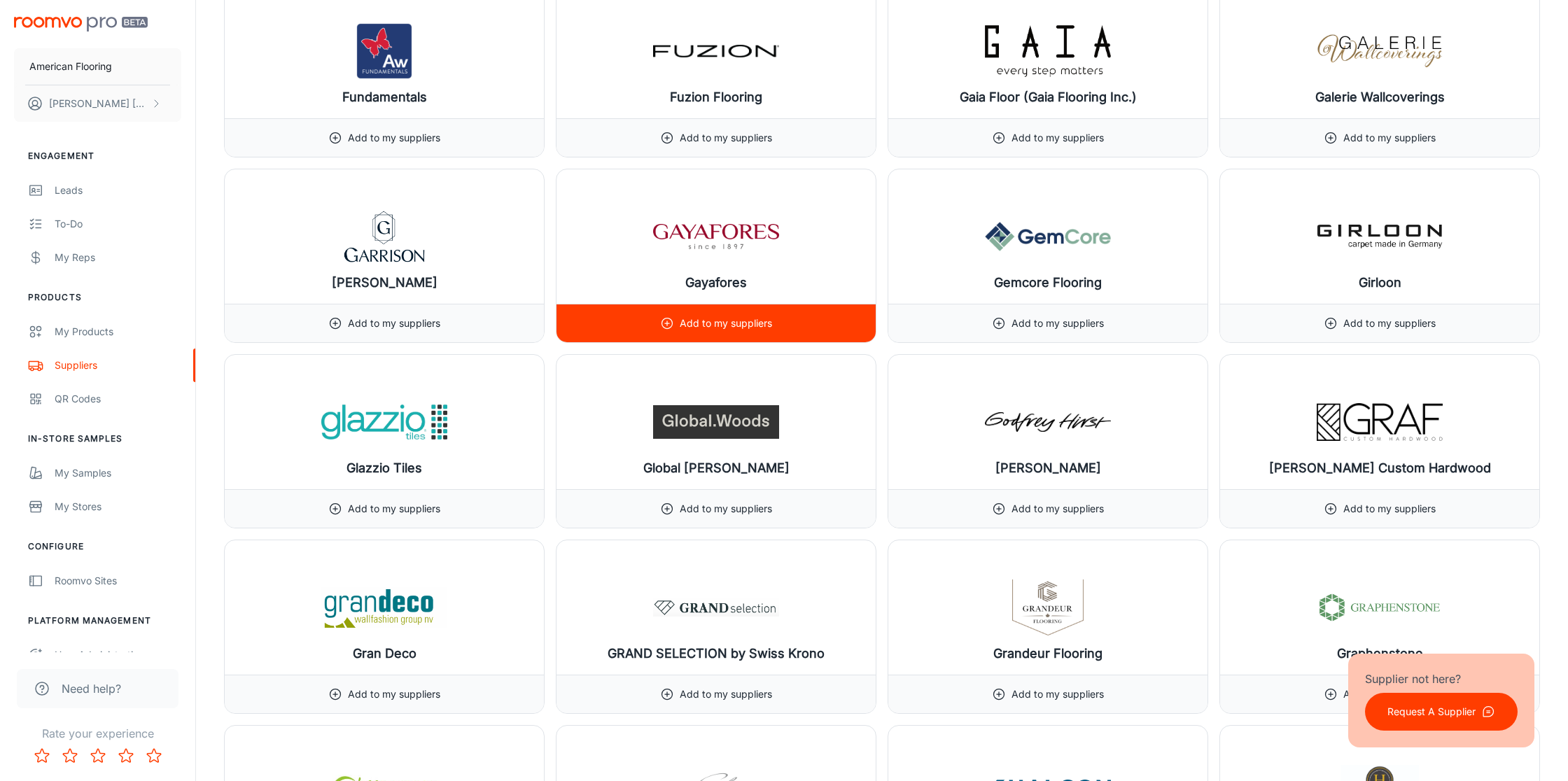
scroll to position [7621, 0]
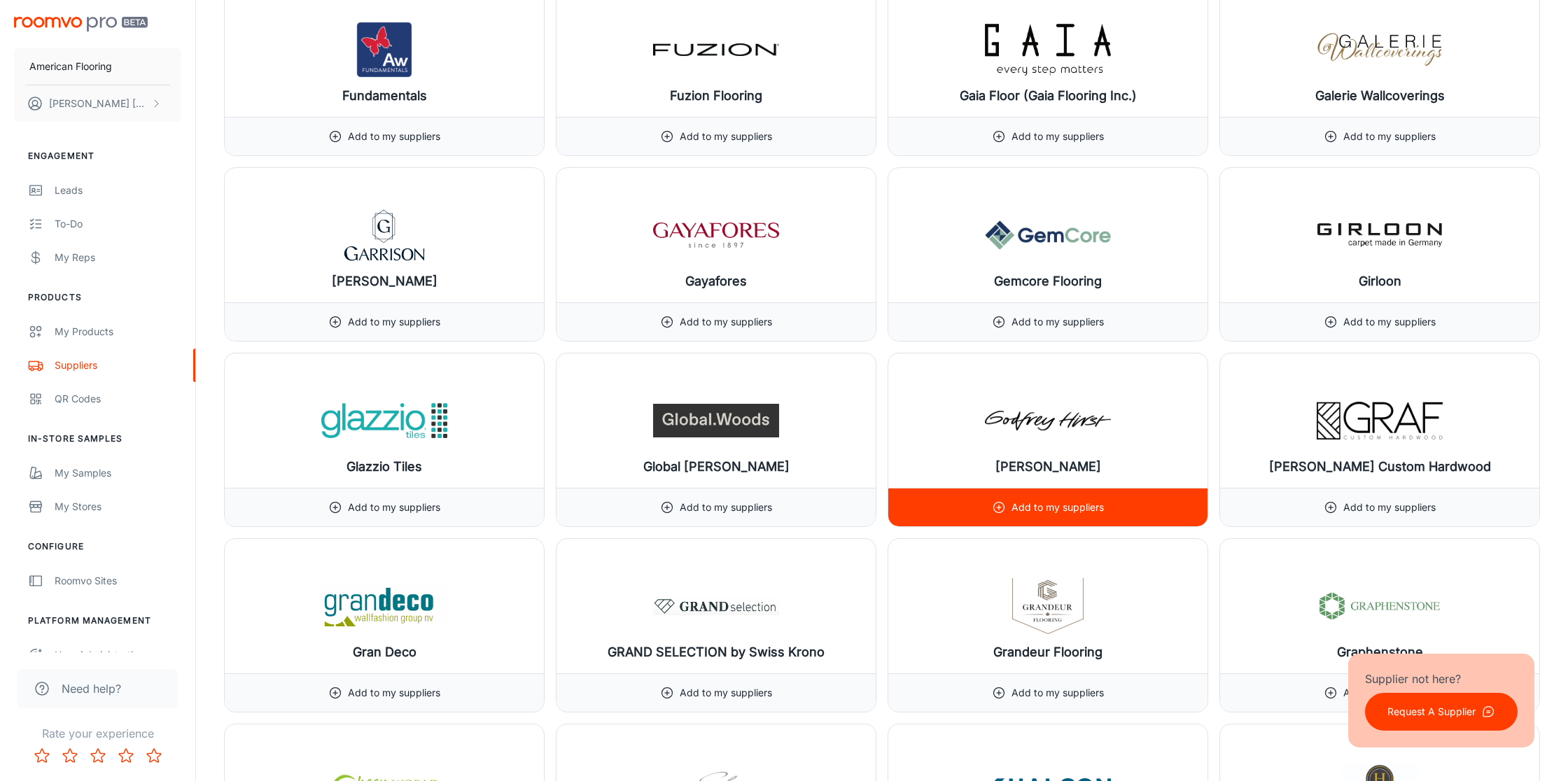
click at [1080, 508] on p "Add to my suppliers" at bounding box center [1057, 508] width 92 height 16
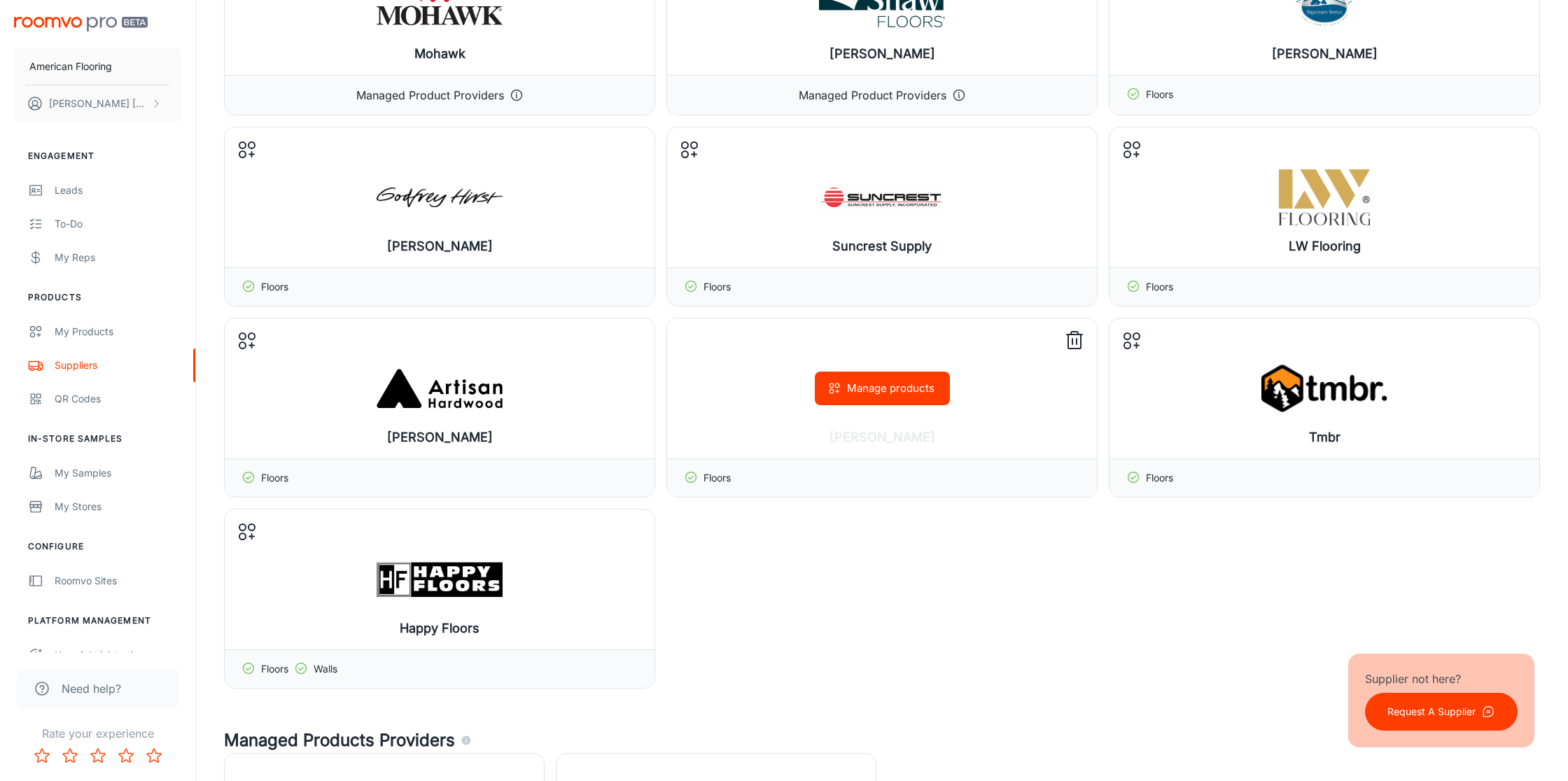
scroll to position [184, 0]
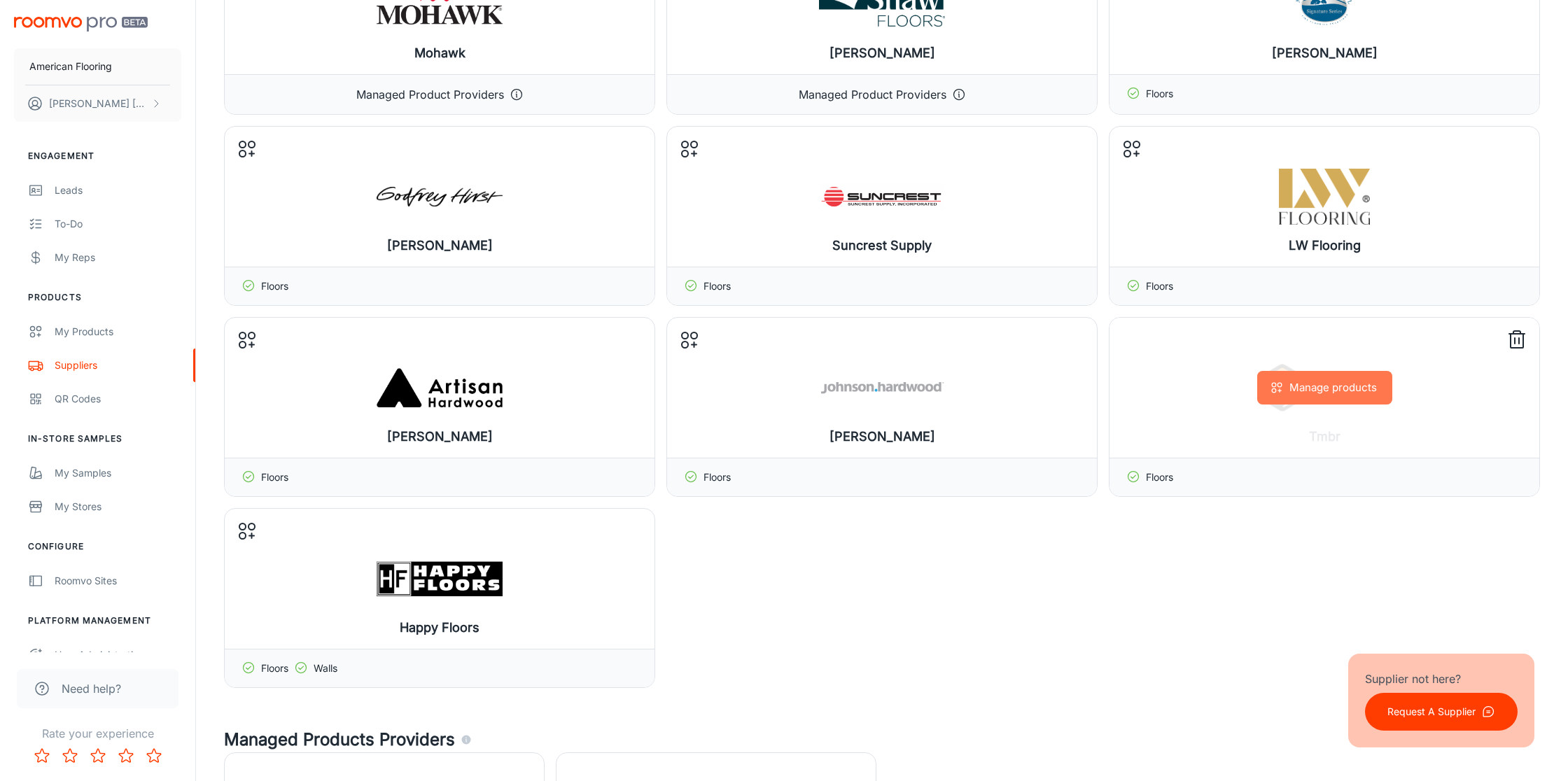
click at [1326, 380] on button "Manage products" at bounding box center [1324, 387] width 135 height 34
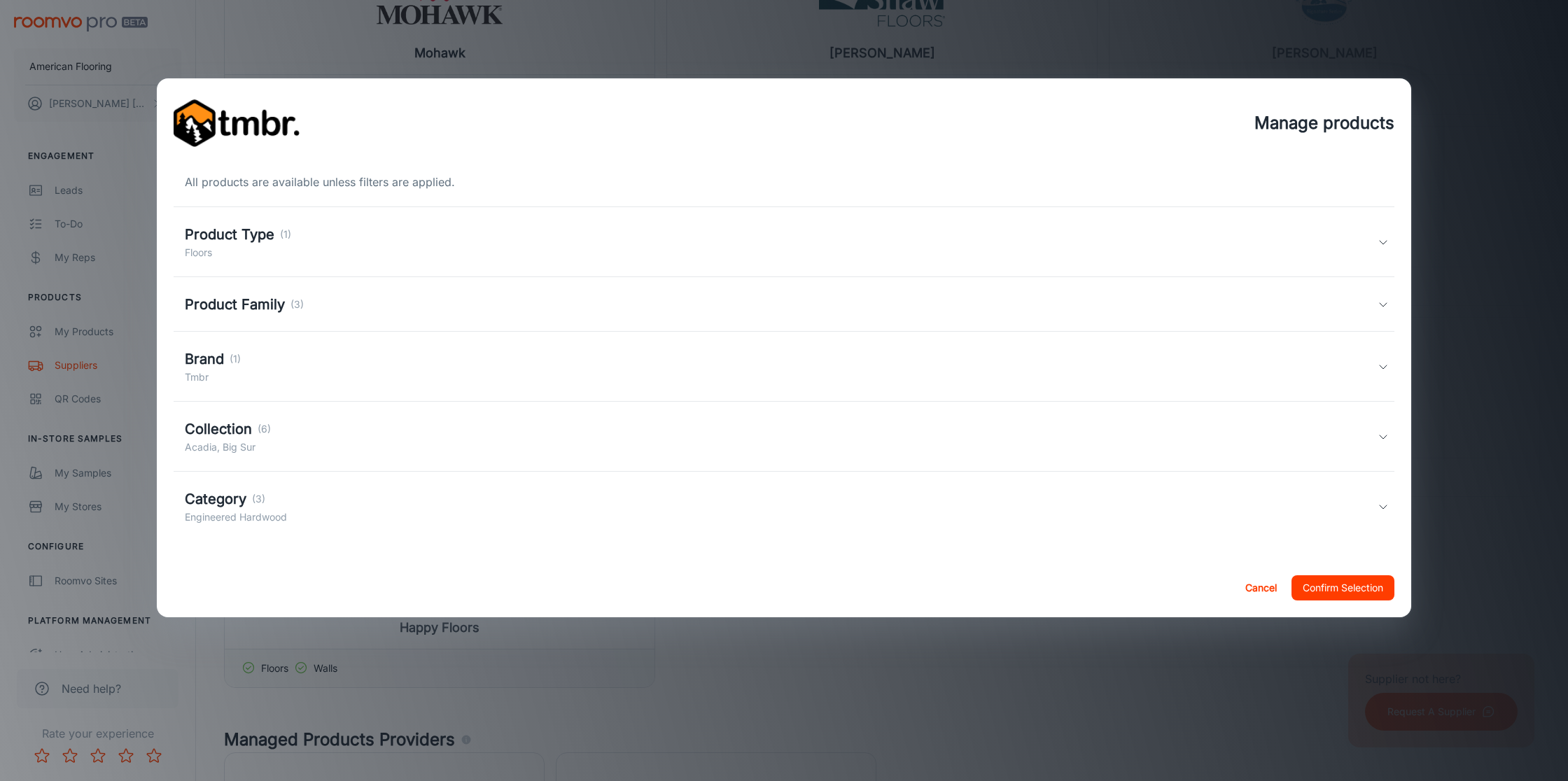
click at [1381, 505] on icon at bounding box center [1383, 507] width 11 height 11
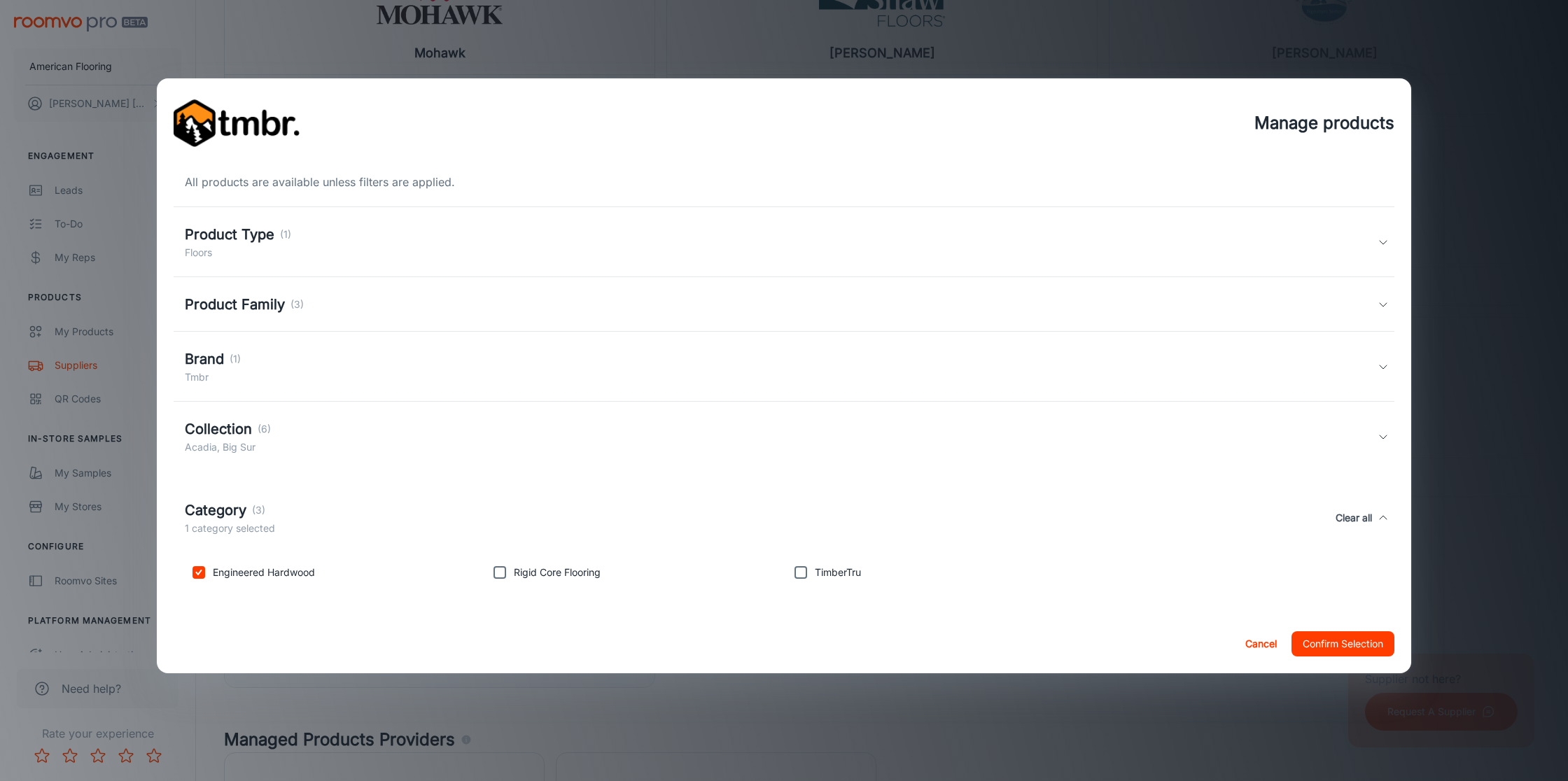
click at [1312, 307] on div "Product Family (3)" at bounding box center [781, 304] width 1192 height 21
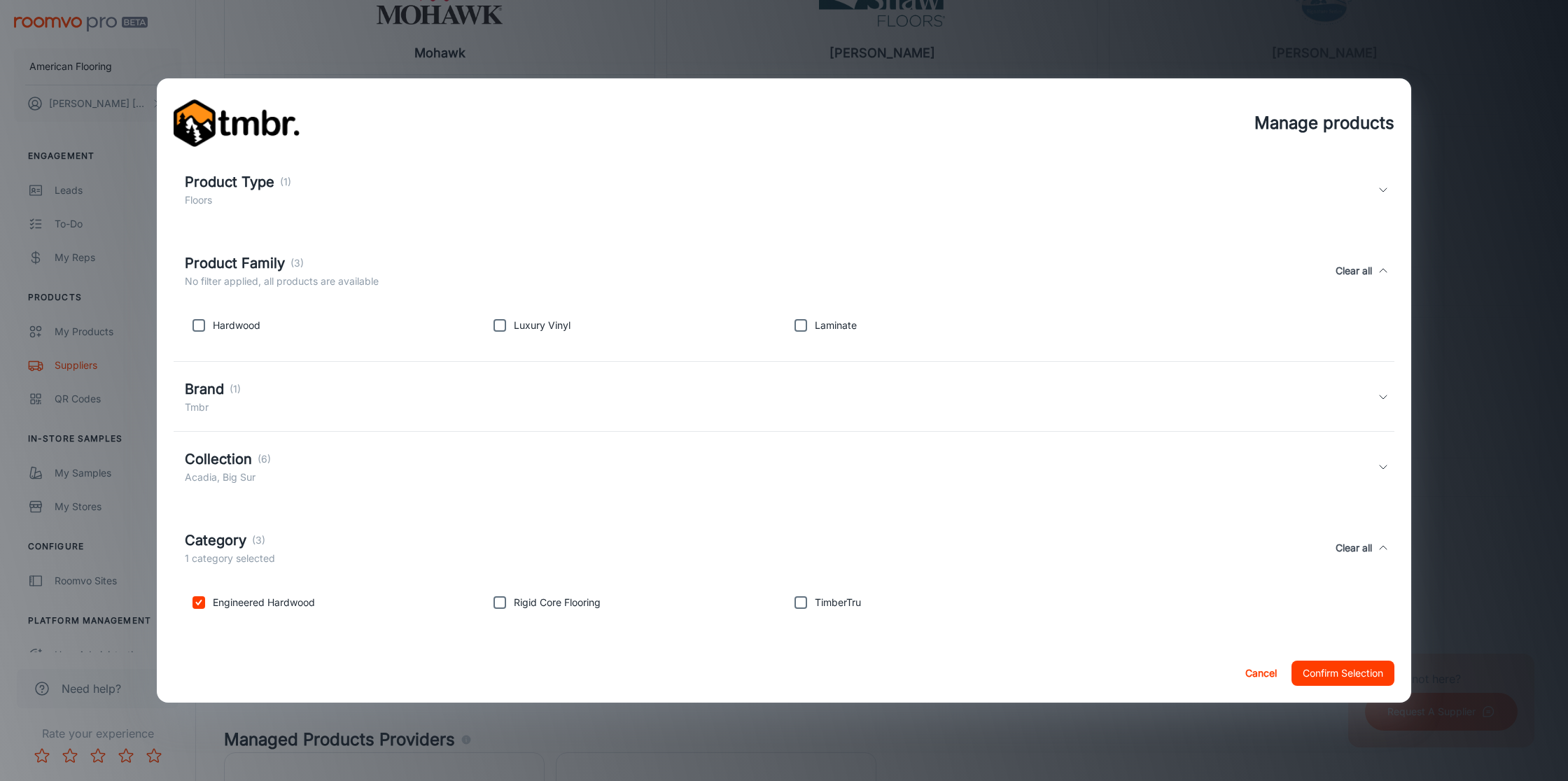
scroll to position [52, 0]
click at [1350, 676] on button "Confirm Selection" at bounding box center [1343, 673] width 103 height 25
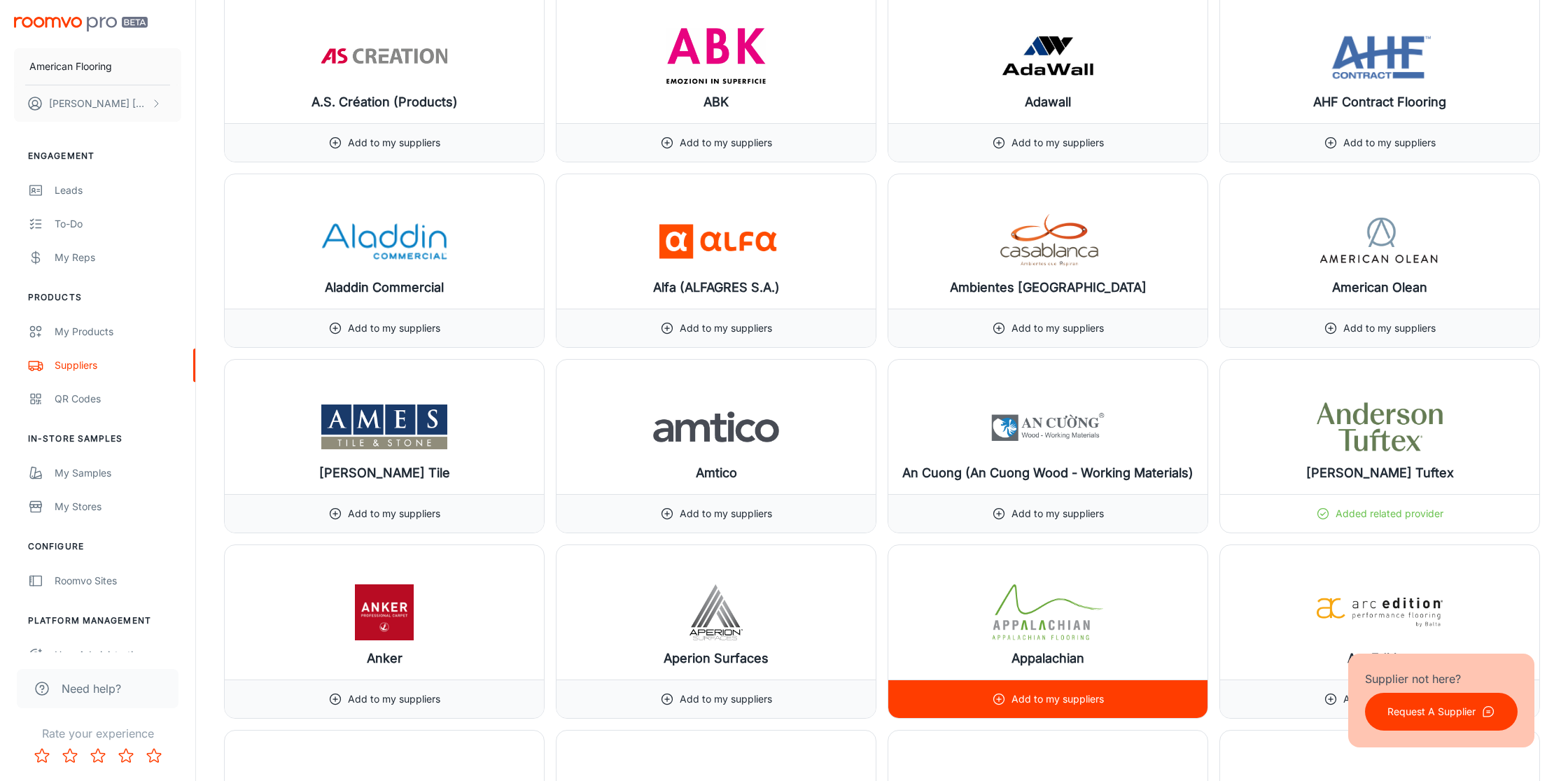
scroll to position [1500, 0]
